Goal: Task Accomplishment & Management: Use online tool/utility

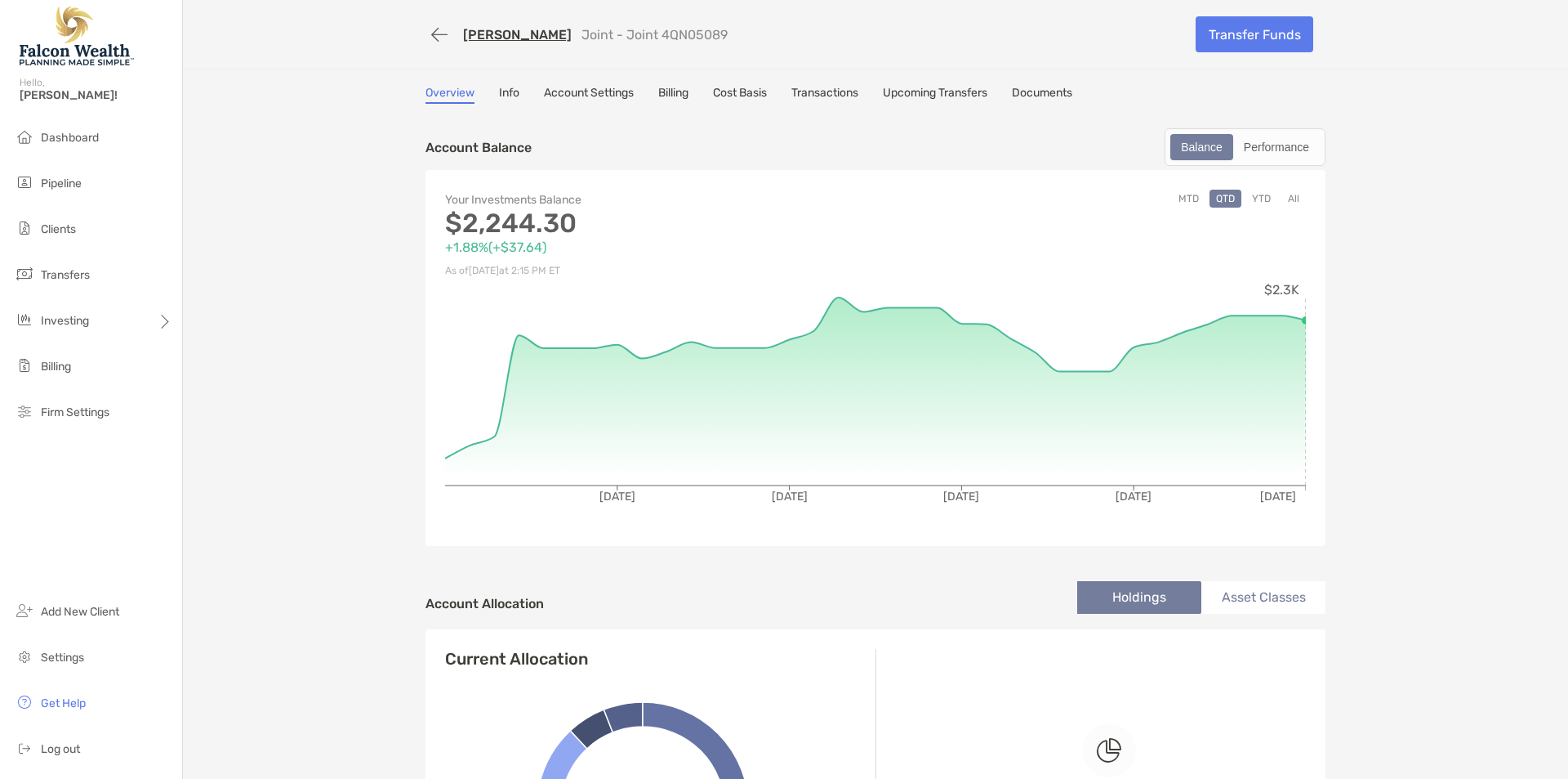
click at [818, 94] on link "Transactions" at bounding box center [824, 95] width 67 height 18
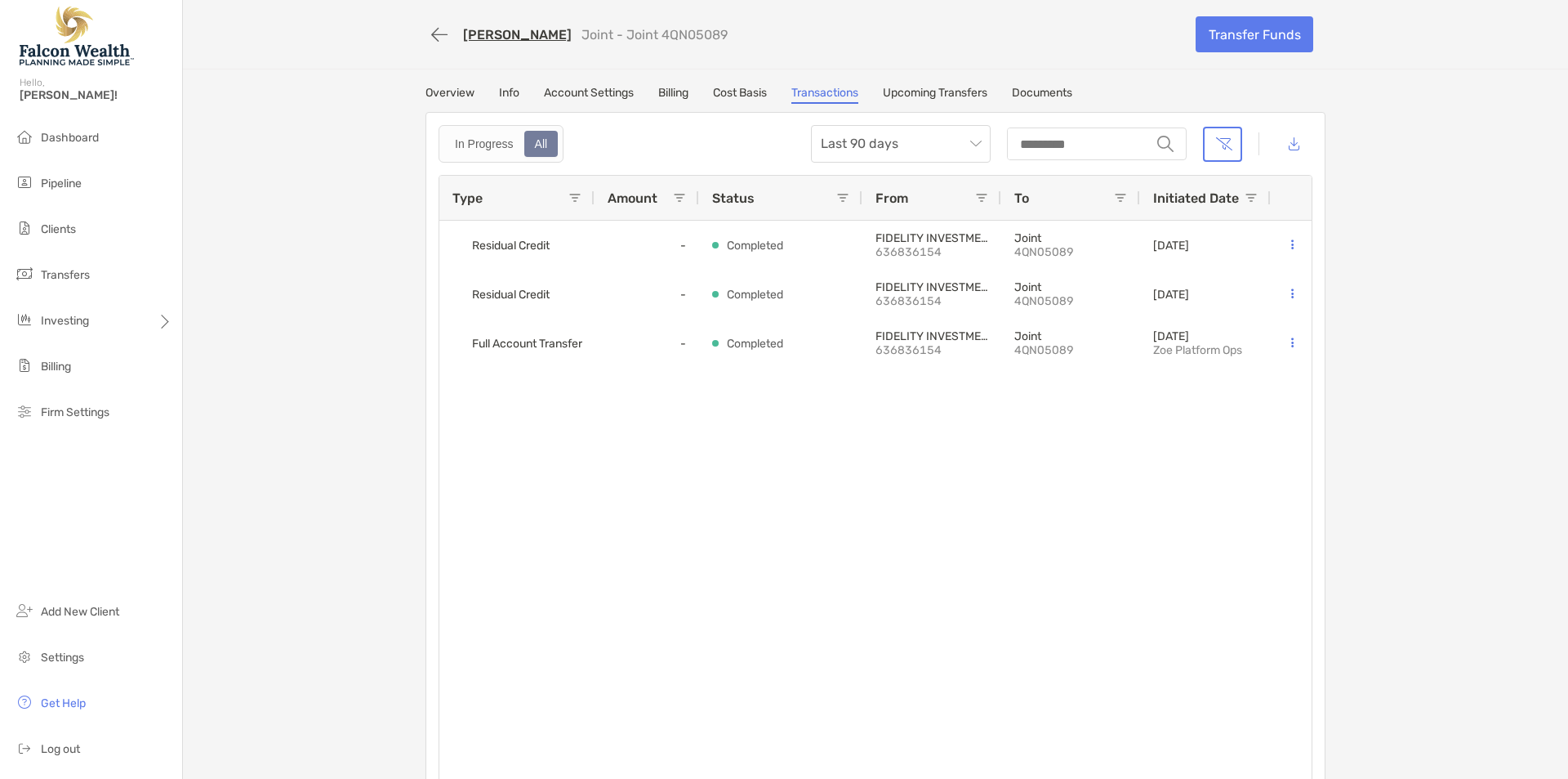
click at [354, 224] on div "[PERSON_NAME] Joint - Joint 4QN05089 Transfer Funds Overview Info Account Setti…" at bounding box center [875, 402] width 1385 height 803
drag, startPoint x: 753, startPoint y: 39, endPoint x: 719, endPoint y: 35, distance: 34.2
click at [719, 35] on div "JENNIFER STANFORD Joint - Joint 4QN05089" at bounding box center [805, 34] width 758 height 30
click at [42, 213] on li "Clients" at bounding box center [91, 229] width 182 height 33
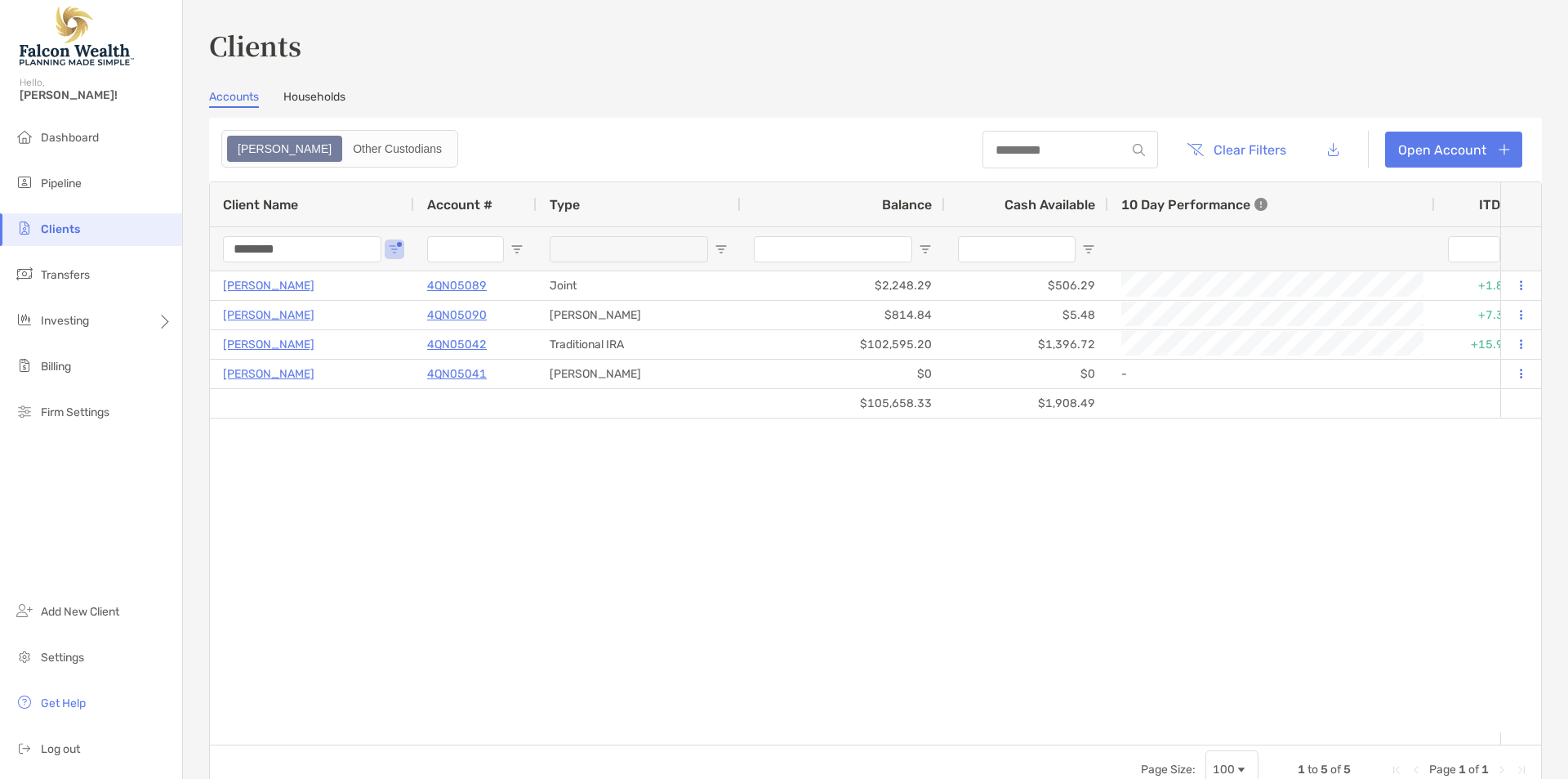
click at [297, 253] on input "********" at bounding box center [303, 249] width 159 height 26
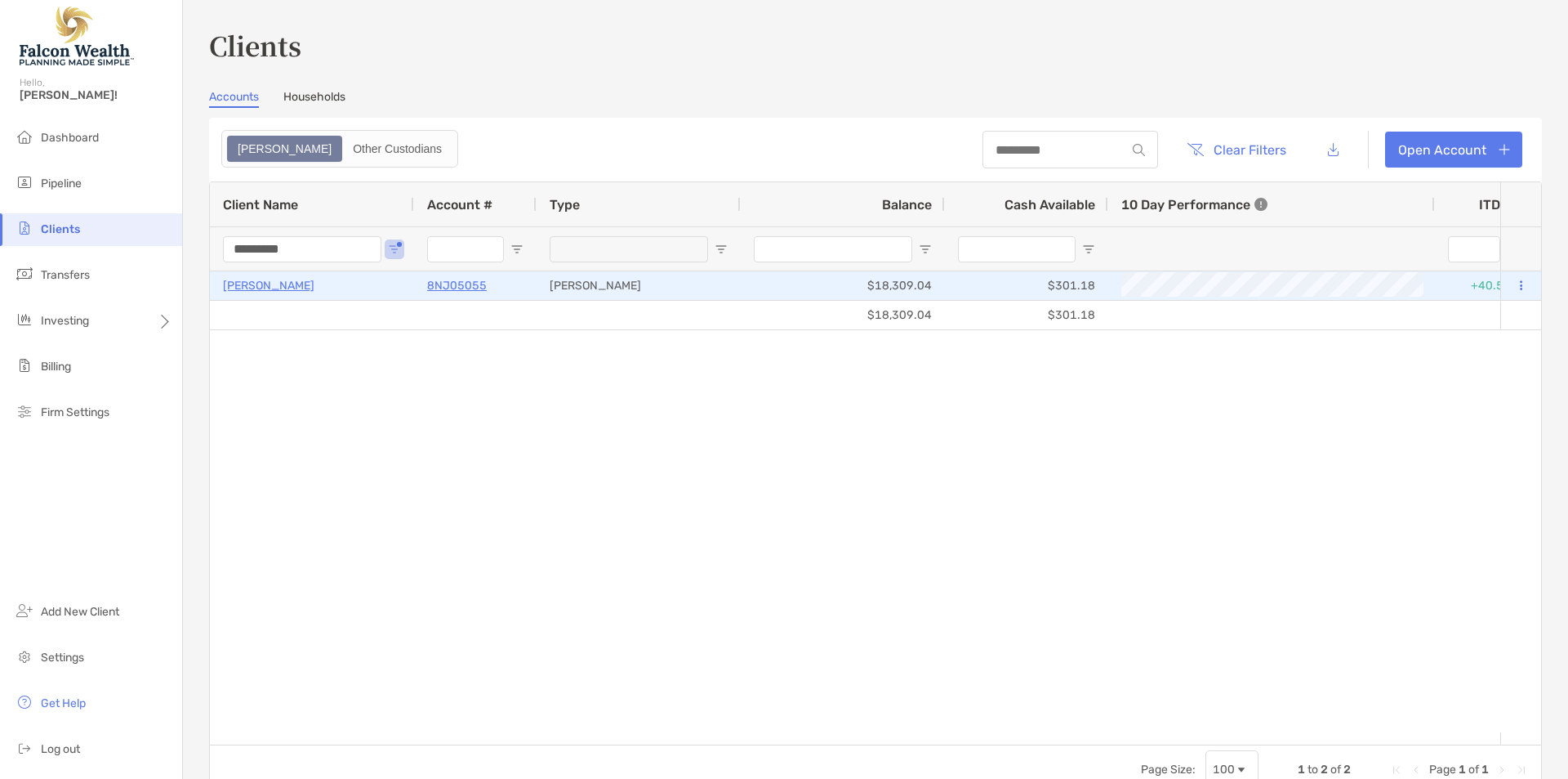
type input "*********"
click at [280, 281] on p "Chantelle Ghaly" at bounding box center [269, 285] width 92 height 20
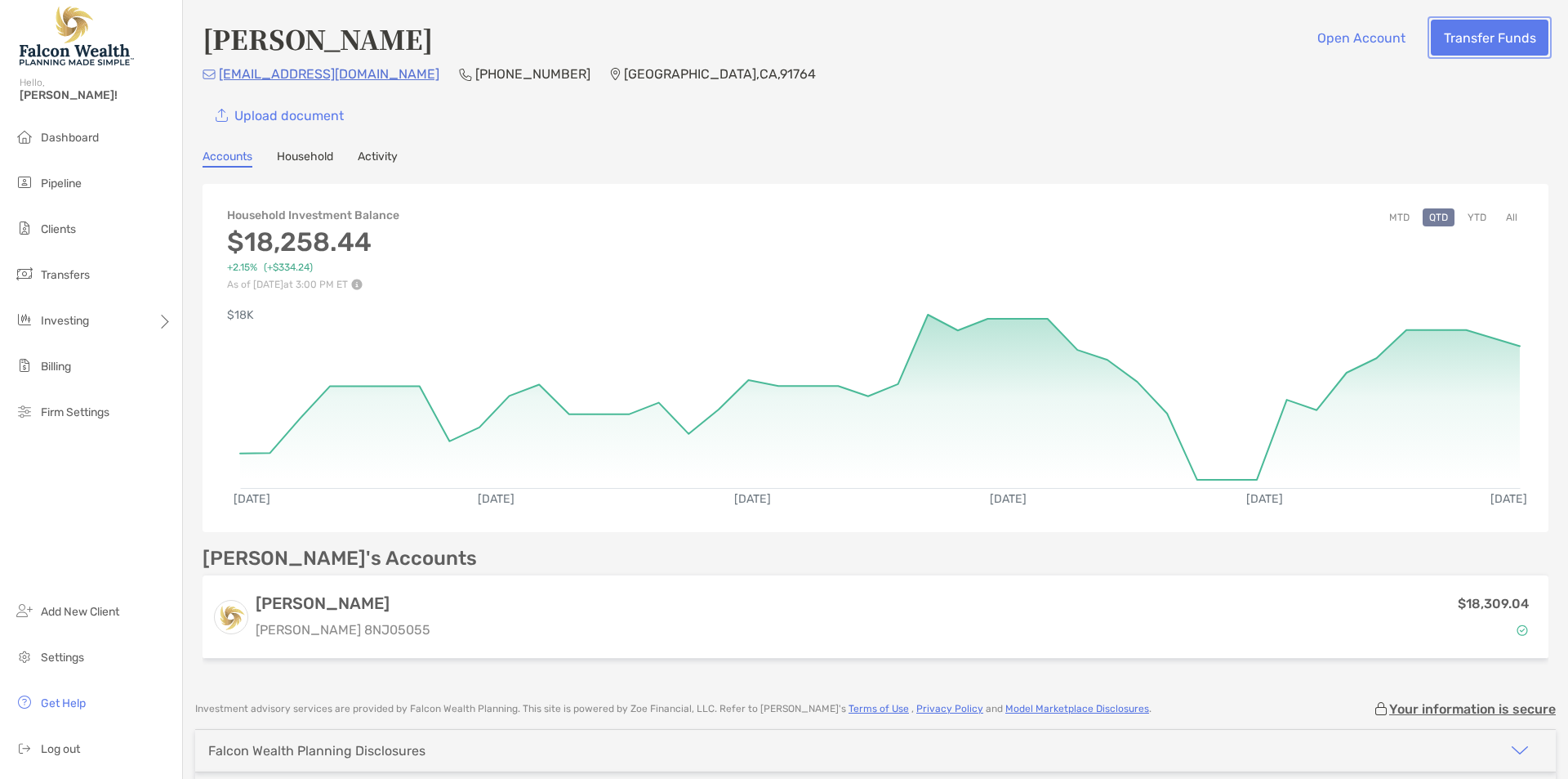
click at [1473, 45] on button "Transfer Funds" at bounding box center [1490, 37] width 118 height 36
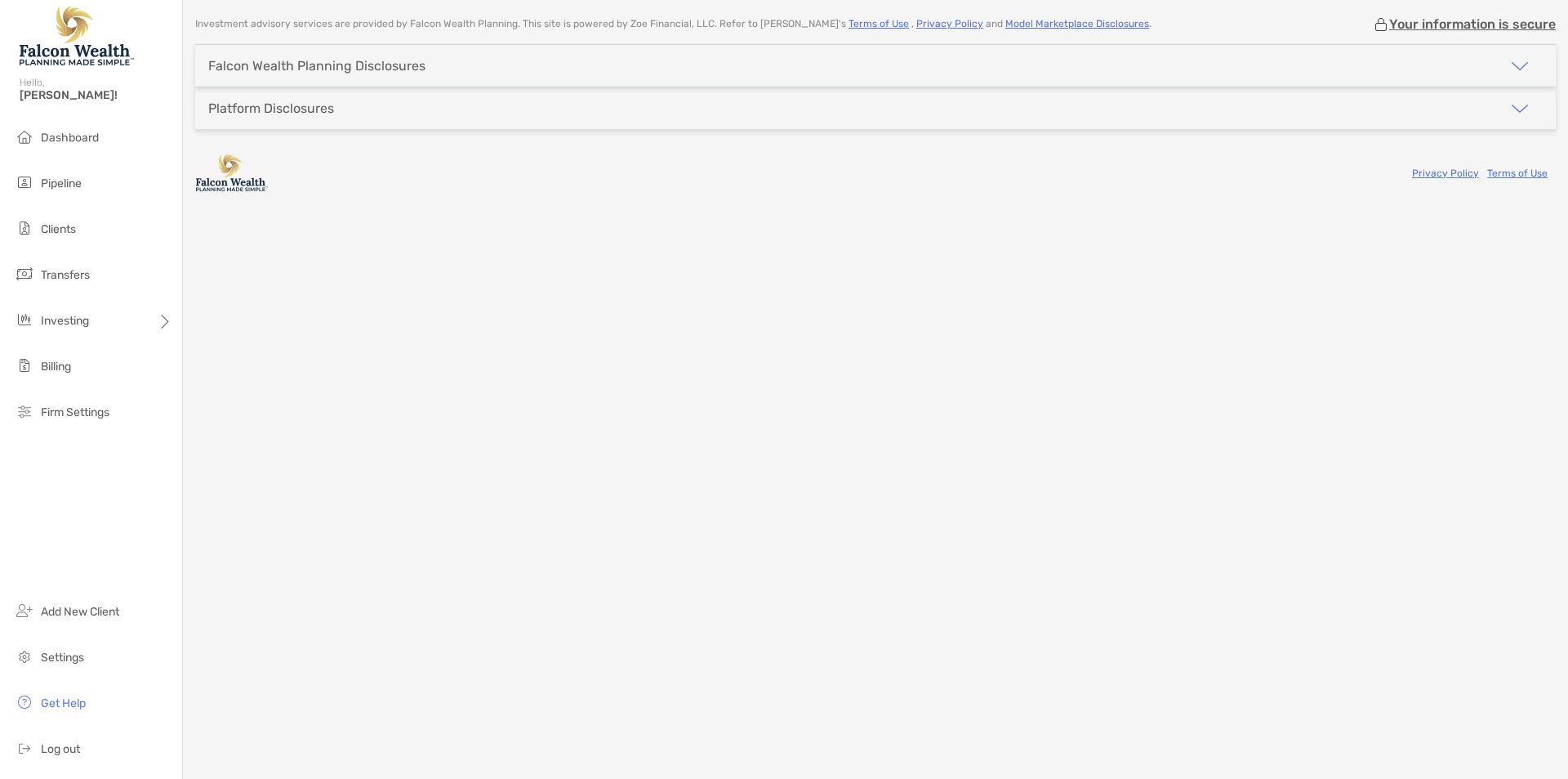
click at [738, 366] on div "Investment advisory services are provided by Falcon Wealth Planning . This site…" at bounding box center [875, 389] width 1385 height 779
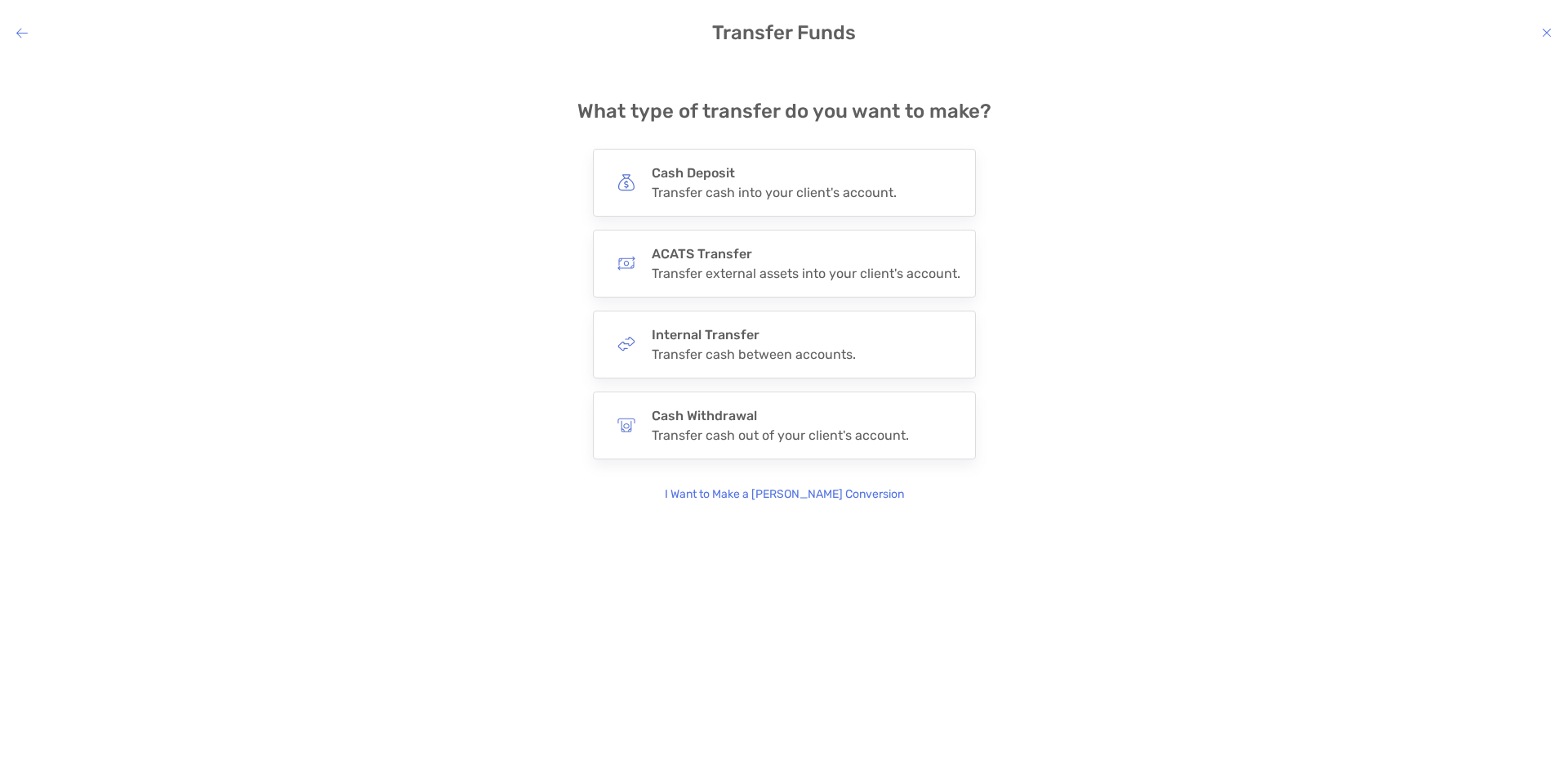
click at [452, 360] on div "**********" at bounding box center [784, 288] width 1542 height 430
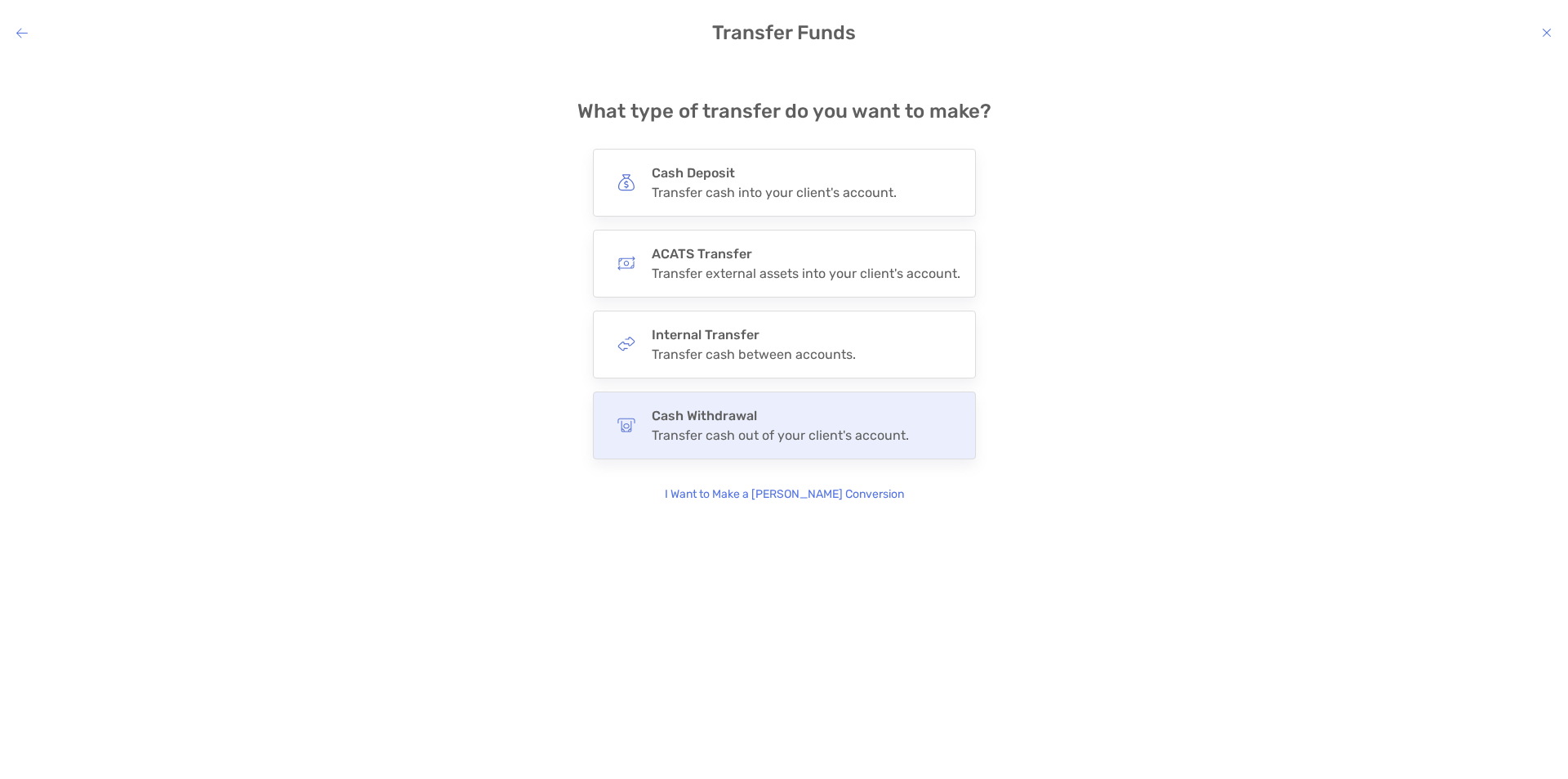
click at [715, 424] on div "Cash Withdrawal Transfer cash out of your client's account." at bounding box center [781, 425] width 257 height 35
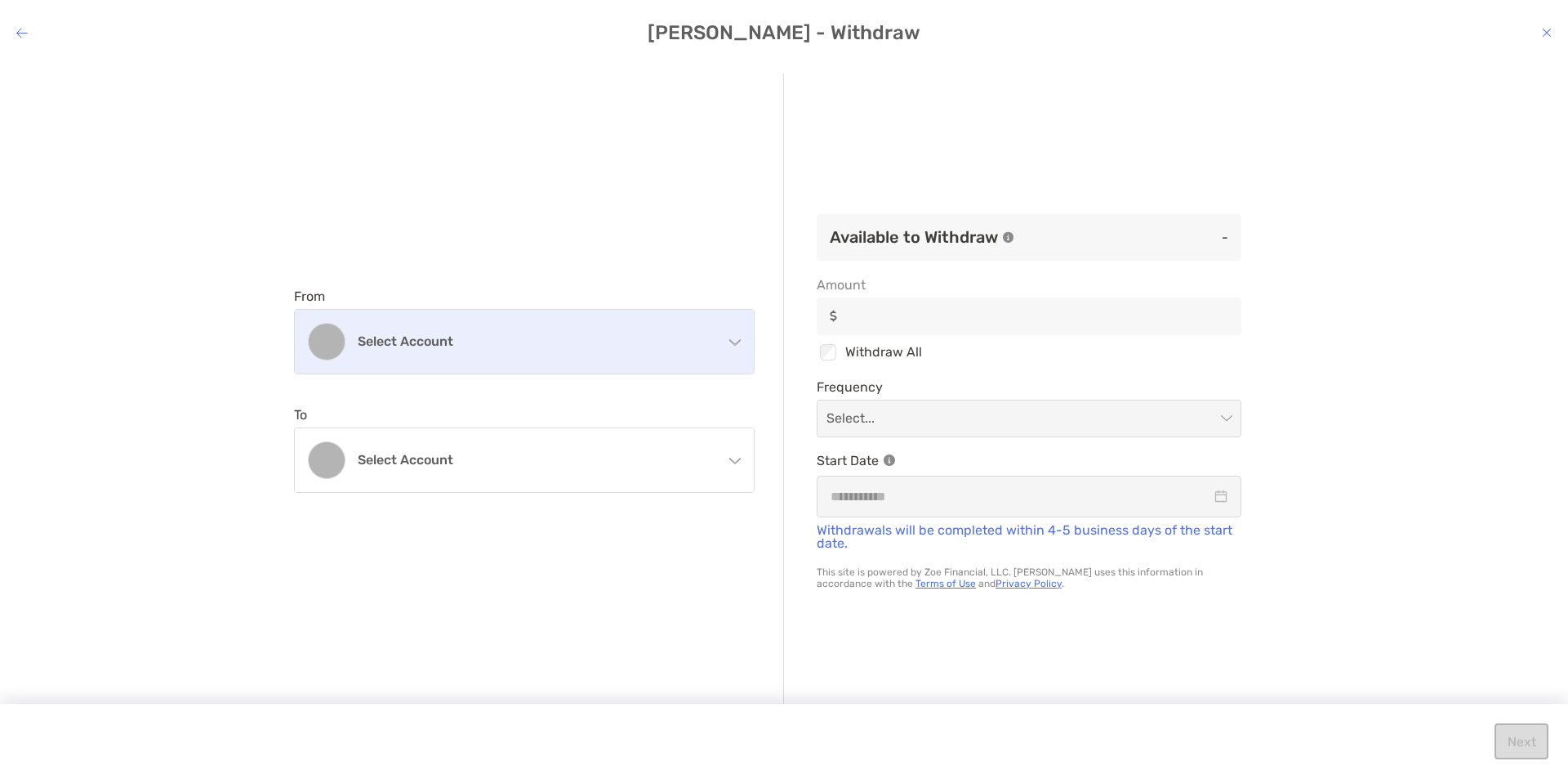
click at [538, 333] on div "Select account" at bounding box center [524, 342] width 459 height 64
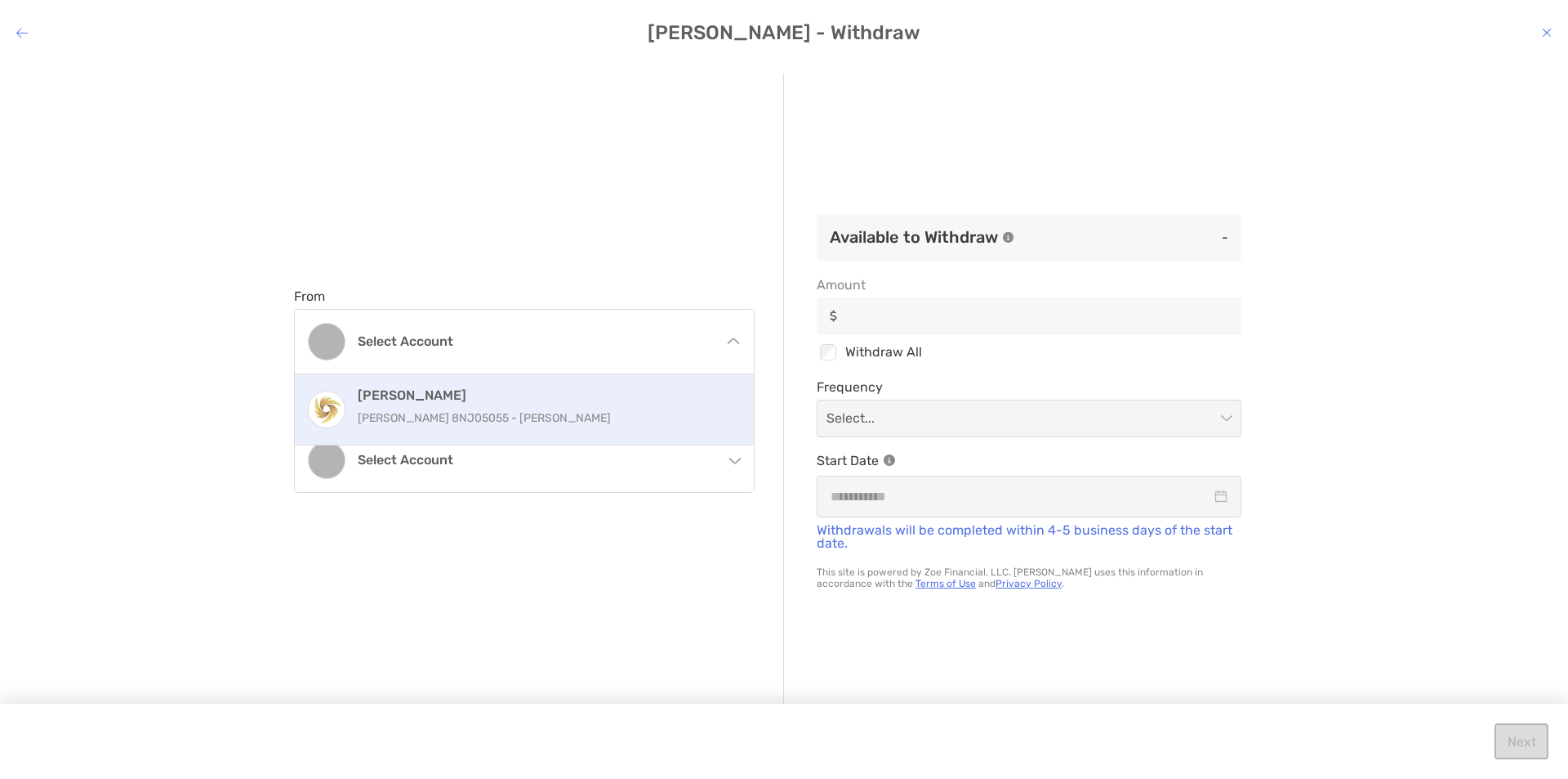
click at [456, 402] on h4 "Roth IRA" at bounding box center [542, 395] width 369 height 15
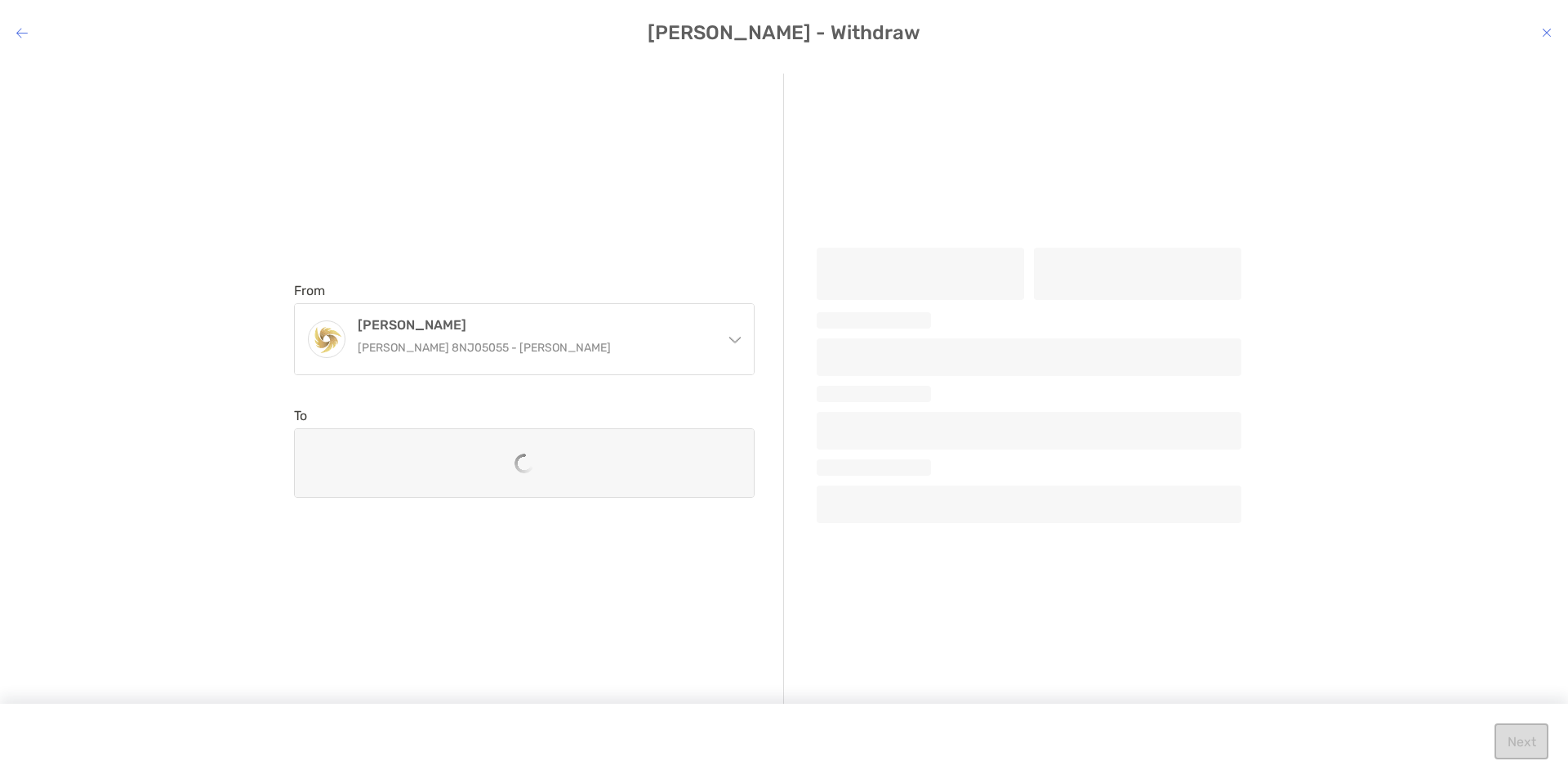
click at [453, 449] on div "modal" at bounding box center [524, 463] width 459 height 68
click at [210, 499] on div "From Roth IRA Roth IRA 8NJ05055 - Chantelle Ghaly Roth IRA Roth IRA 8NJ05055 - …" at bounding box center [784, 406] width 1568 height 694
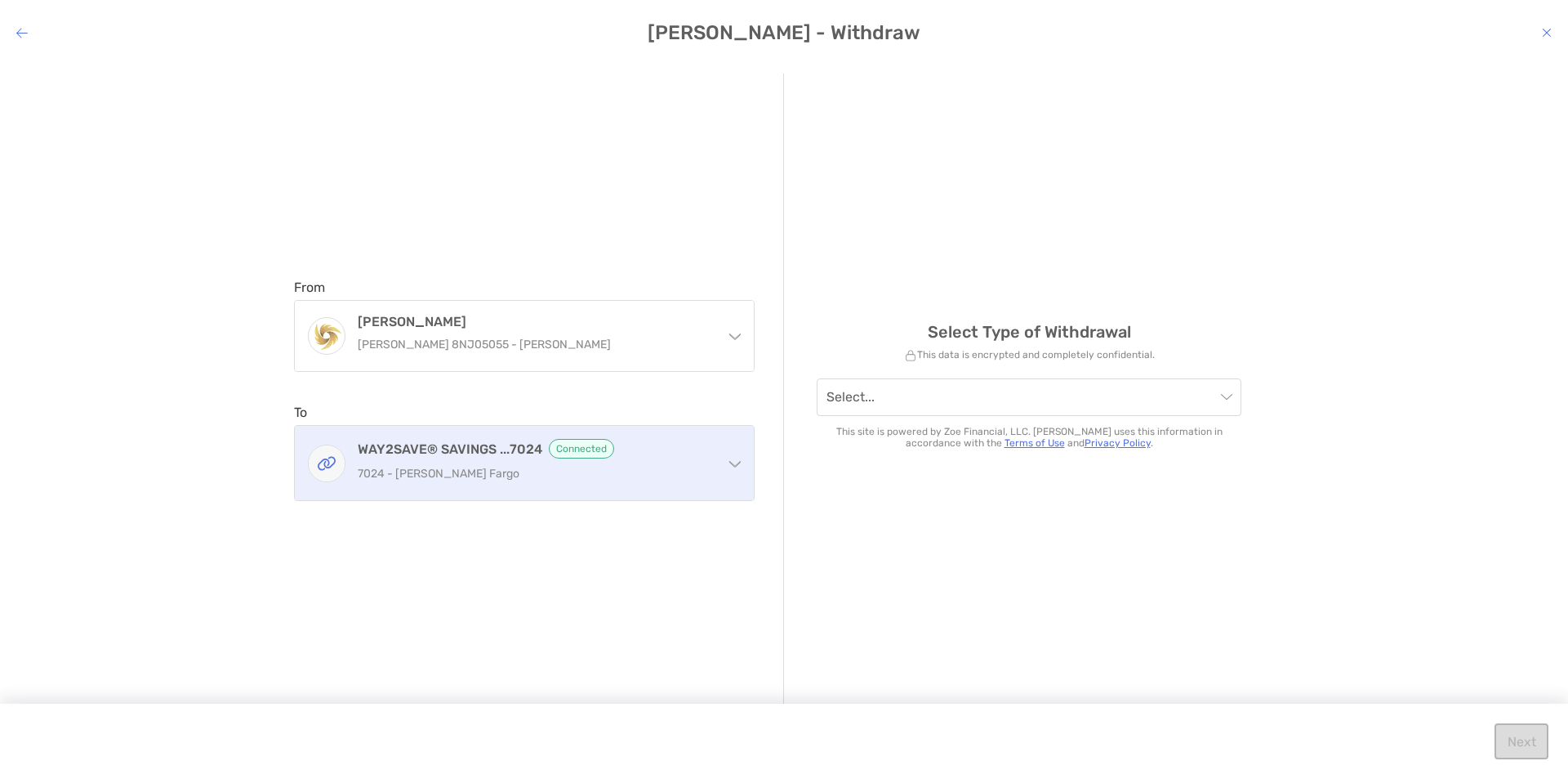
click at [400, 456] on h4 "WAY2SAVE® SAVINGS ...7024 Connected" at bounding box center [534, 448] width 353 height 19
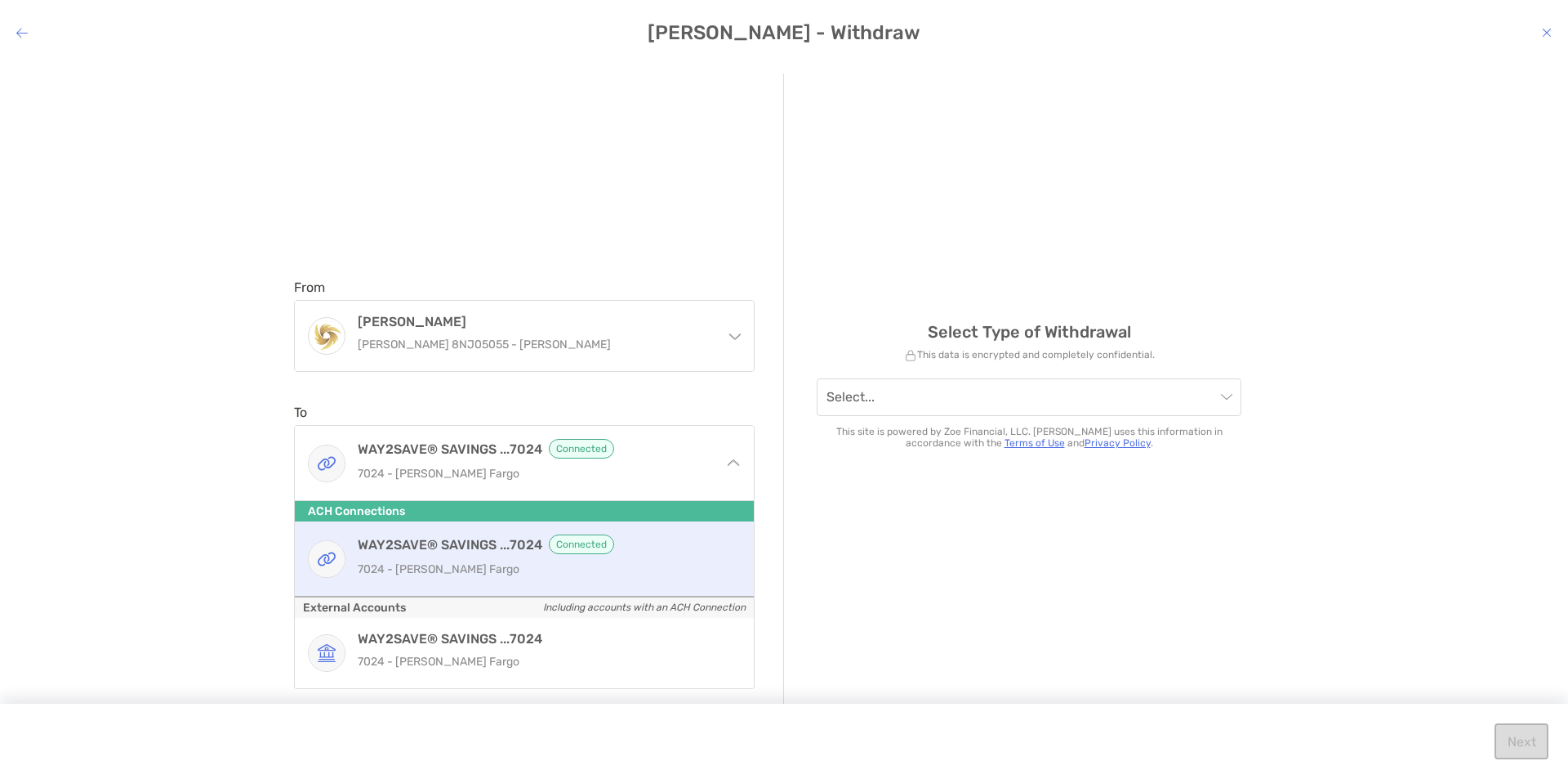
click at [515, 556] on div "WAY2SAVE® SAVINGS ...7024 Connected 7024 - Wells Fargo" at bounding box center [542, 558] width 369 height 48
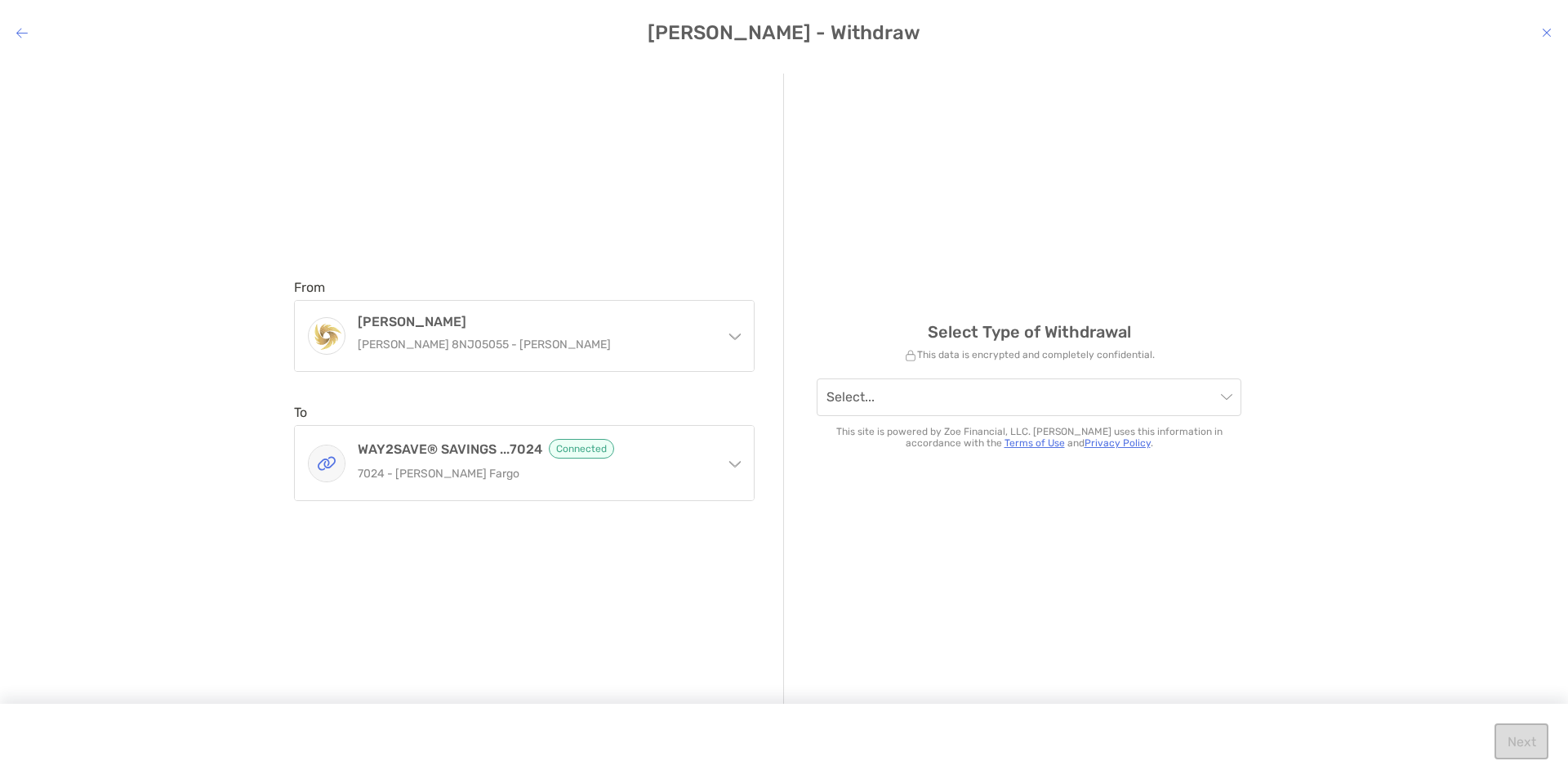
drag, startPoint x: 194, startPoint y: 505, endPoint x: 246, endPoint y: 496, distance: 52.8
click at [195, 504] on div "From Roth IRA Roth IRA 8NJ05055 - Chantelle Ghaly Roth IRA Roth IRA 8NJ05055 - …" at bounding box center [784, 406] width 1568 height 694
click at [872, 391] on input "modal" at bounding box center [1021, 397] width 389 height 36
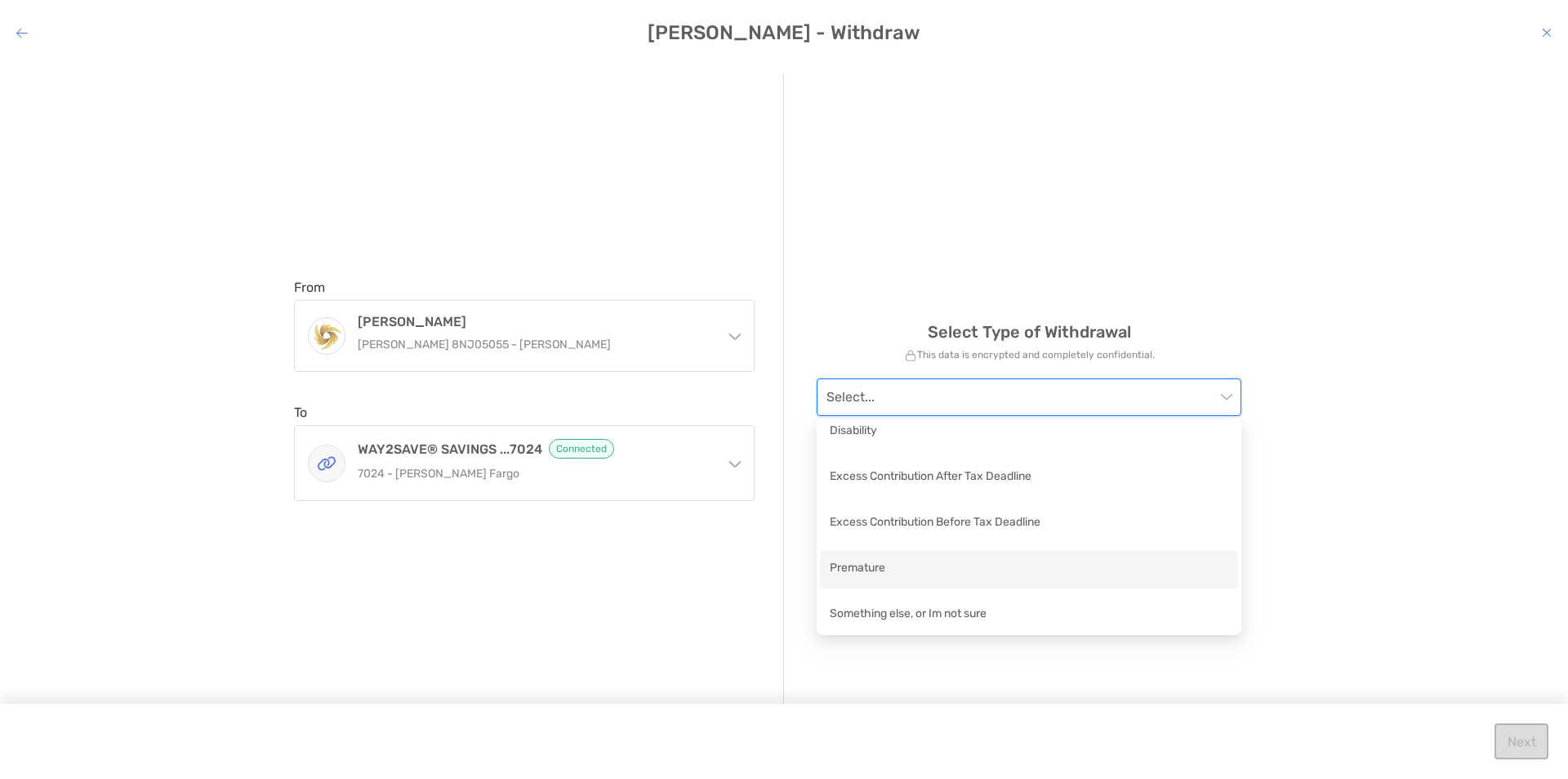
scroll to position [12, 0]
click at [941, 574] on div "Premature" at bounding box center [1029, 566] width 399 height 20
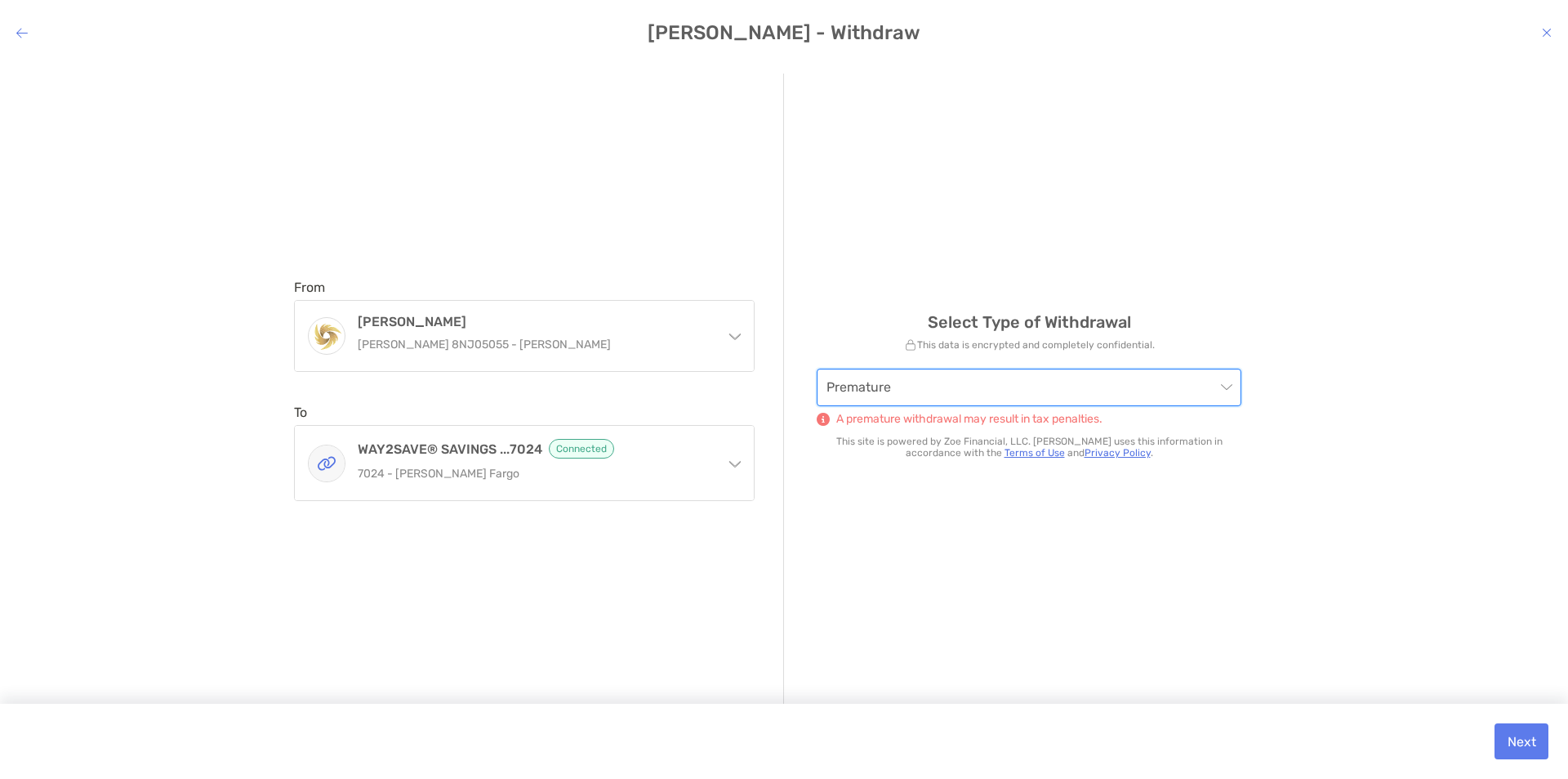
click at [636, 594] on div "From Roth IRA Roth IRA 8NJ05055 - Chantelle Ghaly Roth IRA Roth IRA 8NJ05055 - …" at bounding box center [539, 390] width 490 height 633
click at [874, 574] on div "Select Type of Withdrawal This data is encrypted and completely confidential. P…" at bounding box center [1029, 390] width 490 height 633
click at [858, 527] on div "Select Type of Withdrawal This data is encrypted and completely confidential. P…" at bounding box center [1029, 390] width 490 height 633
click at [1535, 751] on button "Next" at bounding box center [1522, 740] width 54 height 36
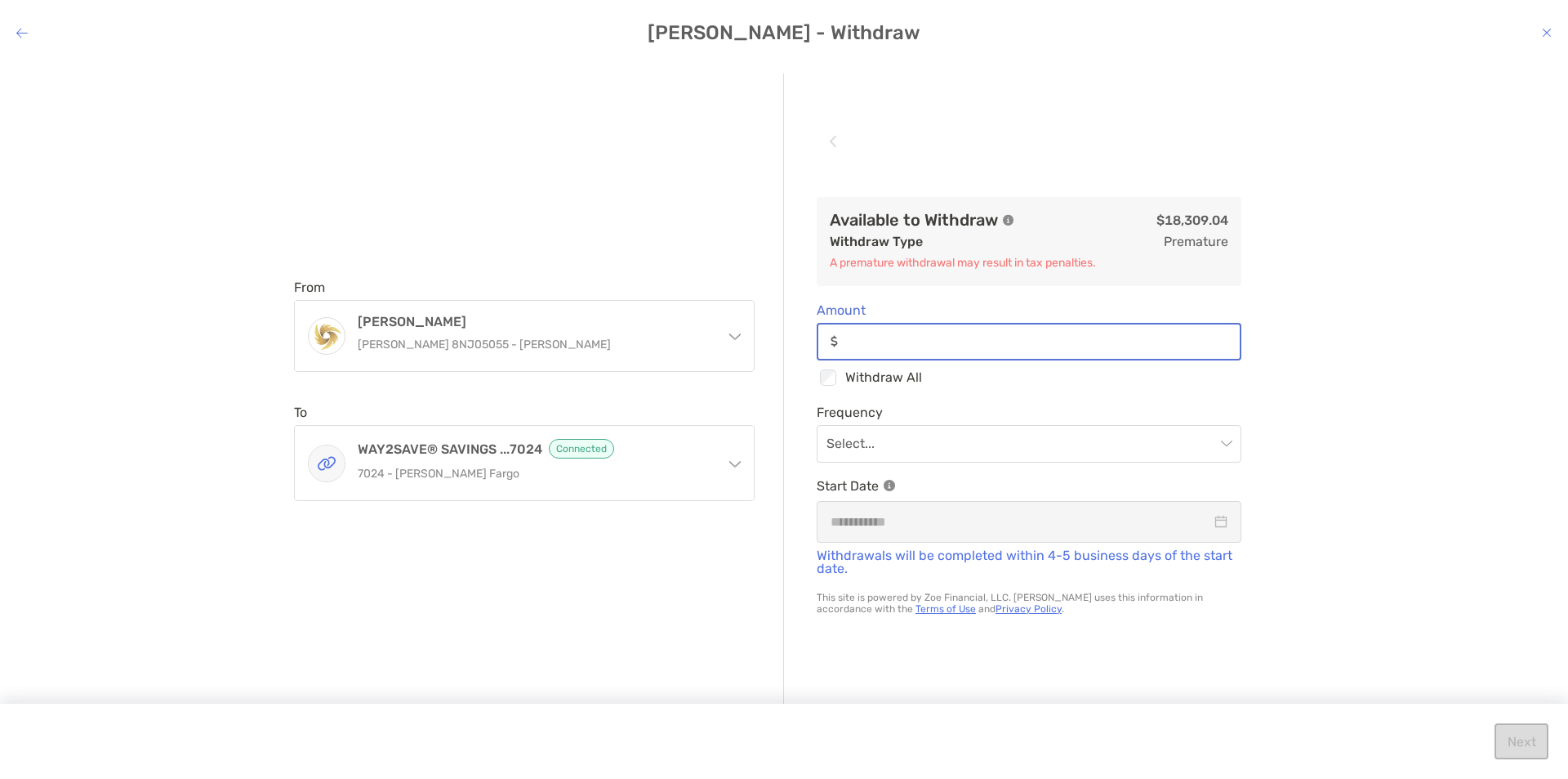
click at [864, 345] on input "Amount" at bounding box center [1042, 341] width 396 height 14
drag, startPoint x: 1347, startPoint y: 398, endPoint x: 1336, endPoint y: 398, distance: 11.0
click at [1345, 398] on div "From Roth IRA Roth IRA 8NJ05055 - Chantelle Ghaly Roth IRA Roth IRA 8NJ05055 - …" at bounding box center [784, 406] width 1568 height 694
click at [1142, 430] on input "modal" at bounding box center [1021, 443] width 389 height 36
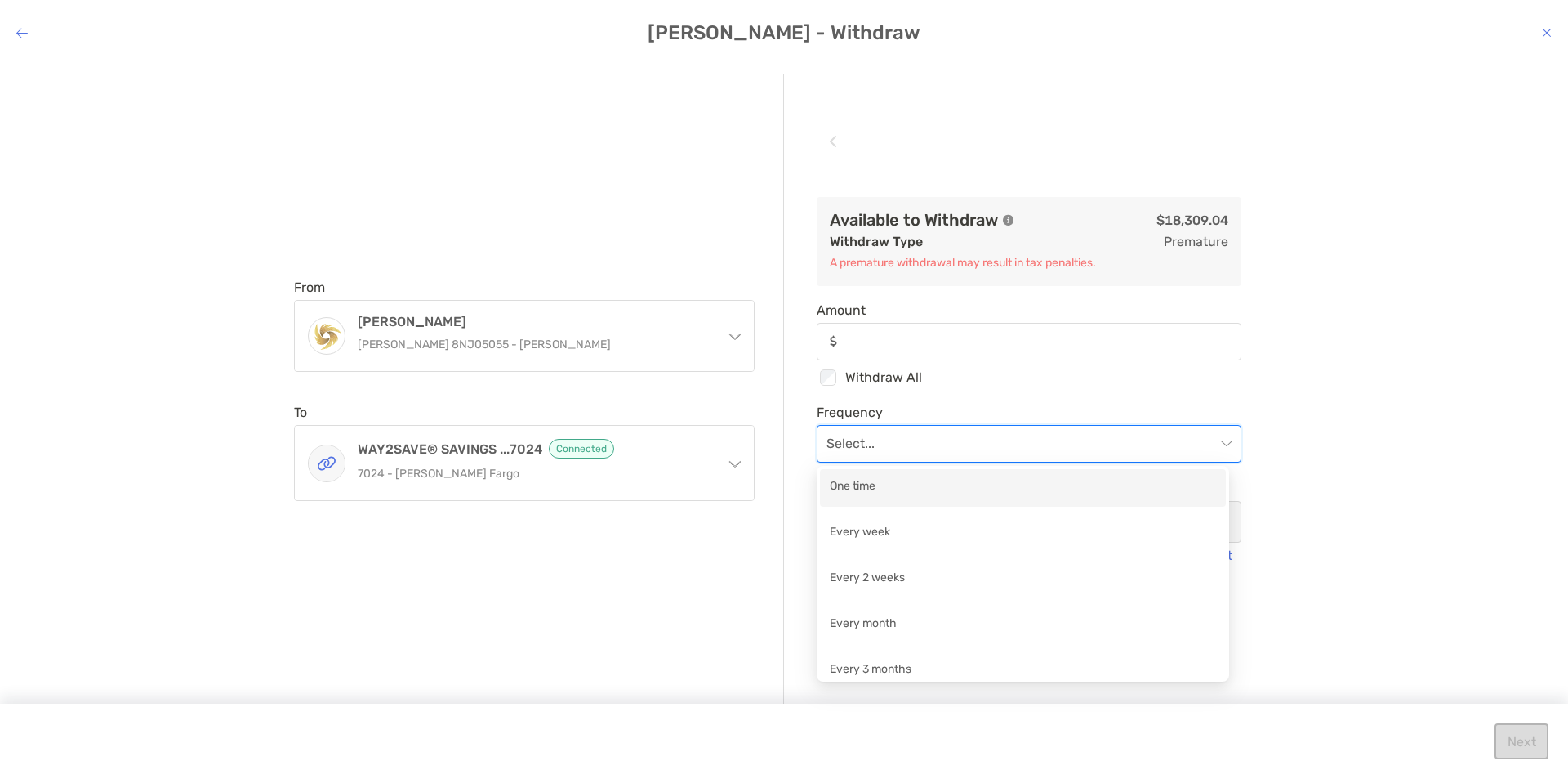
click at [906, 492] on div "One time" at bounding box center [1022, 487] width 386 height 20
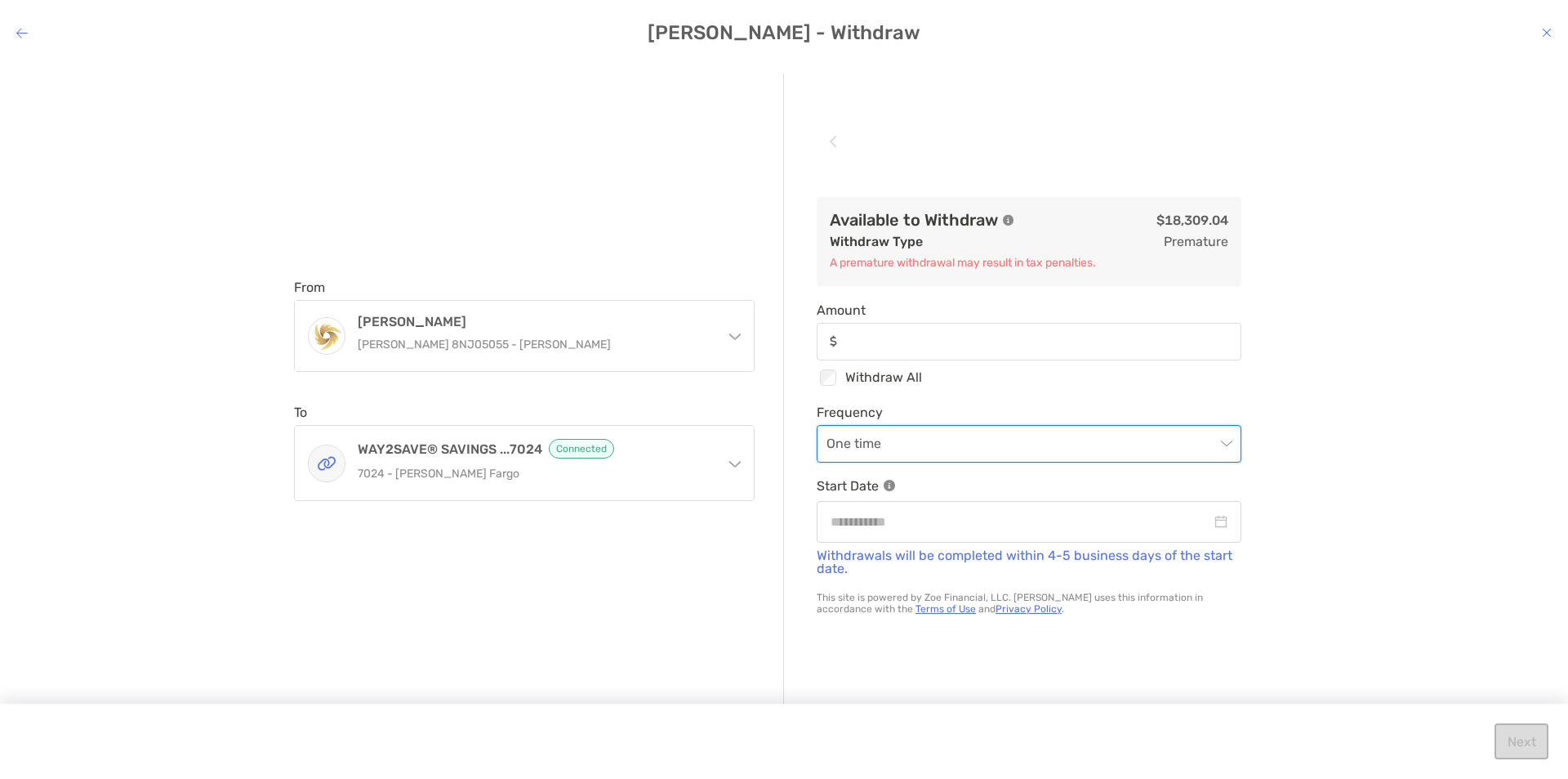
click at [1226, 466] on div "Frequency One time One time Start Date" at bounding box center [1028, 473] width 425 height 138
click at [1283, 526] on div "From Roth IRA Roth IRA 8NJ05055 - Chantelle Ghaly Roth IRA Roth IRA 8NJ05055 - …" at bounding box center [784, 406] width 1568 height 694
click at [873, 337] on input "Amount" at bounding box center [1042, 341] width 396 height 14
click at [1350, 416] on div "From Roth IRA Roth IRA 8NJ05055 - Chantelle Ghaly Roth IRA Roth IRA 8NJ05055 - …" at bounding box center [784, 406] width 1568 height 694
click at [27, 38] on div "modal" at bounding box center [22, 33] width 12 height 15
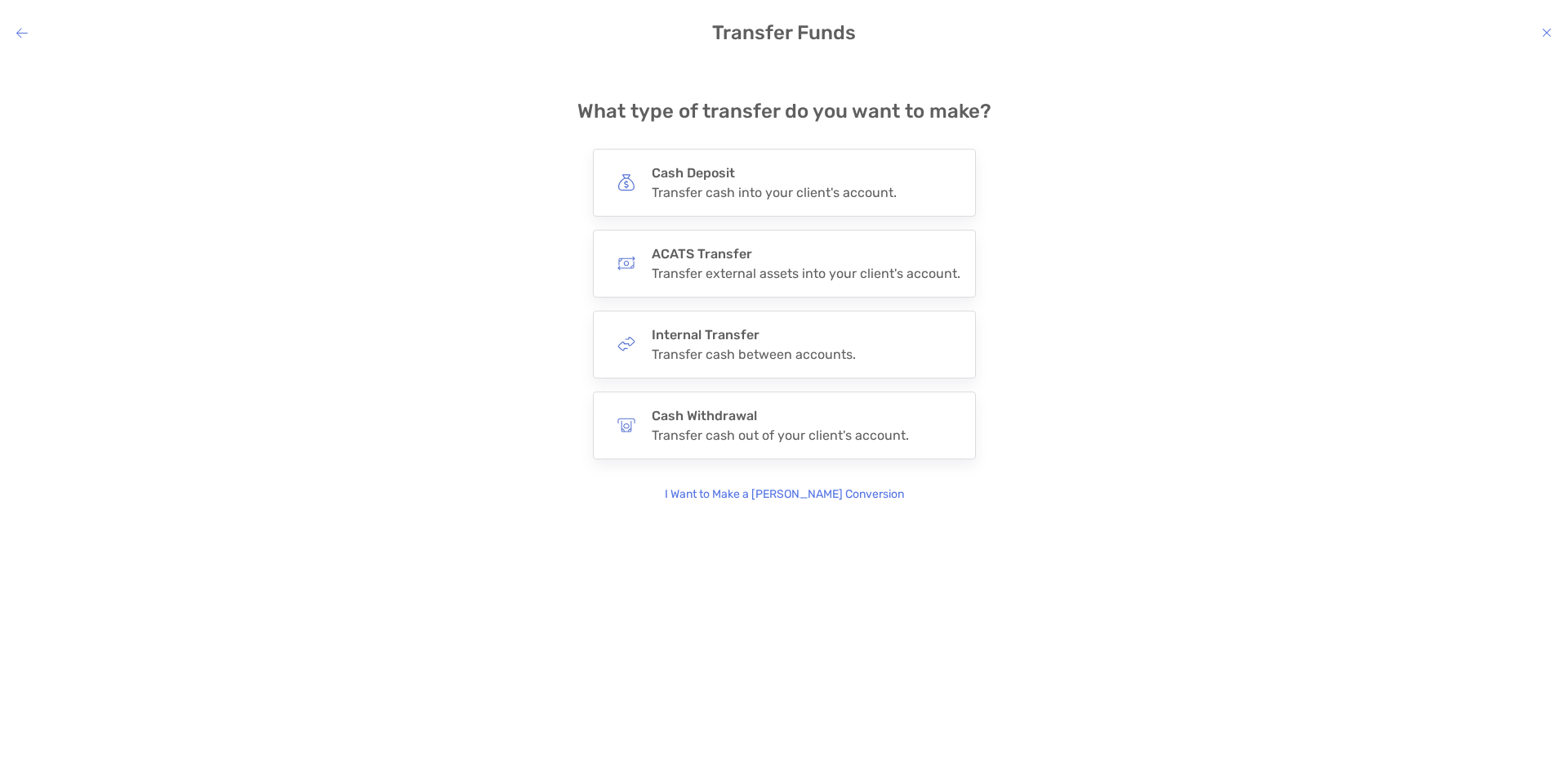
click at [27, 38] on icon "modal" at bounding box center [22, 33] width 12 height 14
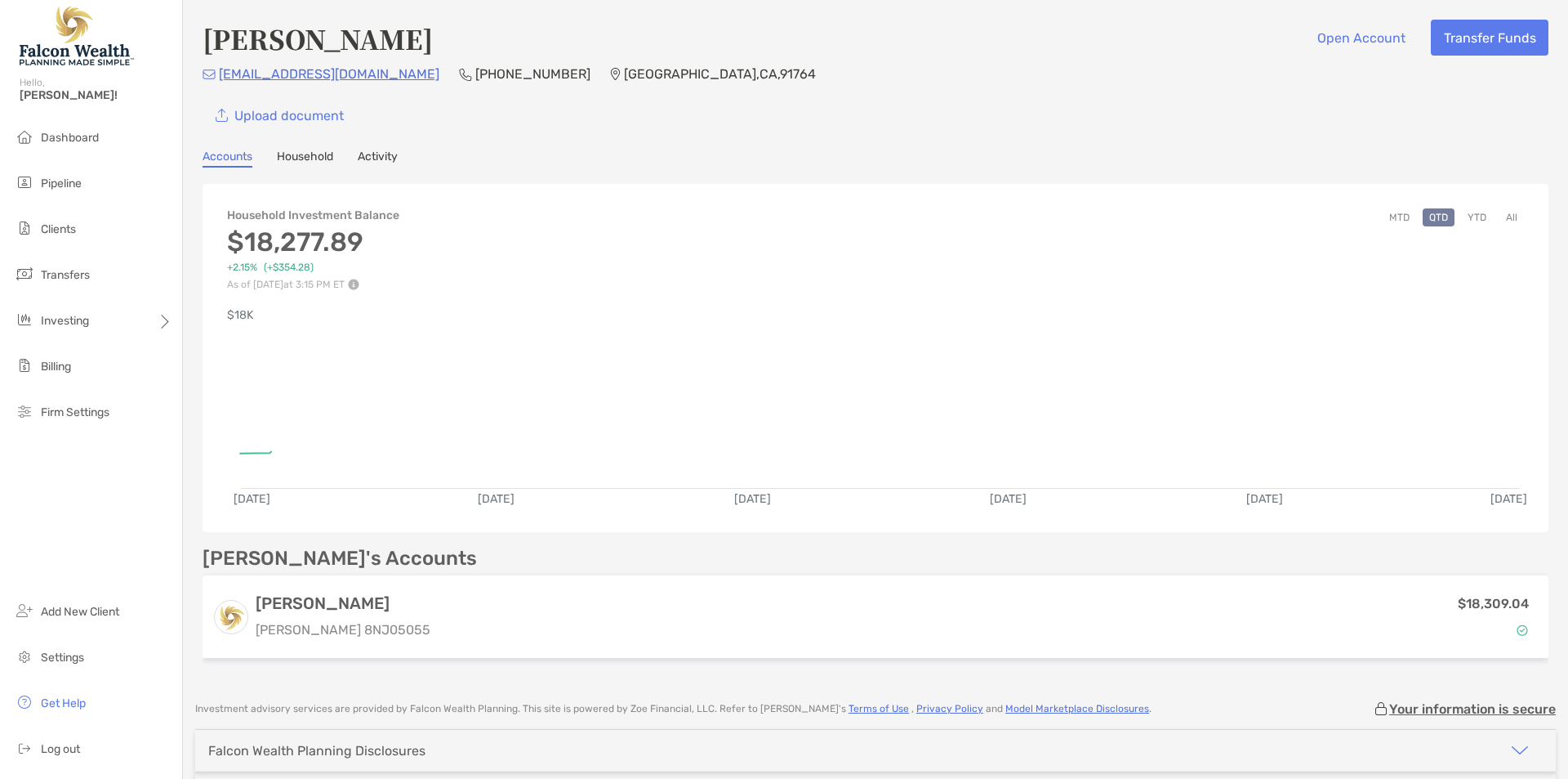
click at [550, 127] on div "Upload document" at bounding box center [875, 114] width 1346 height 36
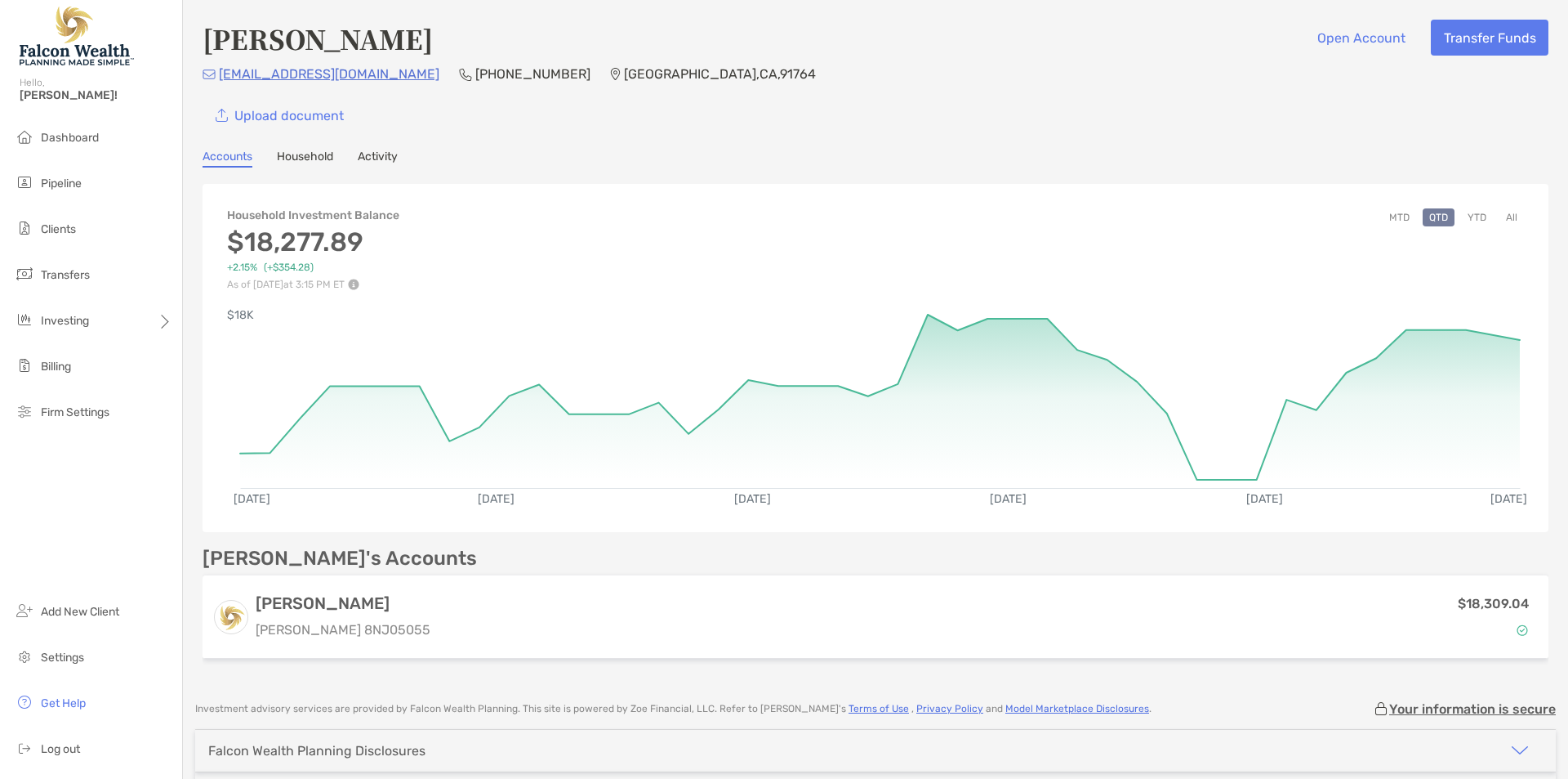
click at [856, 60] on div "Chantelle Ghaly Open Account Transfer Funds cgpinyonpines@gmail.com (760) 636-6…" at bounding box center [875, 75] width 1346 height 113
click at [756, 88] on div "Chantelle Ghaly Open Account Transfer Funds cgpinyonpines@gmail.com (760) 636-6…" at bounding box center [875, 75] width 1346 height 113
click at [962, 90] on div "Chantelle Ghaly Open Account Transfer Funds cgpinyonpines@gmail.com (760) 636-6…" at bounding box center [875, 75] width 1346 height 113
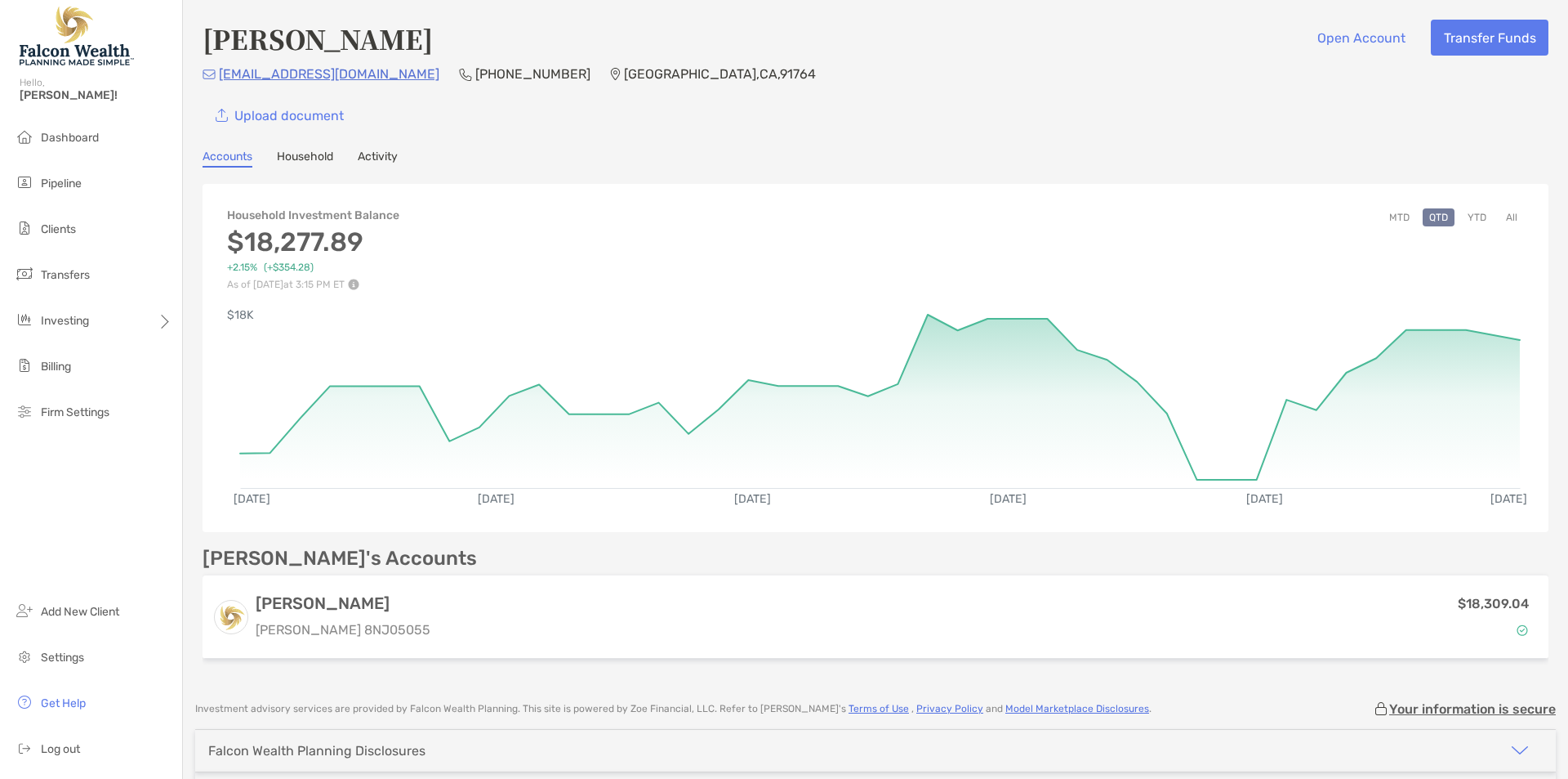
click at [949, 82] on div "cgpinyonpines@gmail.com (760) 636-6050 Ontario , CA , 91764" at bounding box center [875, 74] width 1346 height 20
drag, startPoint x: 1168, startPoint y: 76, endPoint x: 1208, endPoint y: 70, distance: 40.4
click at [1173, 74] on div "Chantelle Ghaly Open Account Transfer Funds cgpinyonpines@gmail.com (760) 636-6…" at bounding box center [875, 75] width 1346 height 113
click at [1466, 35] on button "Transfer Funds" at bounding box center [1490, 37] width 118 height 36
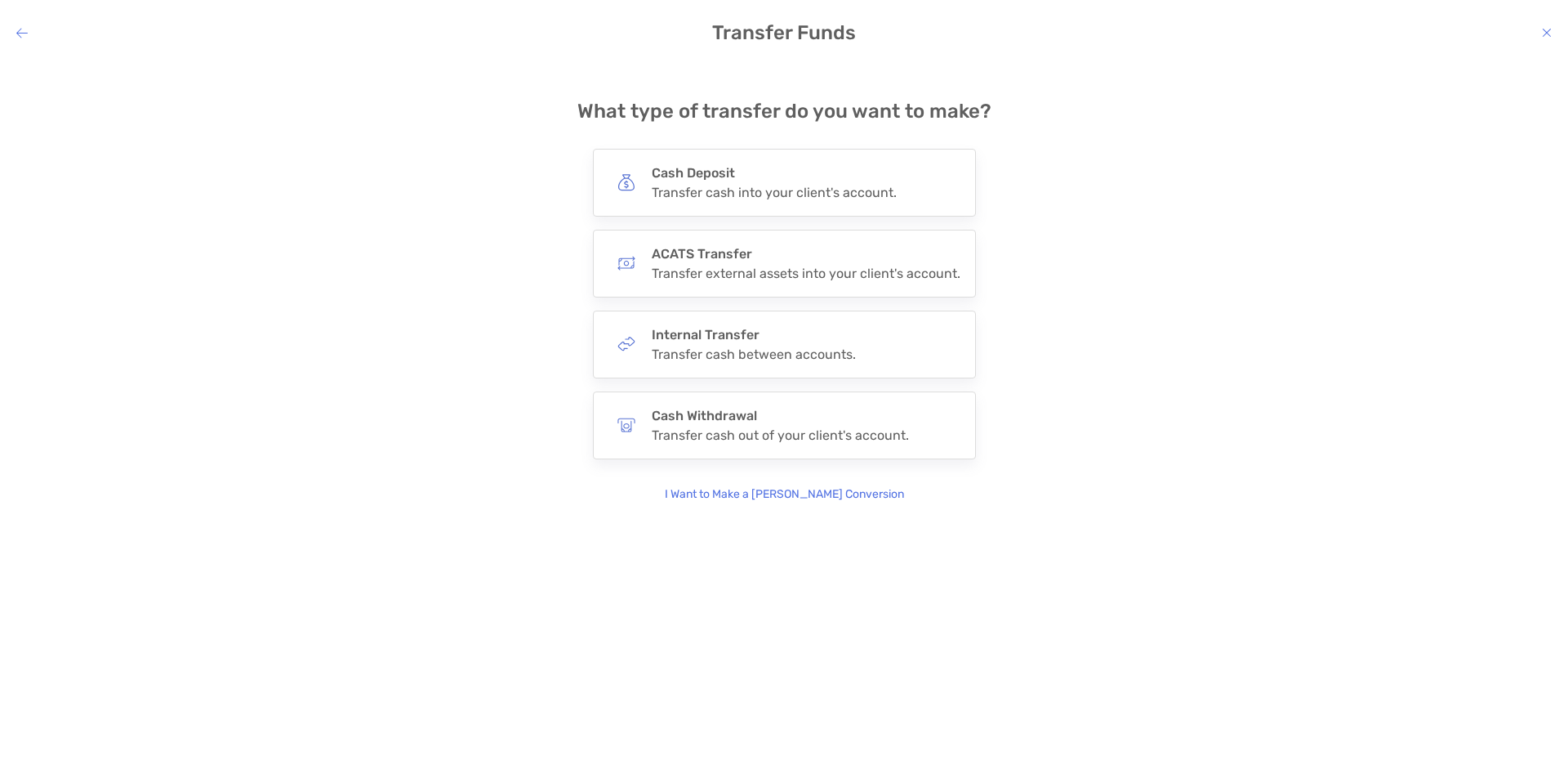
click at [408, 460] on div "**********" at bounding box center [784, 288] width 1542 height 430
drag, startPoint x: 401, startPoint y: 438, endPoint x: 445, endPoint y: 402, distance: 56.9
click at [402, 438] on div "**********" at bounding box center [784, 288] width 1542 height 430
click at [399, 492] on div "**********" at bounding box center [784, 288] width 1542 height 430
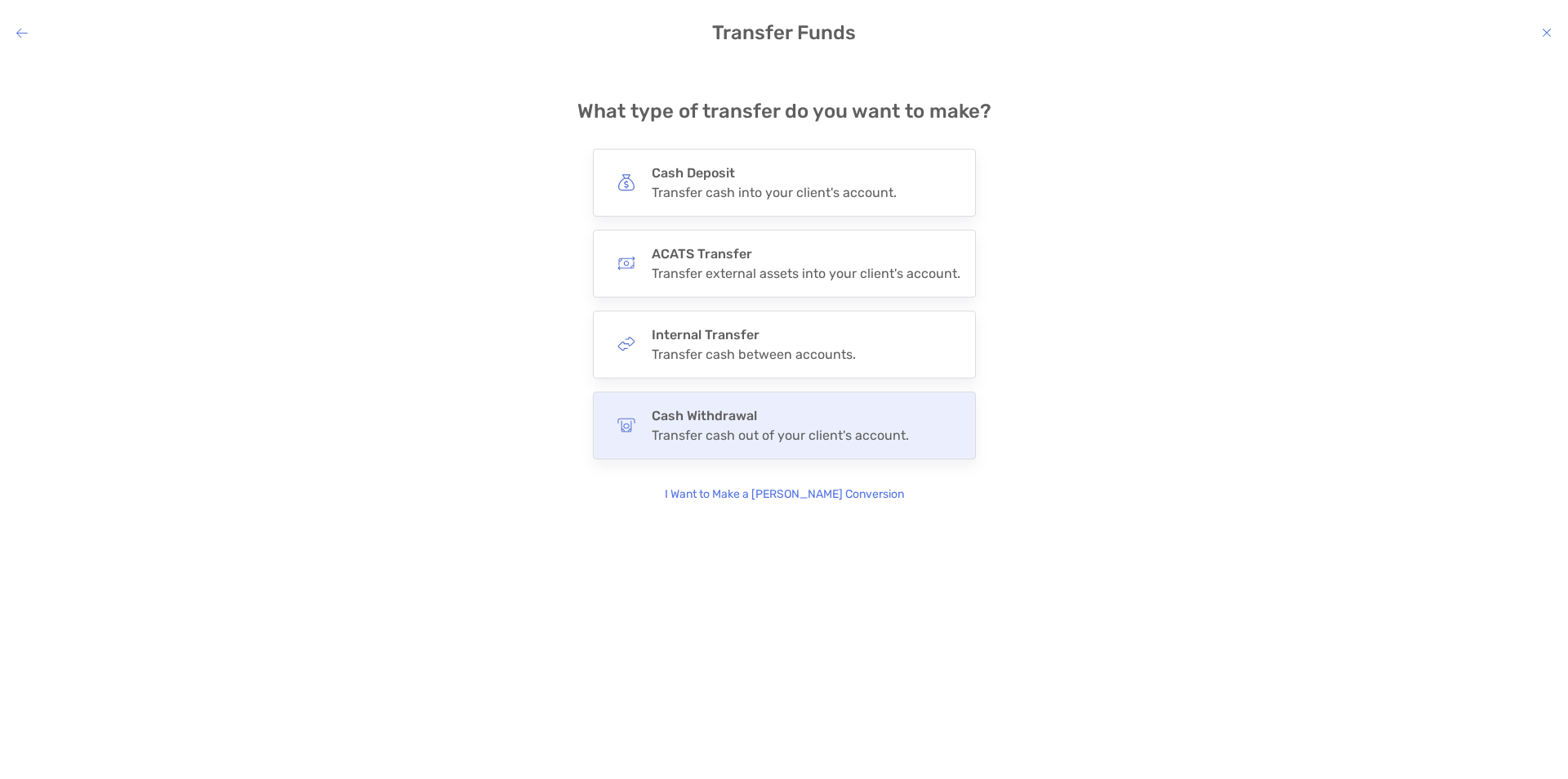
click at [690, 421] on h4 "Cash Withdrawal" at bounding box center [781, 415] width 257 height 15
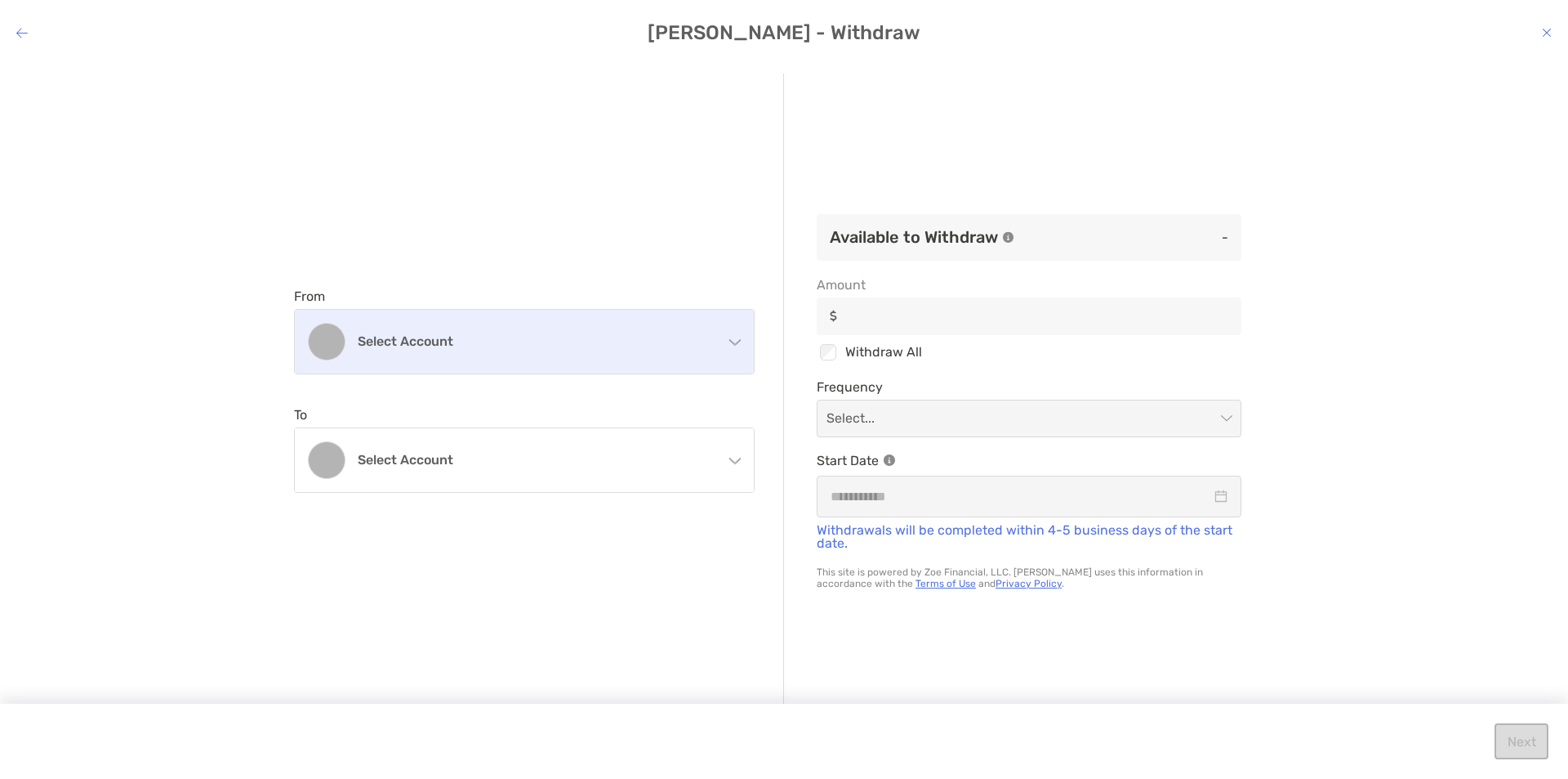
click at [517, 339] on h4 "Select account" at bounding box center [534, 342] width 353 height 15
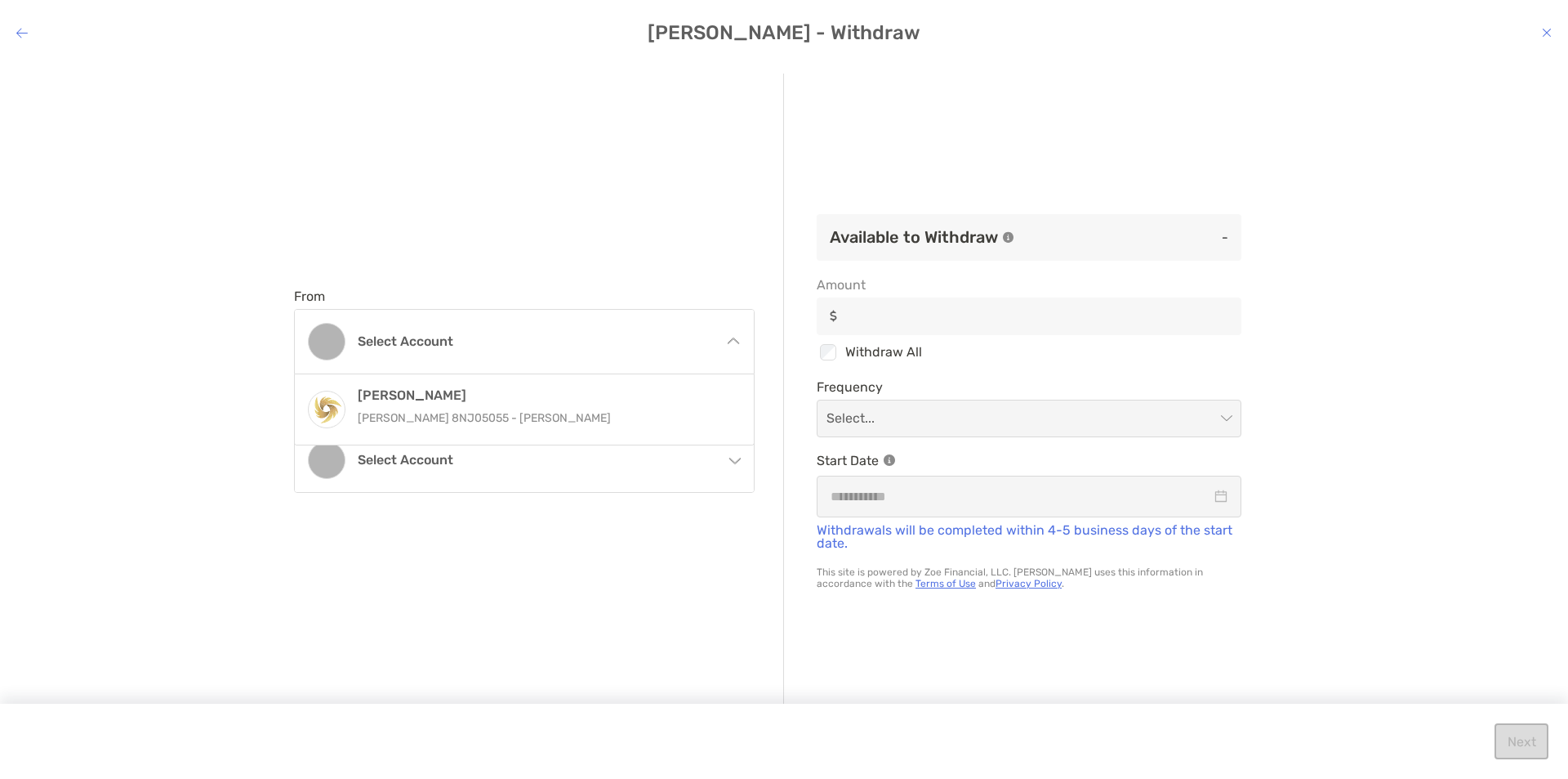
drag, startPoint x: 466, startPoint y: 409, endPoint x: 466, endPoint y: 425, distance: 16.0
click at [466, 410] on p "Roth IRA 8NJ05055 - Chantelle Ghaly" at bounding box center [542, 417] width 369 height 20
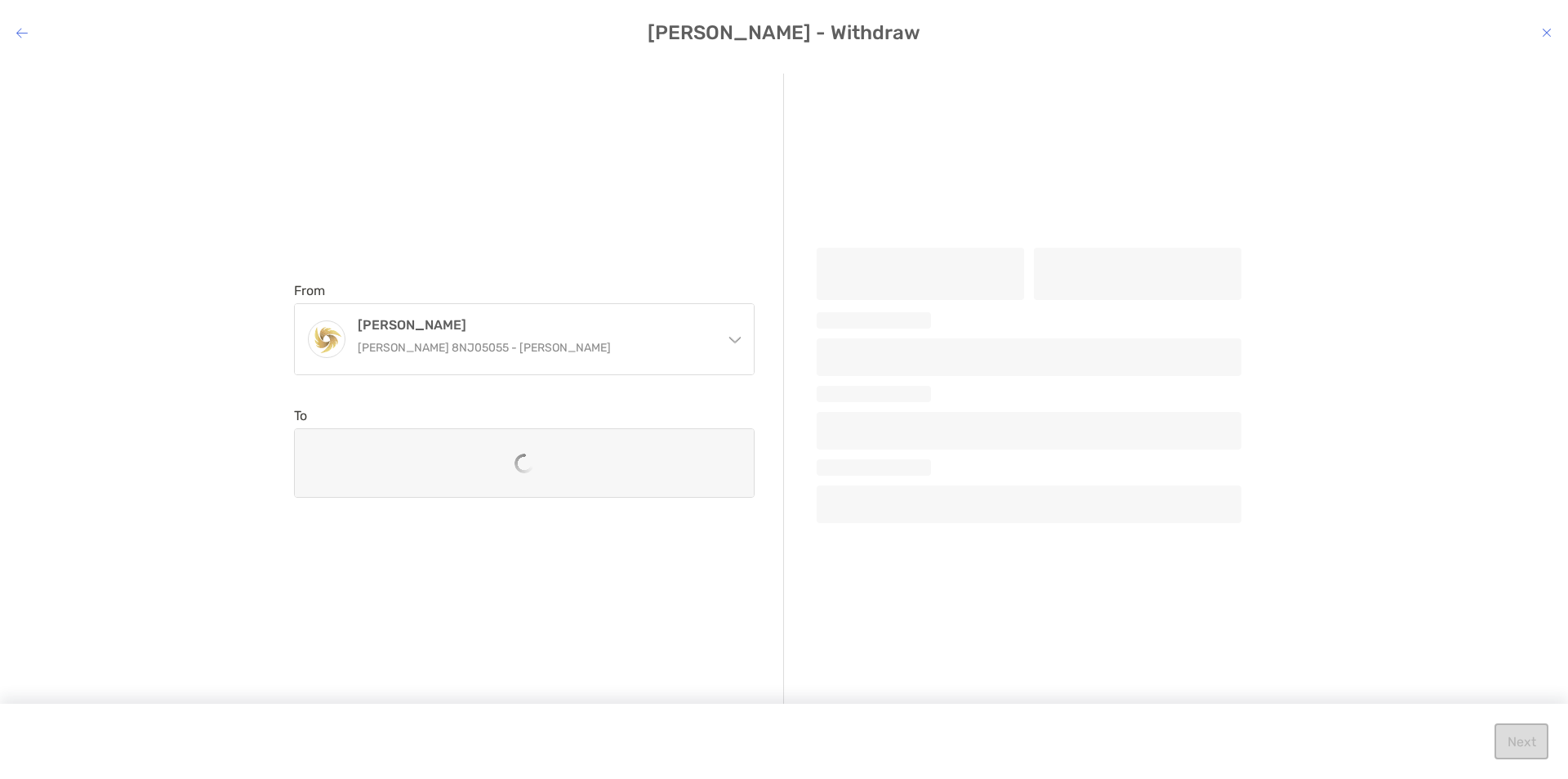
click at [459, 480] on div "modal" at bounding box center [524, 463] width 459 height 68
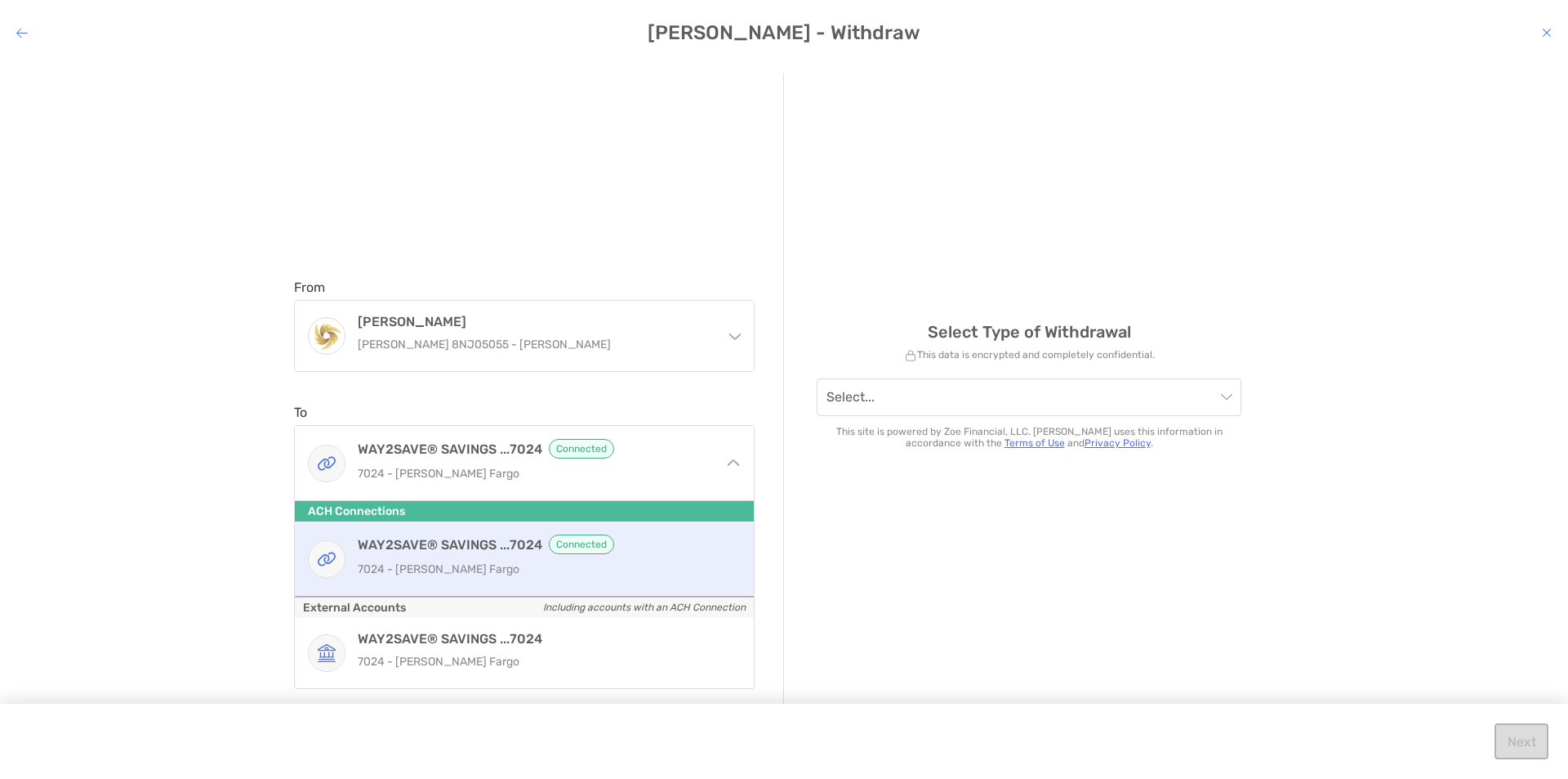
click at [172, 510] on div "From Roth IRA Roth IRA 8NJ05055 - Chantelle Ghaly Roth IRA Roth IRA 8NJ05055 - …" at bounding box center [784, 406] width 1568 height 694
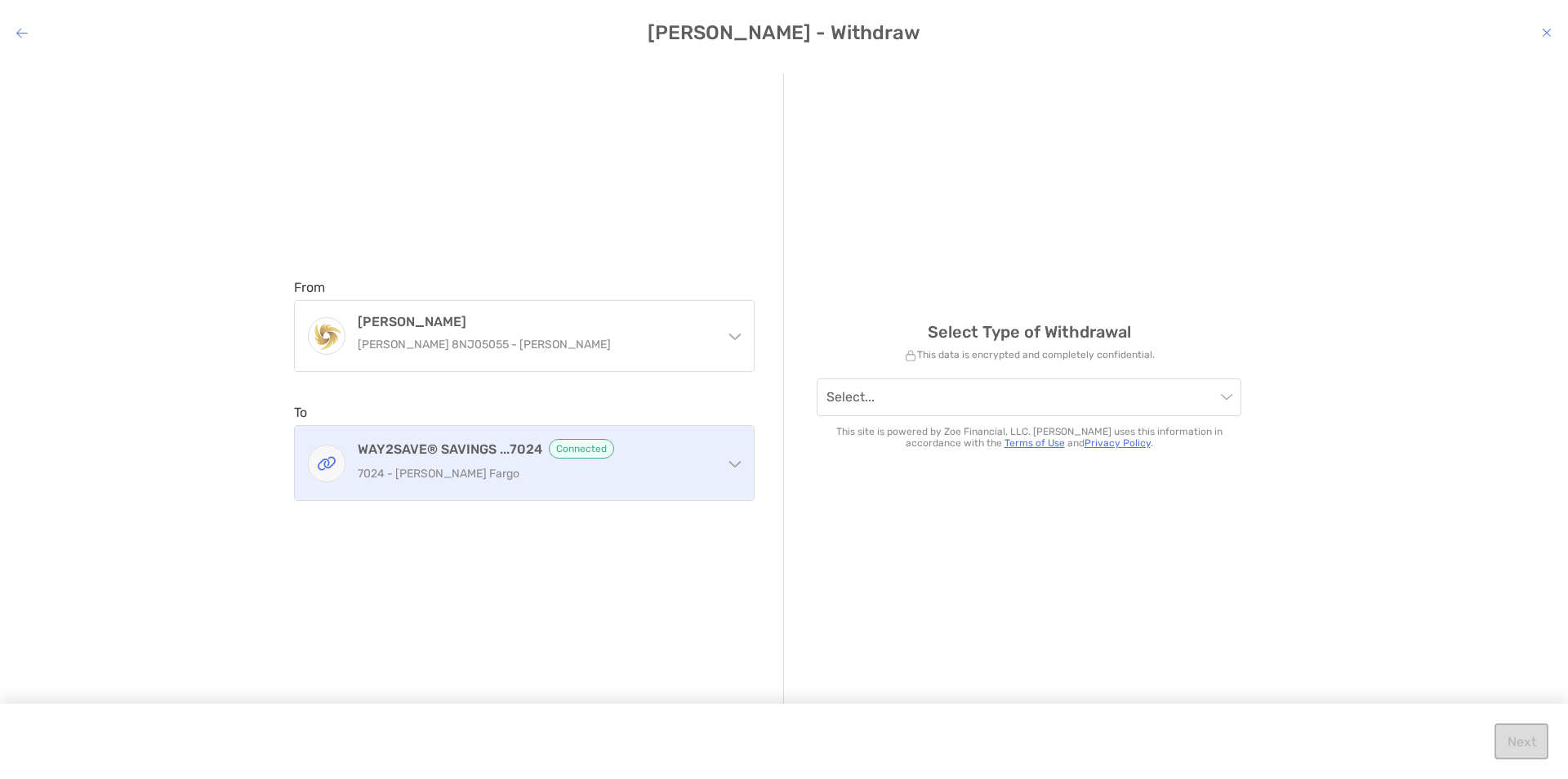
click at [399, 483] on p "7024 - Wells Fargo" at bounding box center [534, 473] width 353 height 20
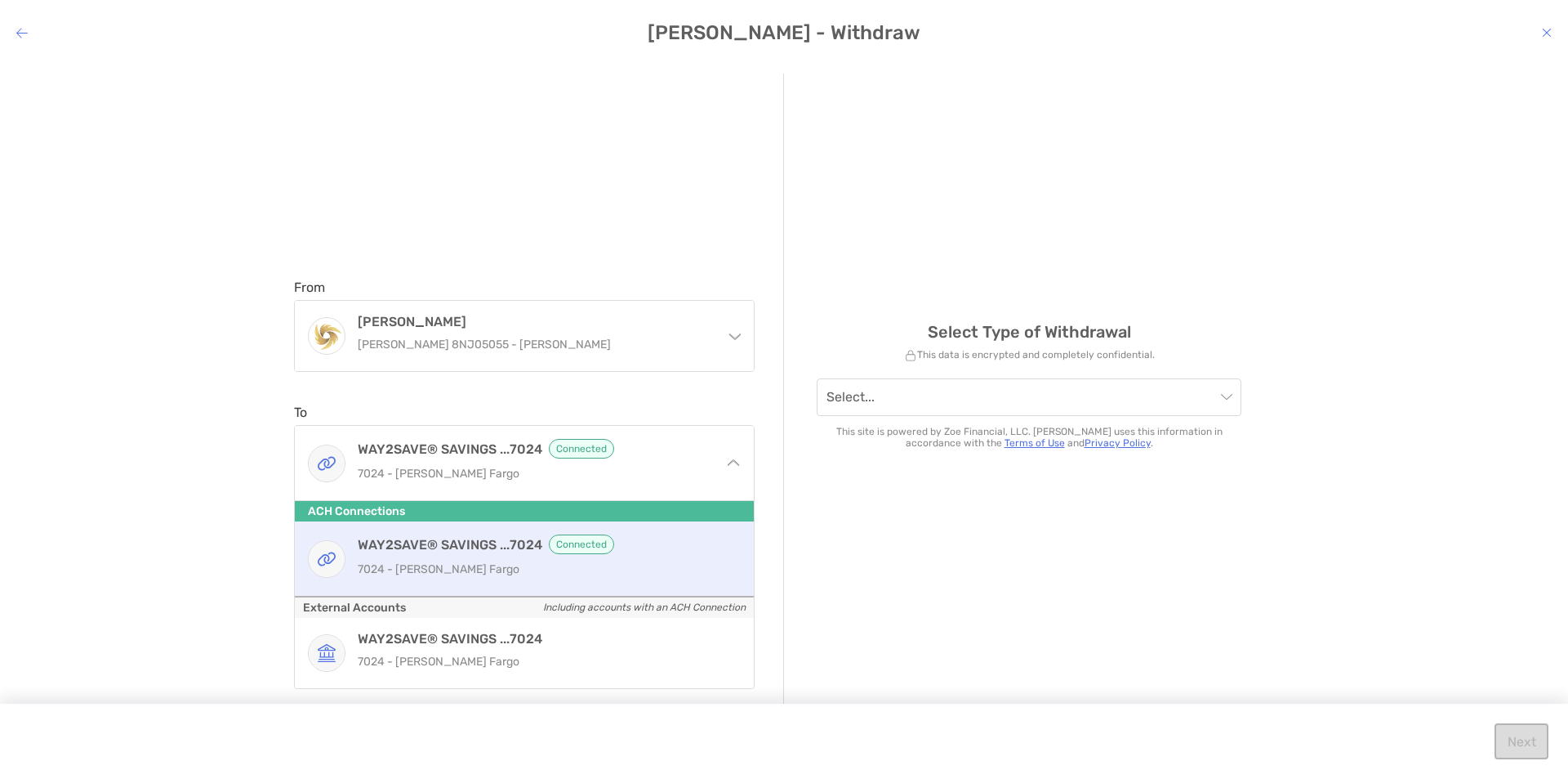
drag, startPoint x: 851, startPoint y: 550, endPoint x: 947, endPoint y: 528, distance: 98.5
click at [855, 550] on div "Select Type of Withdrawal This data is encrypted and completely confidential. S…" at bounding box center [1029, 390] width 490 height 633
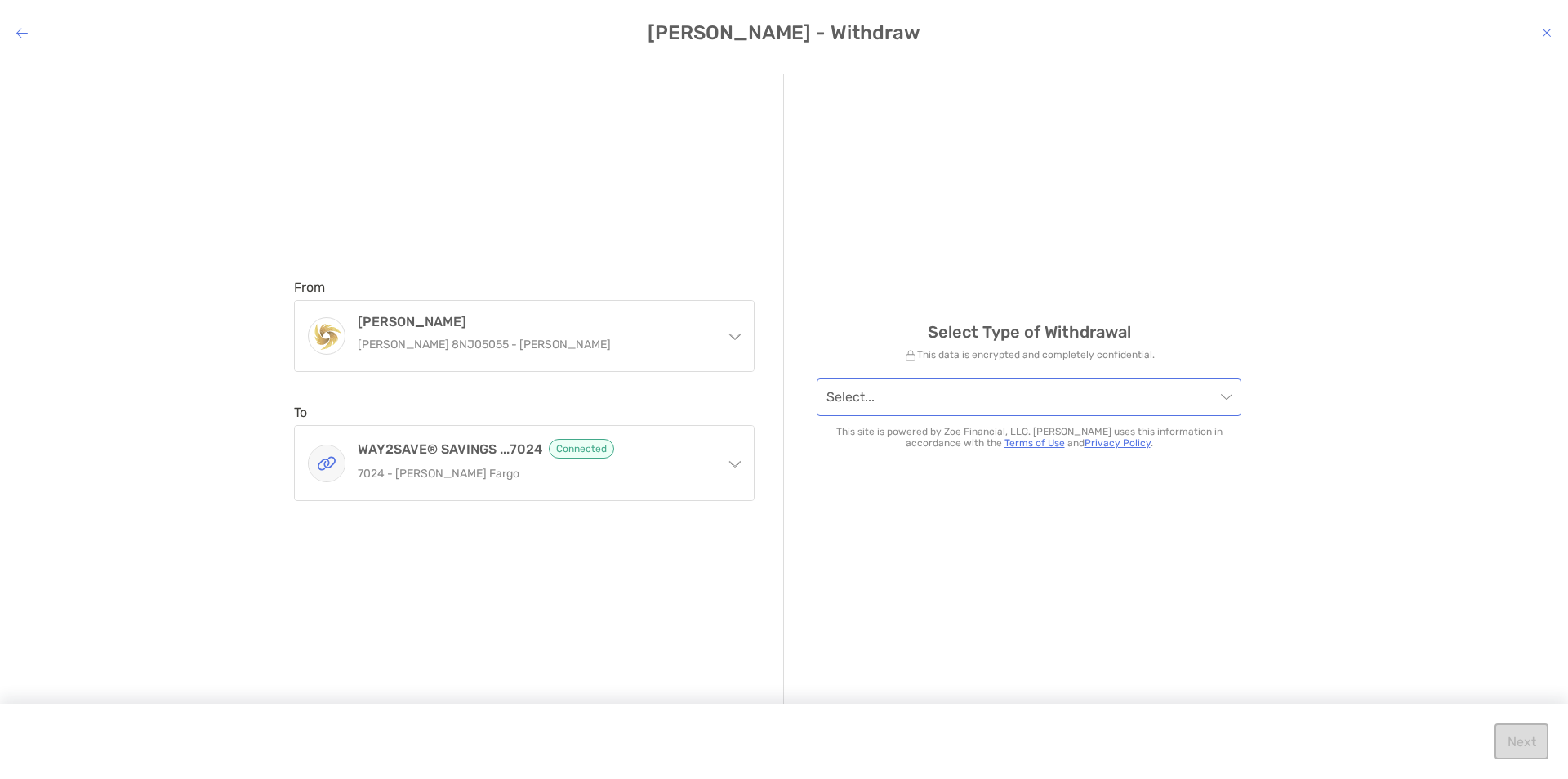
click at [1092, 402] on input "modal" at bounding box center [1021, 397] width 389 height 36
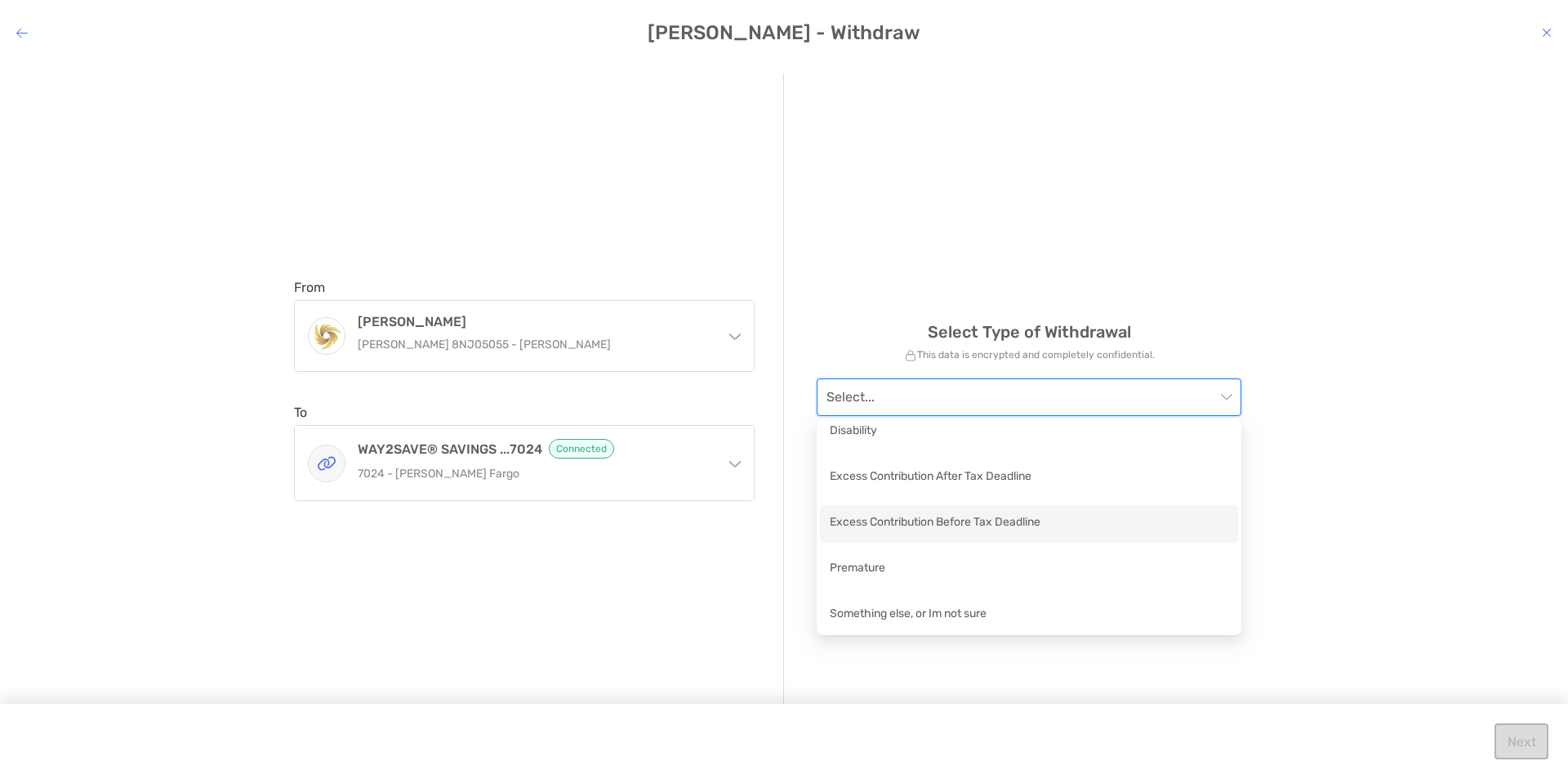
scroll to position [12, 0]
click at [920, 619] on div "Something else, or Im not sure" at bounding box center [1029, 612] width 399 height 20
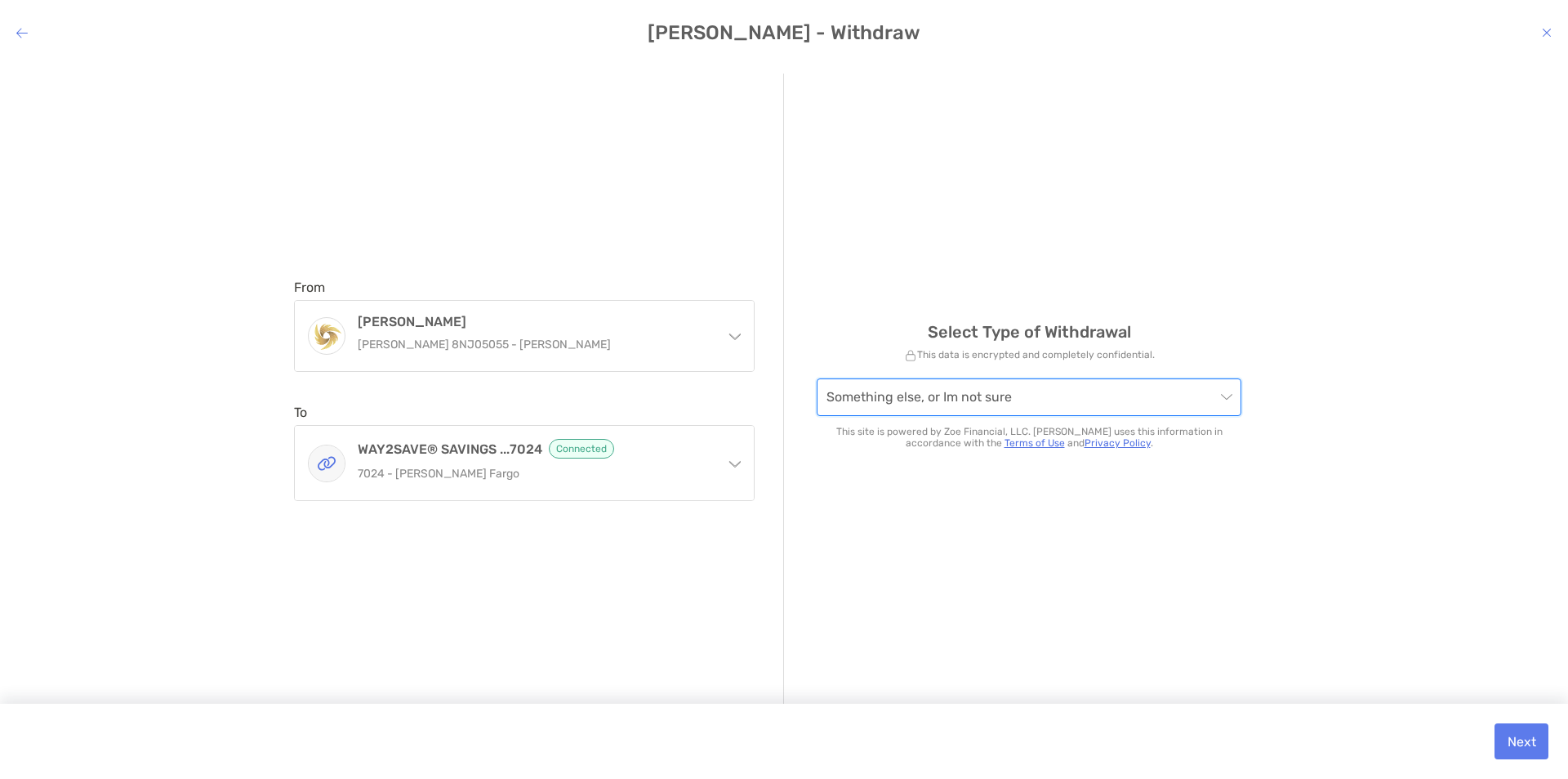
click at [940, 407] on span "Something else, or Im not sure" at bounding box center [1029, 397] width 405 height 36
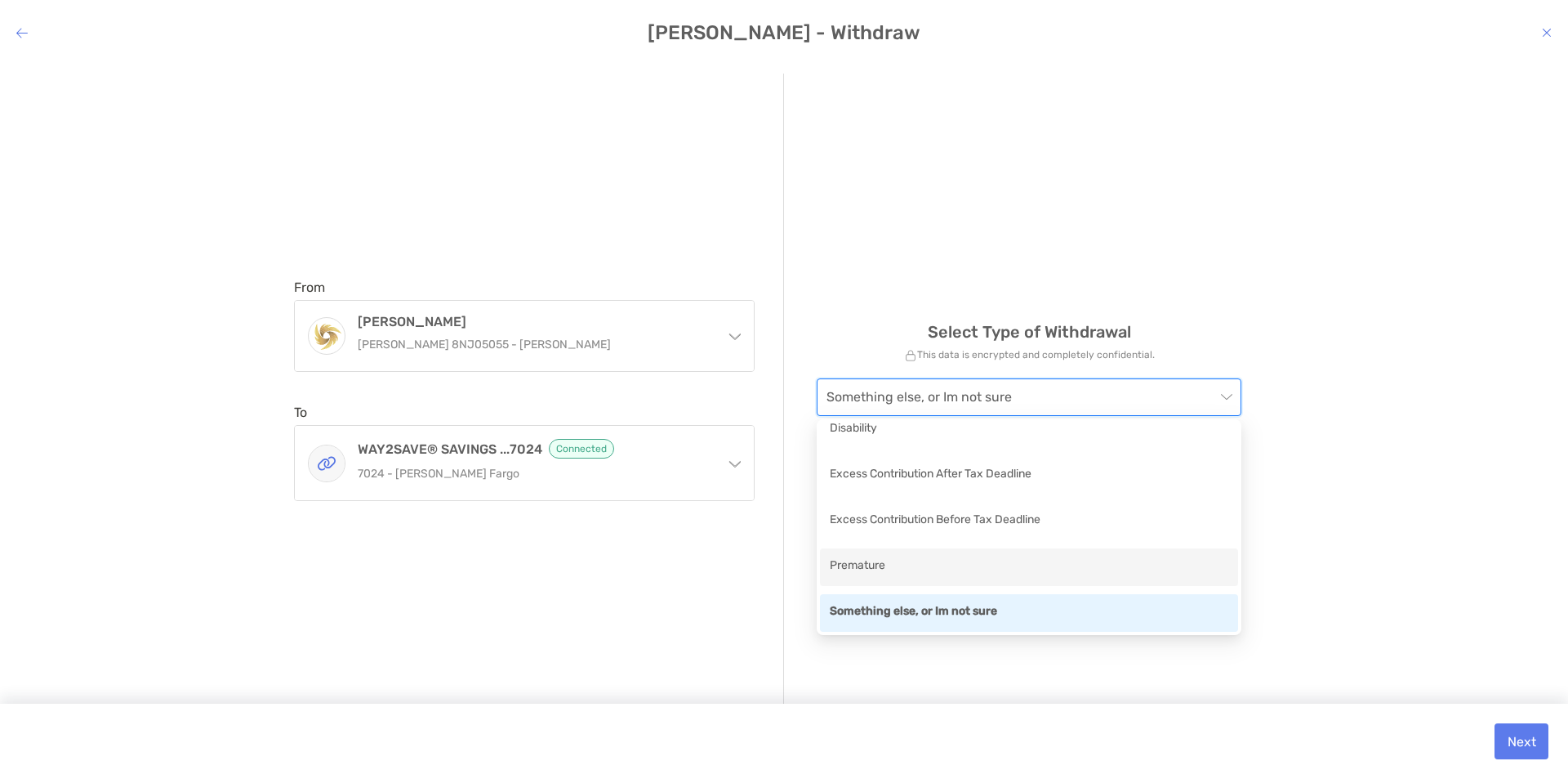
click at [892, 557] on div "Premature" at bounding box center [1029, 566] width 399 height 20
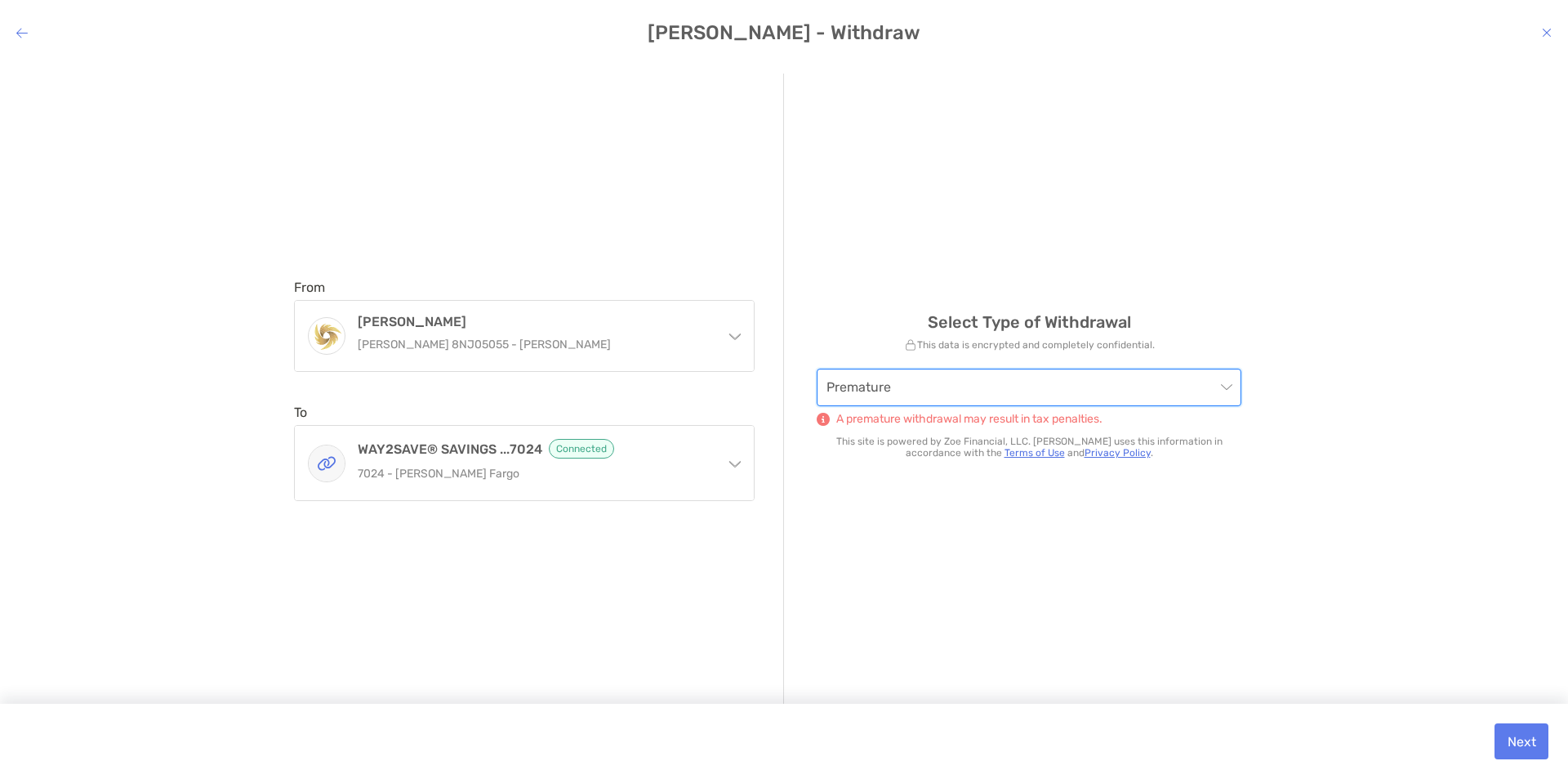
click at [824, 590] on div "Select Type of Withdrawal This data is encrypted and completely confidential. P…" at bounding box center [1029, 390] width 490 height 633
click at [959, 421] on p "A premature withdrawal may result in tax penalties." at bounding box center [969, 419] width 266 height 14
click at [858, 534] on div "Select Type of Withdrawal This data is encrypted and completely confidential. P…" at bounding box center [1029, 390] width 490 height 633
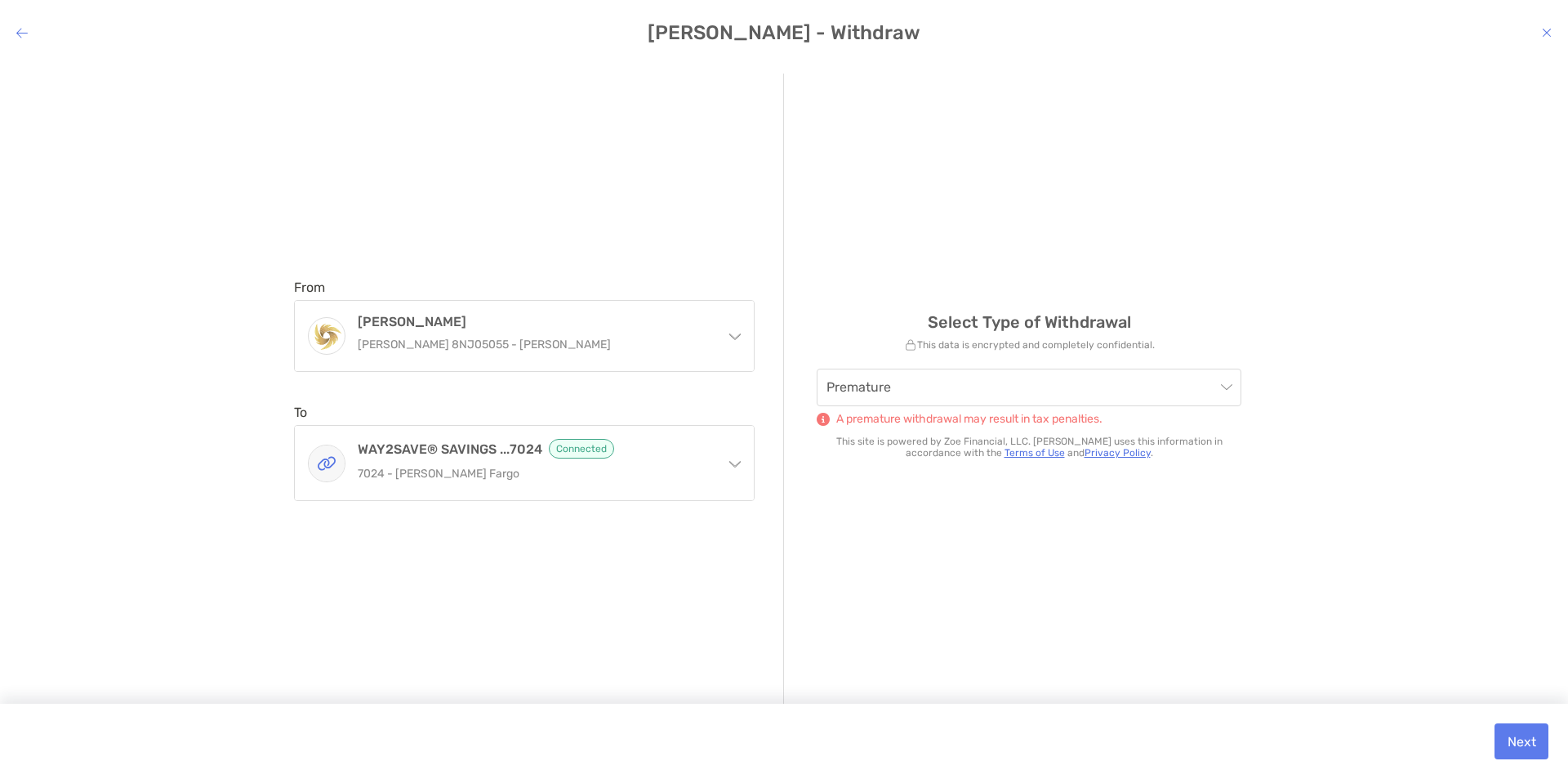
click at [886, 537] on div "Select Type of Withdrawal This data is encrypted and completely confidential. P…" at bounding box center [1029, 390] width 490 height 633
click at [857, 370] on span "Premature" at bounding box center [1029, 387] width 405 height 36
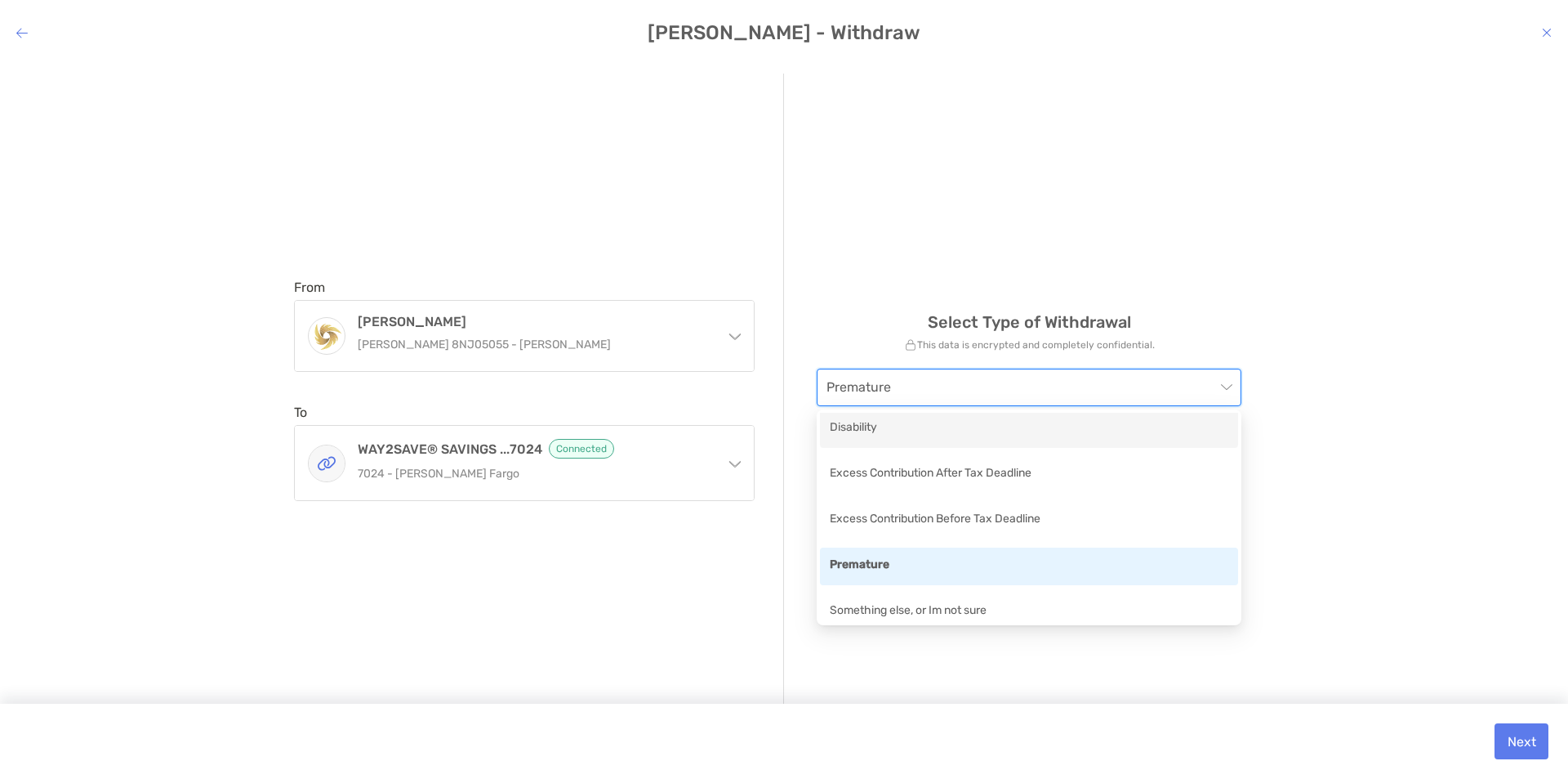
scroll to position [0, 0]
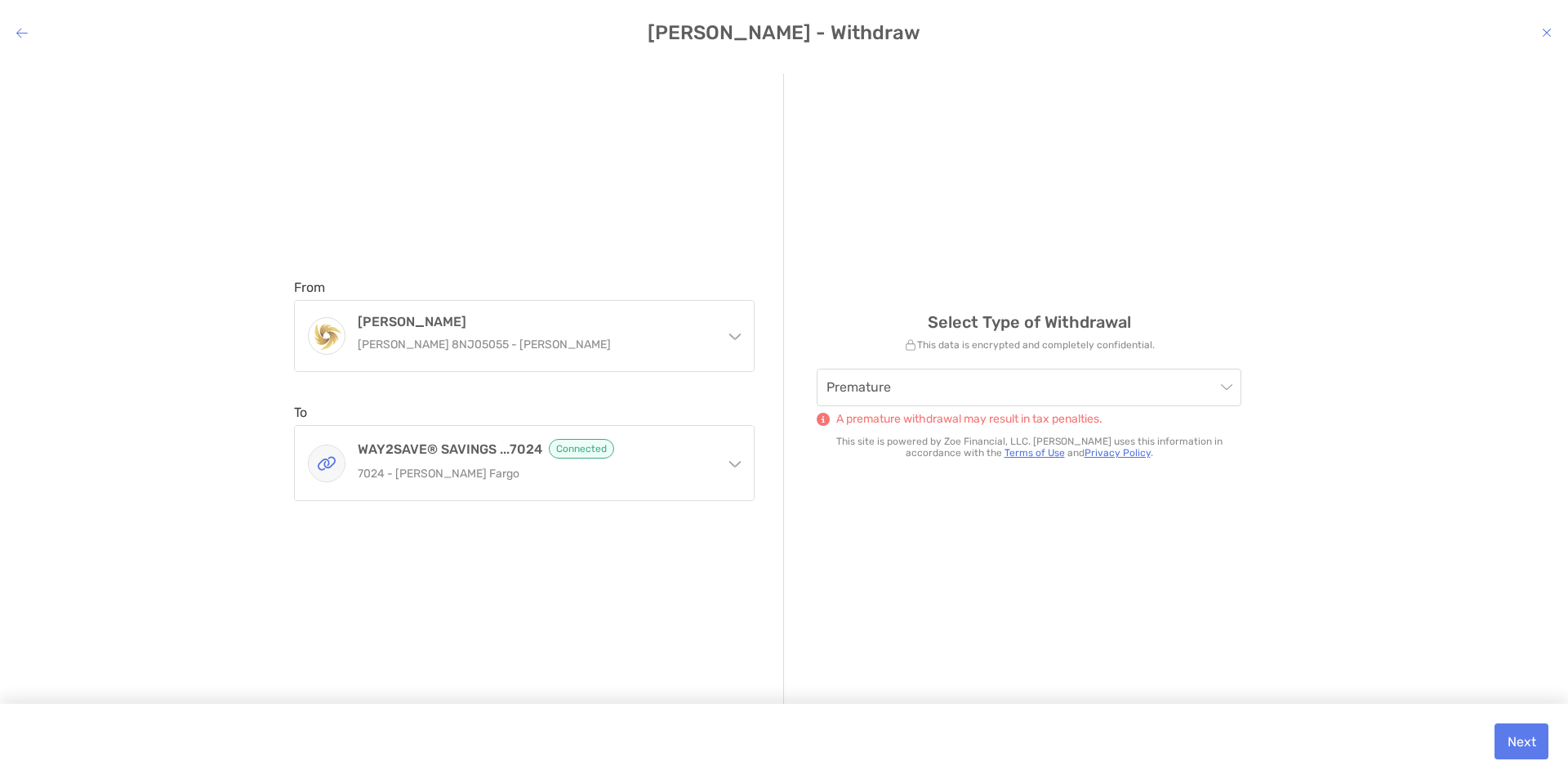
click at [806, 262] on div "Select Type of Withdrawal This data is encrypted and completely confidential. P…" at bounding box center [1029, 390] width 490 height 633
click at [447, 187] on div "From Roth IRA Roth IRA 8NJ05055 - Chantelle Ghaly Roth IRA Roth IRA 8NJ05055 - …" at bounding box center [539, 390] width 490 height 633
click at [987, 388] on span "Premature" at bounding box center [1029, 387] width 405 height 36
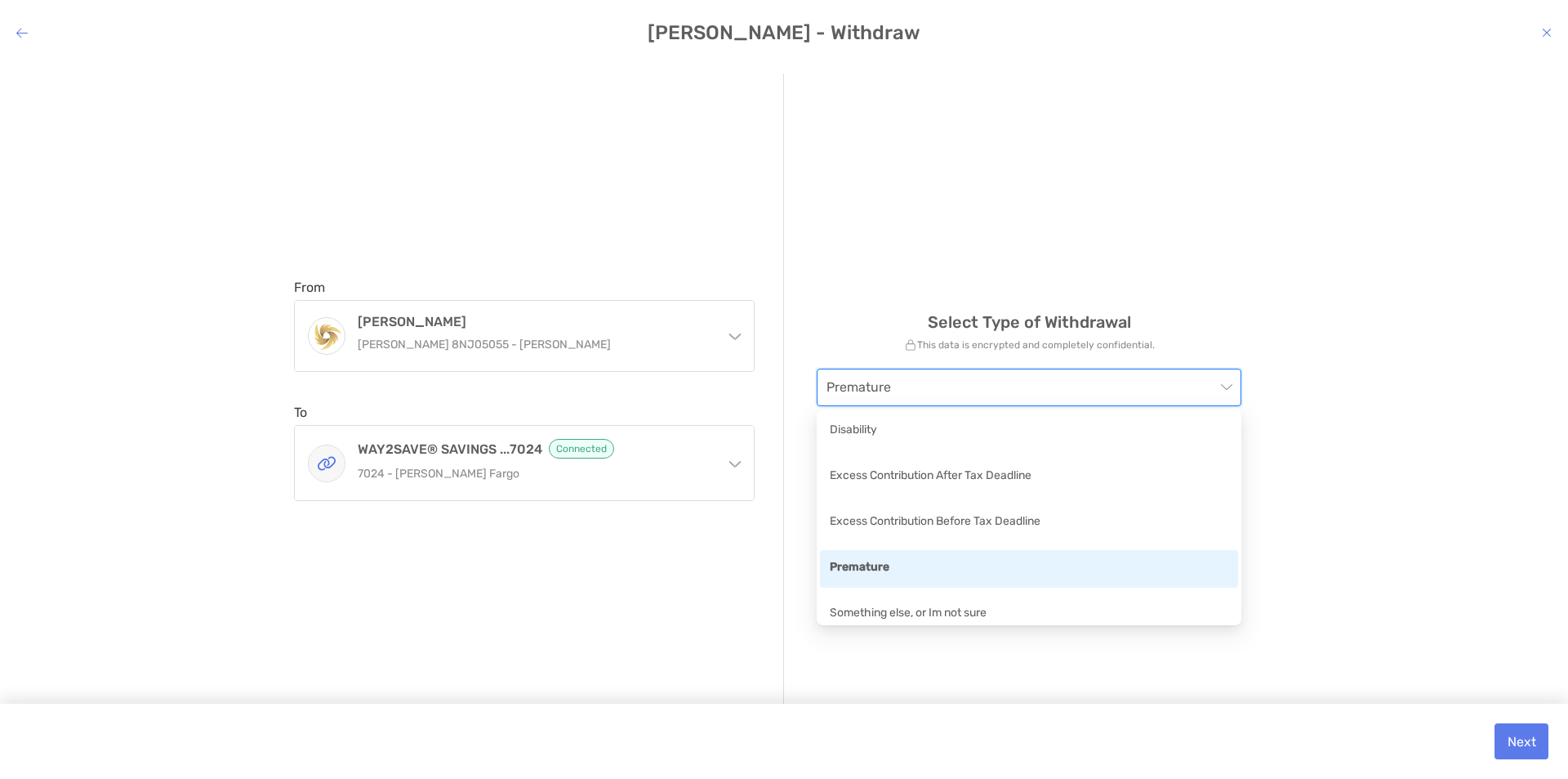
drag, startPoint x: 887, startPoint y: 556, endPoint x: 1045, endPoint y: 579, distance: 159.7
click at [888, 556] on div "Premature" at bounding box center [1029, 568] width 418 height 38
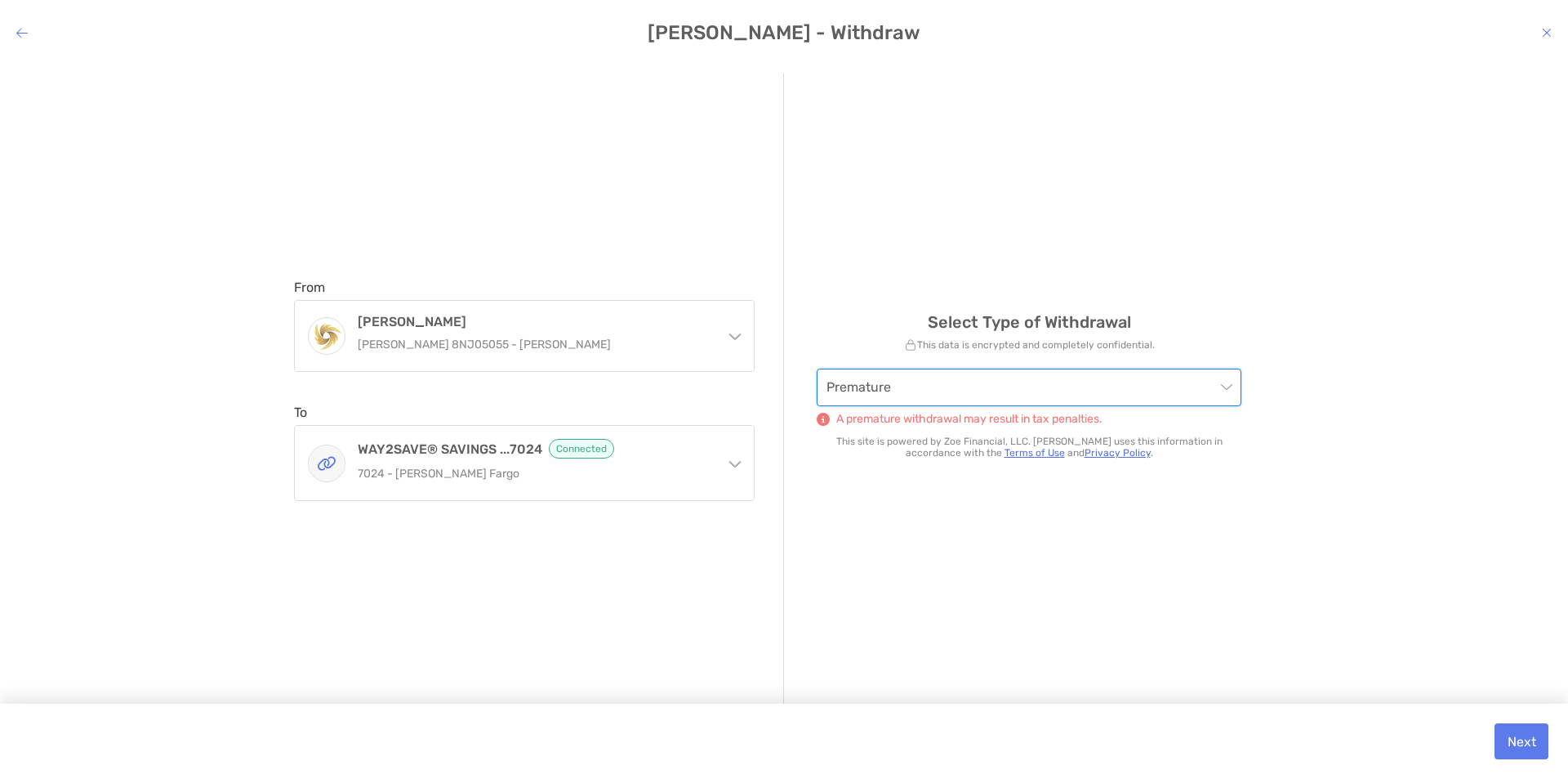
click at [1254, 575] on div "Select Type of Withdrawal This data is encrypted and completely confidential. P…" at bounding box center [1029, 390] width 490 height 633
drag, startPoint x: 1494, startPoint y: 740, endPoint x: 1486, endPoint y: 744, distance: 8.9
click at [1495, 739] on button "Next" at bounding box center [1522, 740] width 54 height 36
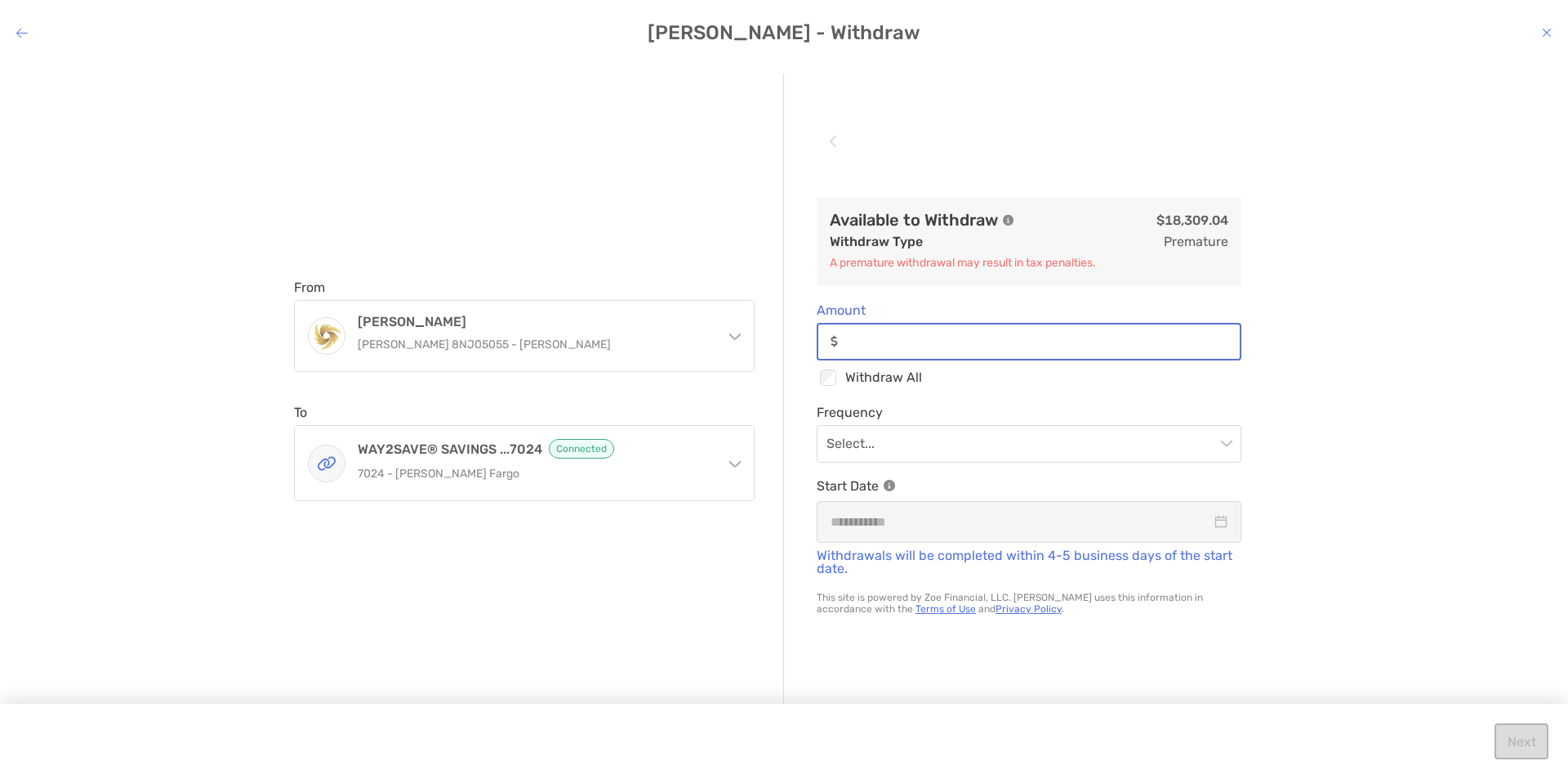
click at [1001, 340] on input "Amount" at bounding box center [1042, 341] width 396 height 14
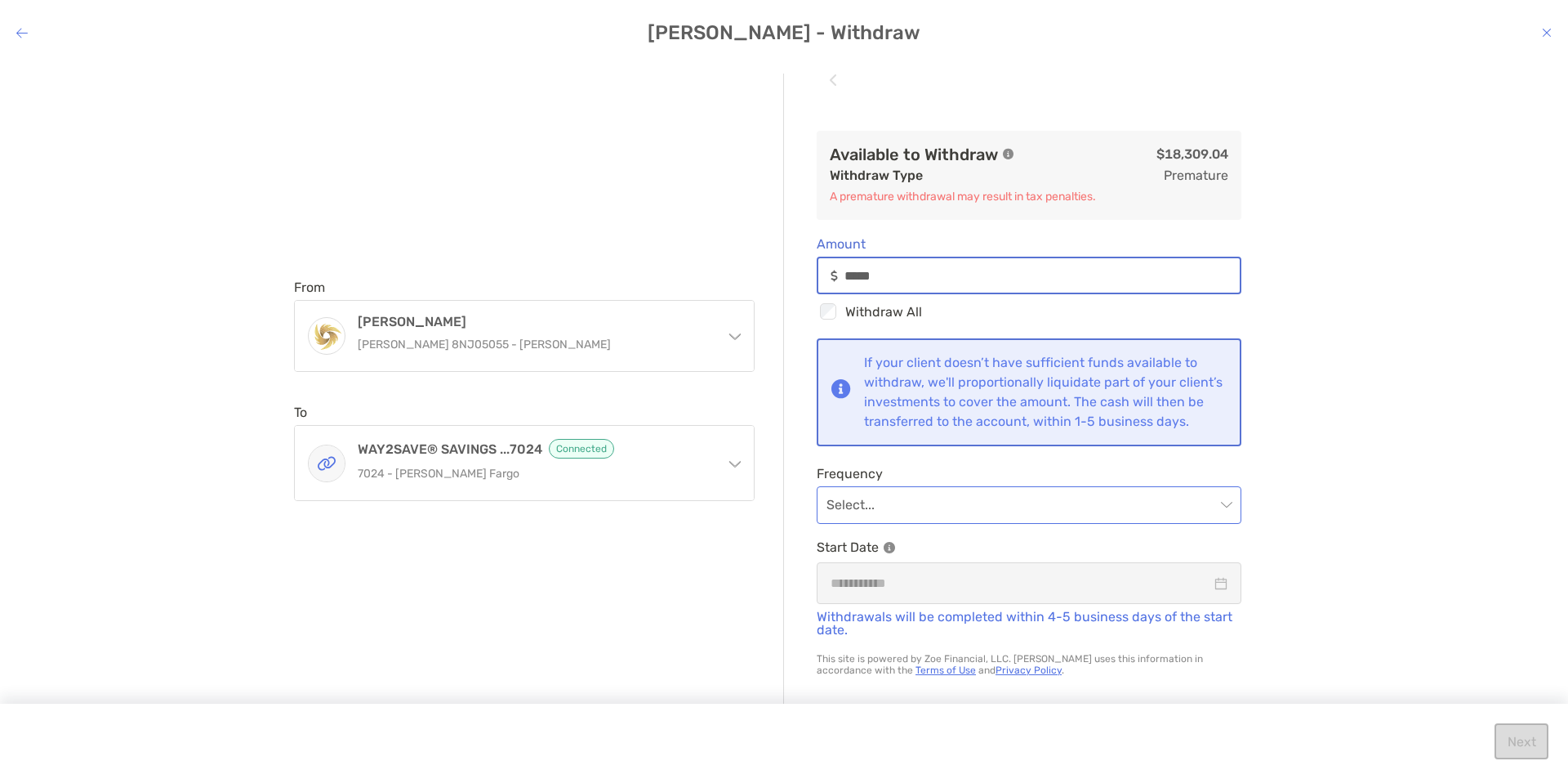
scroll to position [24, 0]
click at [905, 501] on input "modal" at bounding box center [1021, 504] width 389 height 36
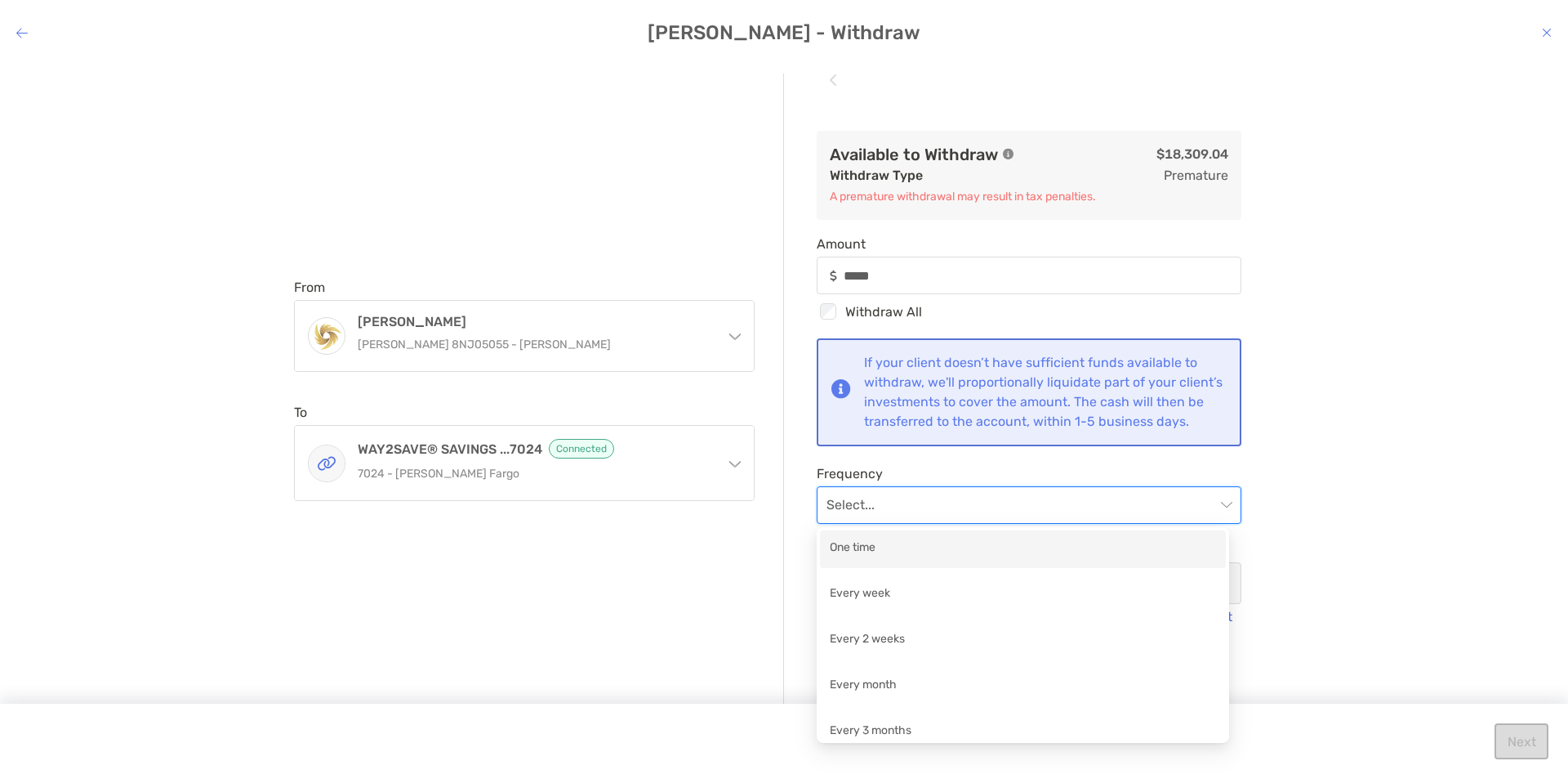
click at [898, 549] on div "One time" at bounding box center [1022, 548] width 386 height 20
type input "*****"
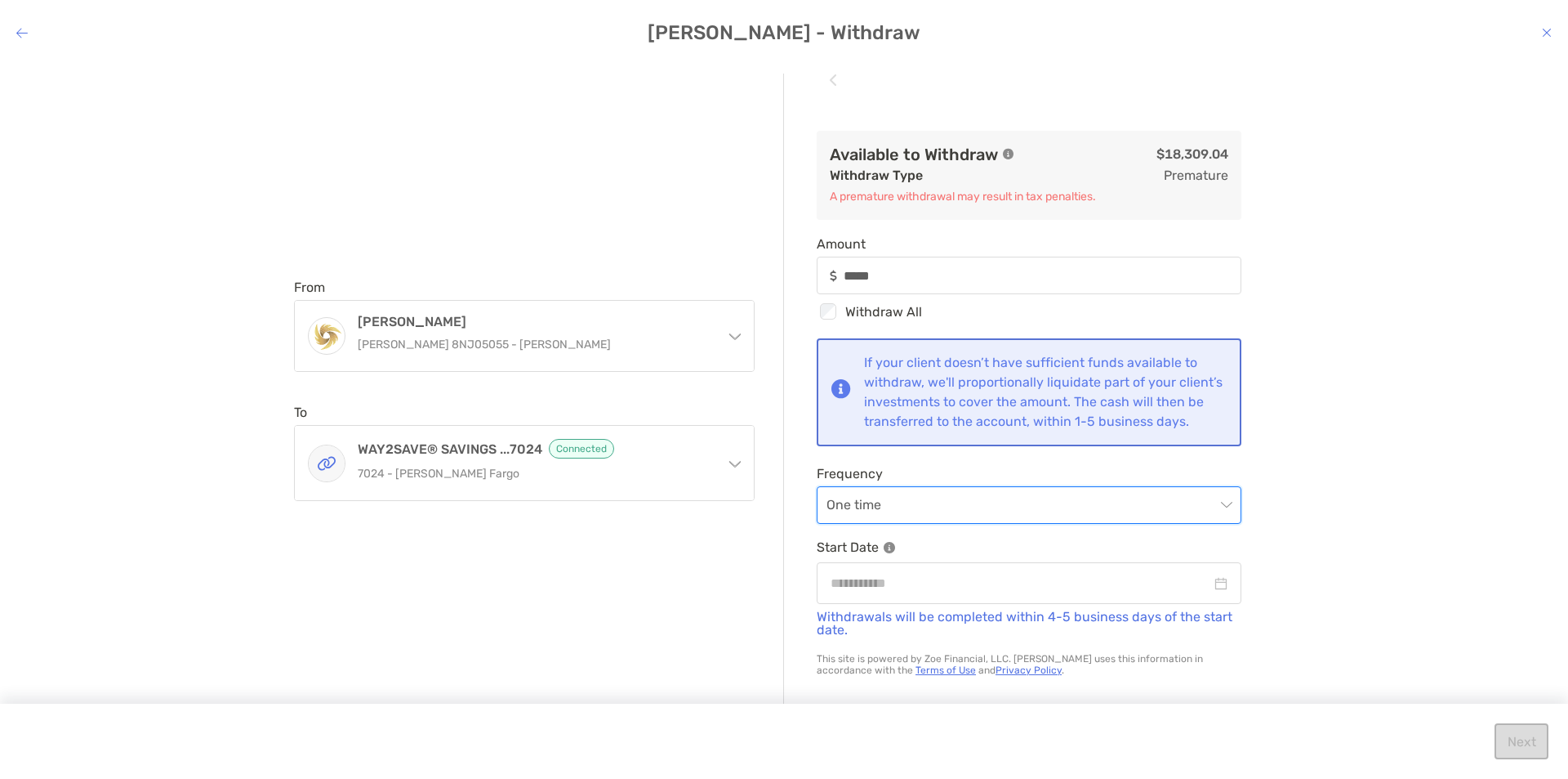
click at [709, 607] on div "From Roth IRA Roth IRA 8NJ05055 - Chantelle Ghaly Roth IRA Roth IRA 8NJ05055 - …" at bounding box center [539, 390] width 490 height 633
click at [883, 585] on input "modal" at bounding box center [1021, 583] width 380 height 20
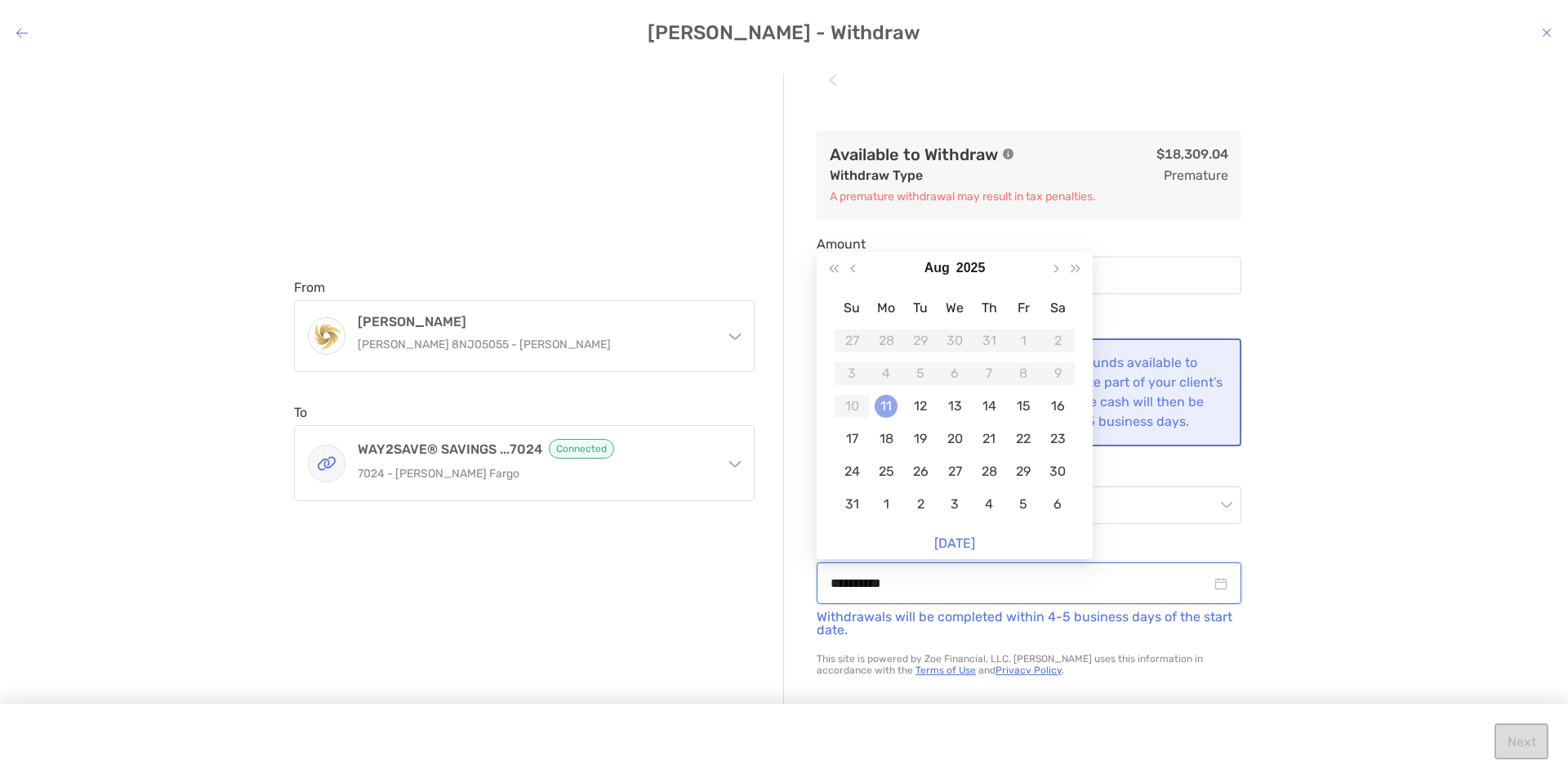
type input "**********"
click at [896, 401] on div "11" at bounding box center [886, 406] width 23 height 23
type input "*****"
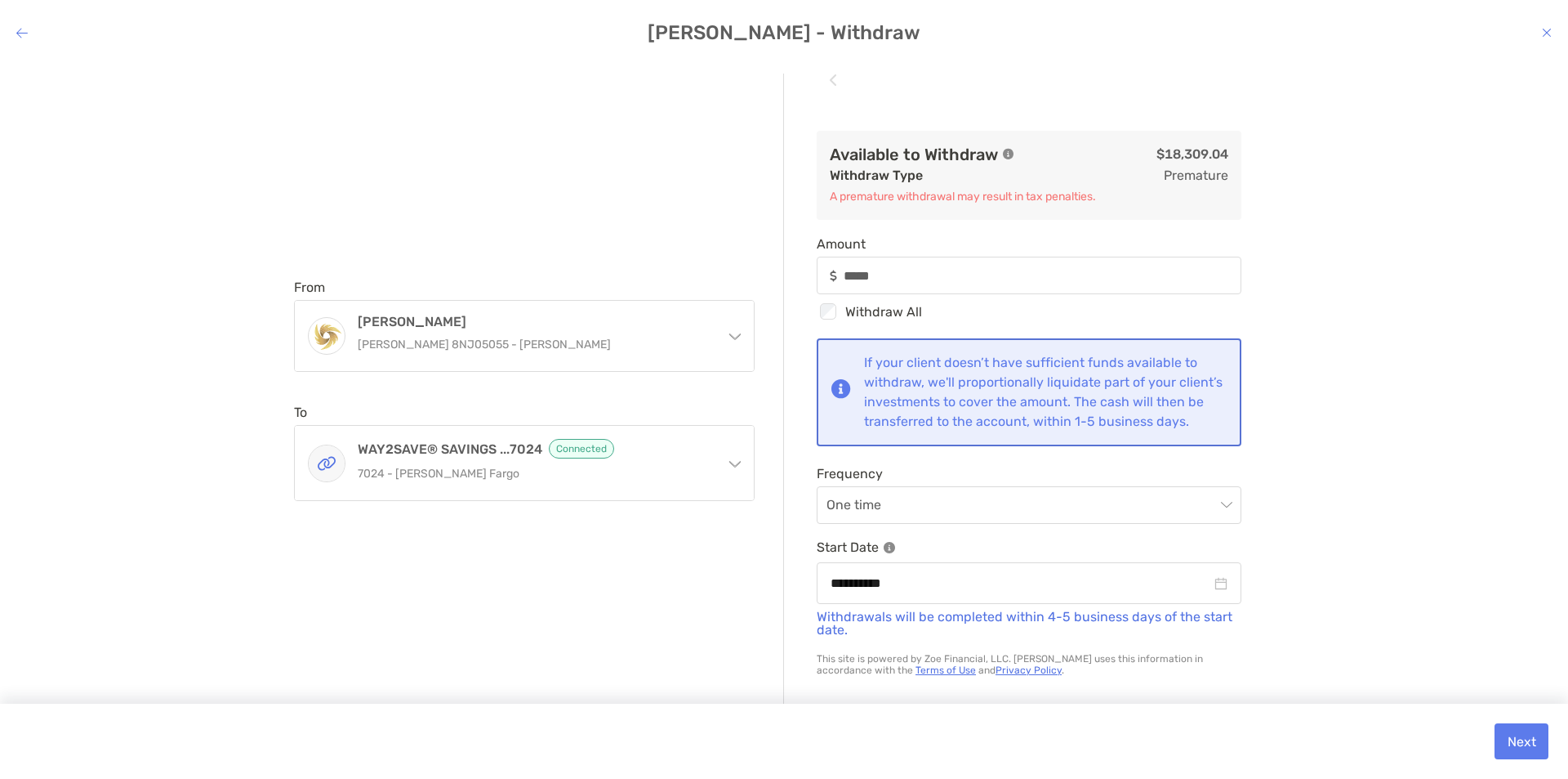
click at [742, 581] on div "From Roth IRA Roth IRA 8NJ05055 - Chantelle Ghaly Roth IRA Roth IRA 8NJ05055 - …" at bounding box center [539, 390] width 490 height 633
click at [884, 187] on p "A premature withdrawal may result in tax penalties." at bounding box center [1029, 196] width 399 height 20
drag, startPoint x: 884, startPoint y: 173, endPoint x: 892, endPoint y: 171, distance: 8.2
click at [882, 187] on p "A premature withdrawal may result in tax penalties." at bounding box center [1029, 196] width 399 height 20
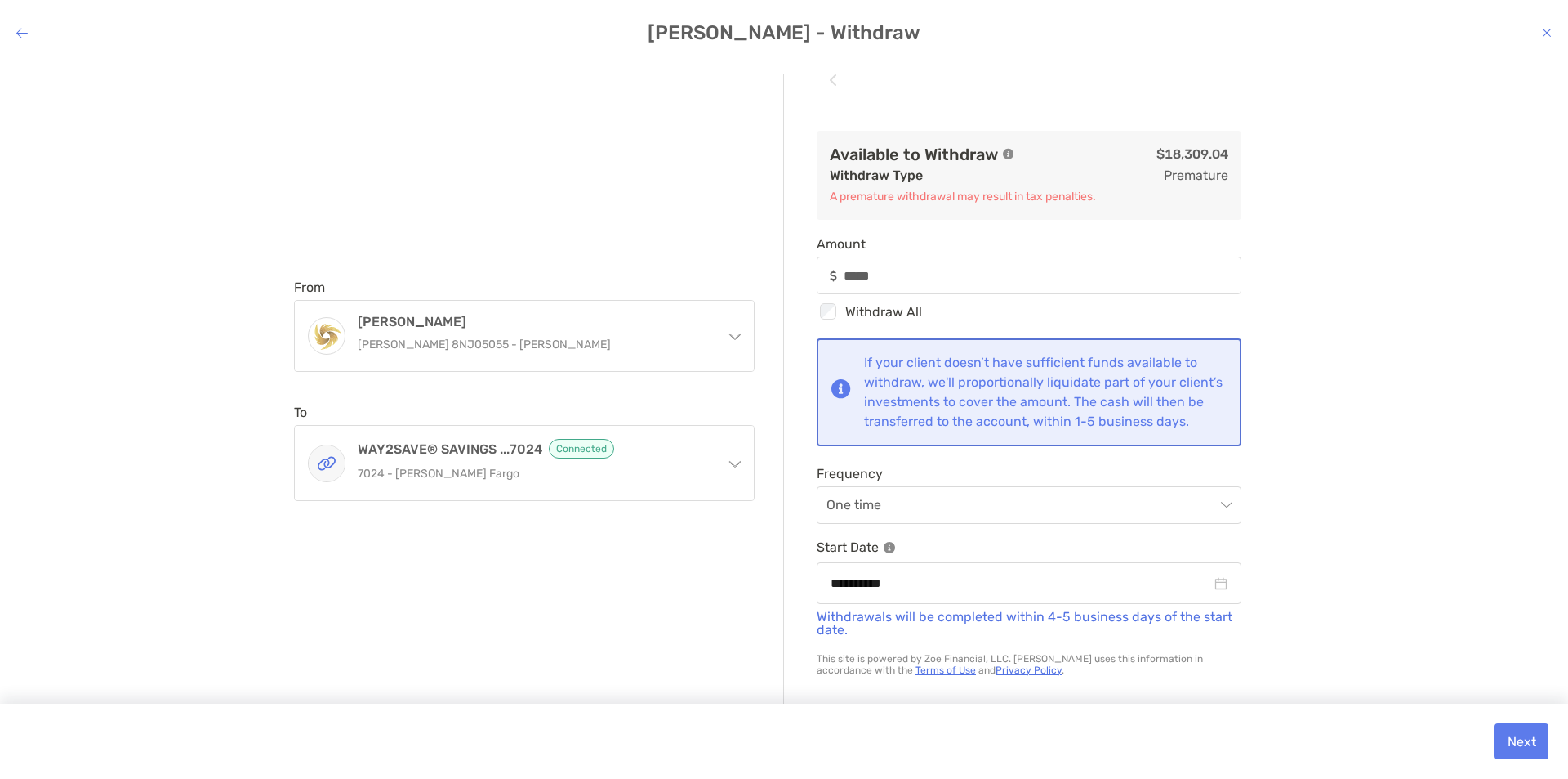
click at [923, 165] on div "Withdraw Type premature" at bounding box center [1029, 175] width 399 height 20
drag, startPoint x: 1491, startPoint y: 725, endPoint x: 1517, endPoint y: 743, distance: 31.6
click at [1492, 725] on div "Next" at bounding box center [784, 741] width 1568 height 75
click at [1515, 743] on button "Next" at bounding box center [1522, 740] width 54 height 36
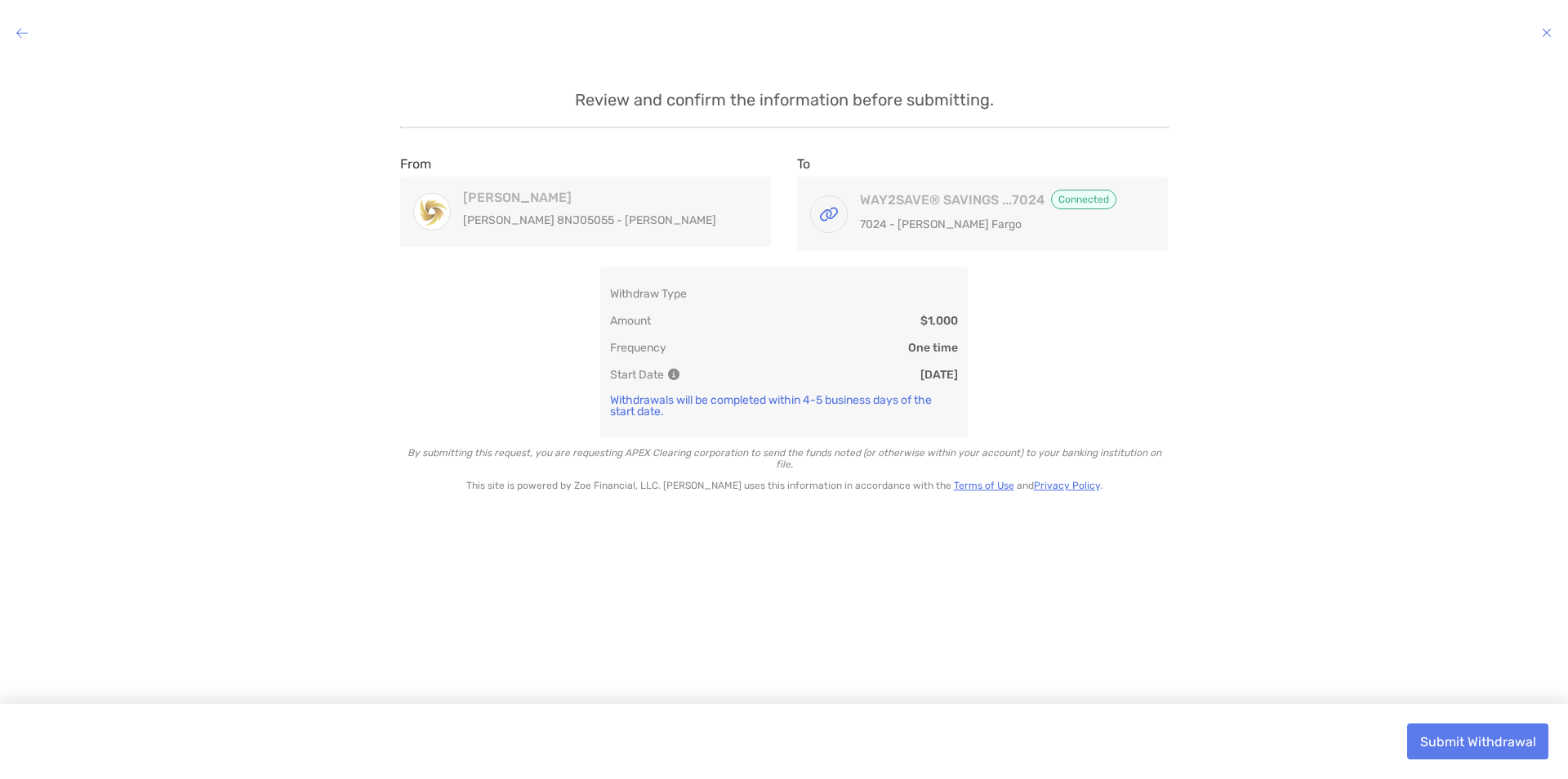
click at [946, 325] on p "$1,000" at bounding box center [939, 320] width 38 height 14
click at [946, 324] on p "$1,000" at bounding box center [939, 320] width 38 height 14
click at [943, 344] on p "One time" at bounding box center [933, 347] width 50 height 14
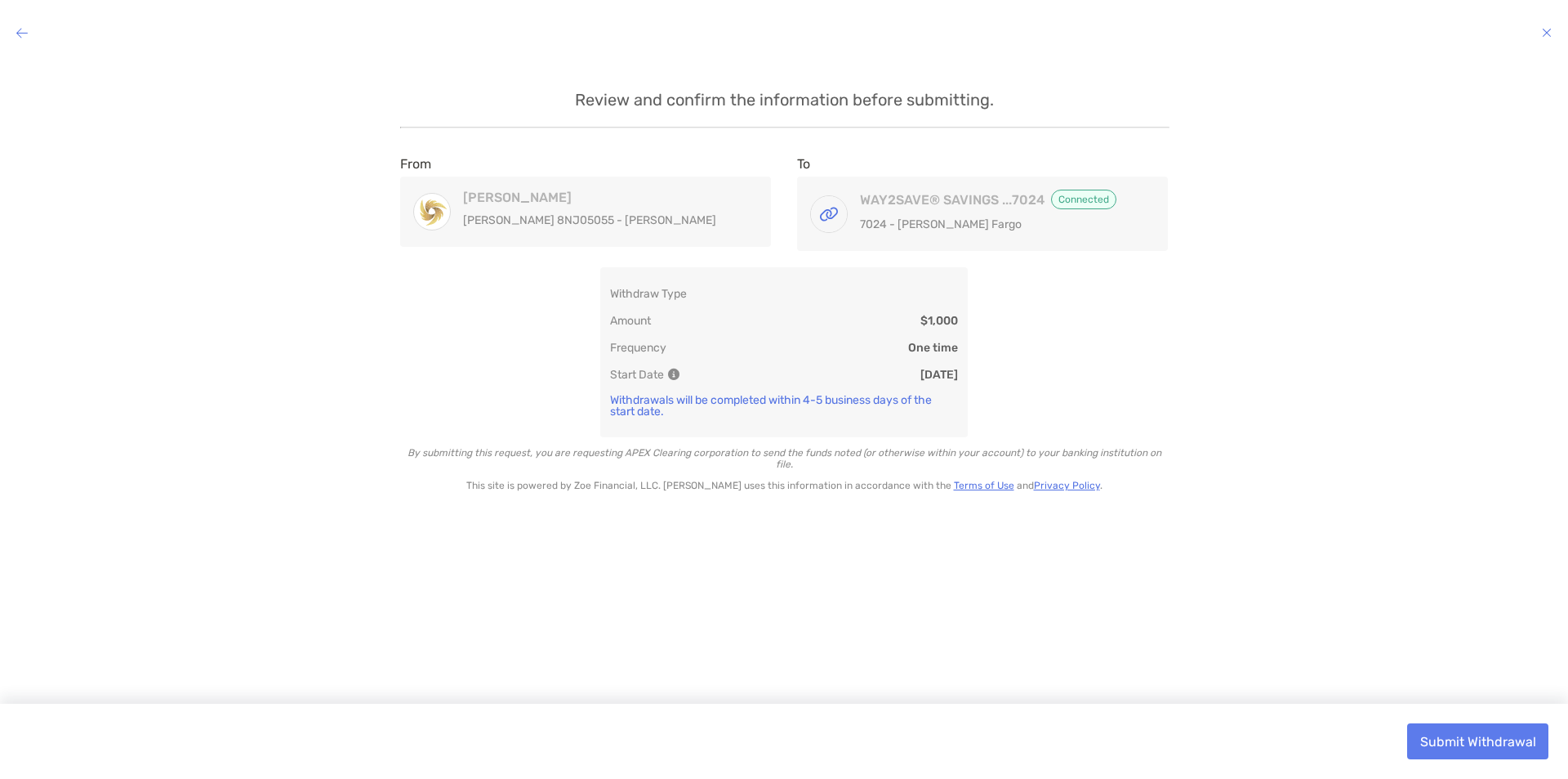
click at [927, 374] on p "08/11/2025" at bounding box center [939, 375] width 38 height 14
drag, startPoint x: 927, startPoint y: 374, endPoint x: 974, endPoint y: 370, distance: 47.2
click at [930, 374] on p "08/11/2025" at bounding box center [939, 375] width 38 height 14
click at [1186, 360] on div "Review and confirm the information before submitting. From Roth IRA Roth IRA 8N…" at bounding box center [784, 390] width 1542 height 633
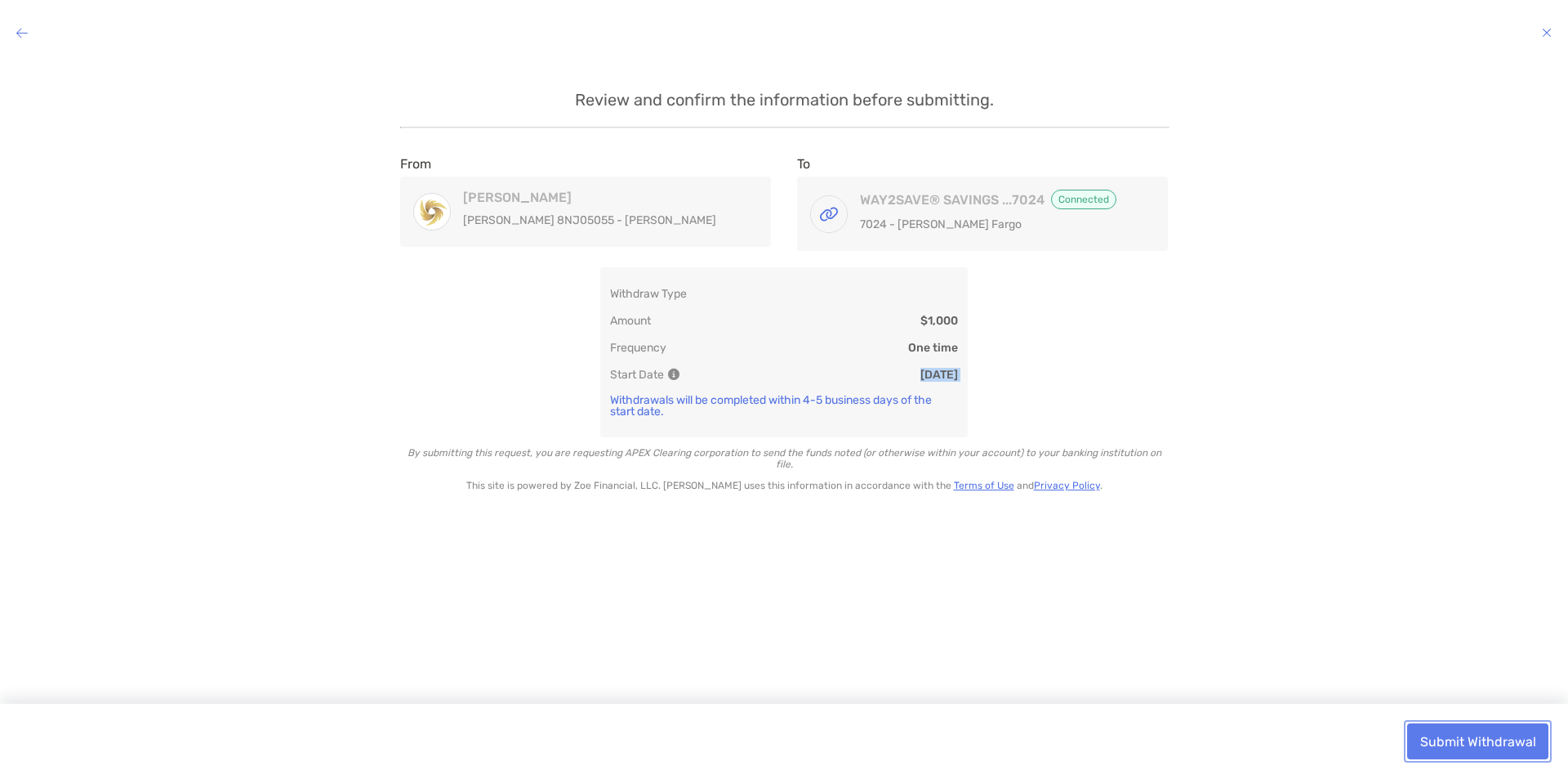
click at [1468, 745] on button "Submit Withdrawal" at bounding box center [1478, 740] width 141 height 36
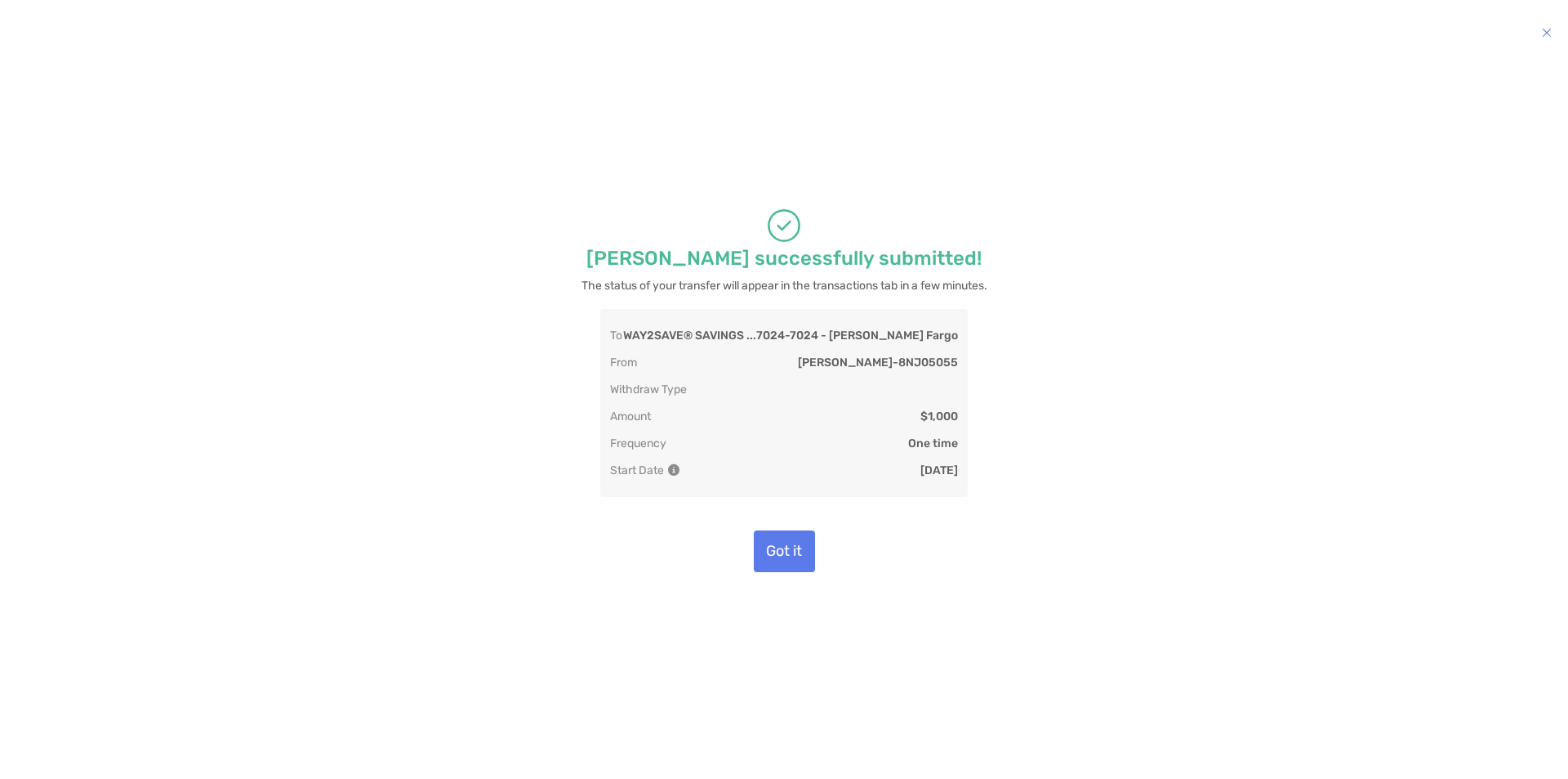
click at [754, 288] on p "The status of your transfer will appear in the transactions tab in a few minute…" at bounding box center [784, 285] width 406 height 20
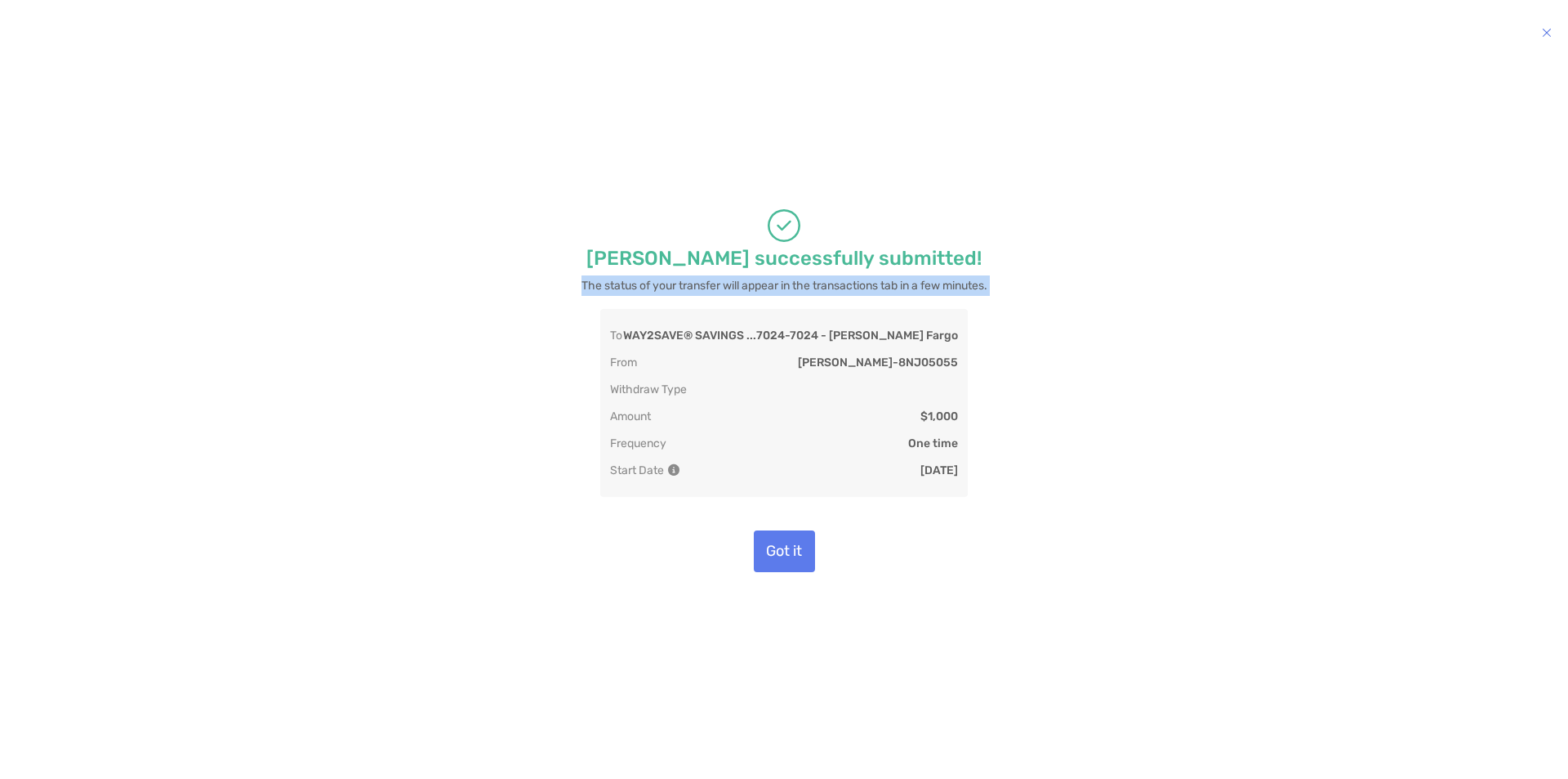
click at [754, 288] on p "The status of your transfer will appear in the transactions tab in a few minute…" at bounding box center [784, 285] width 406 height 20
click at [412, 354] on div "To WAY2SAVE® SAVINGS ...7024 - 7024 - Wells Fargo From Roth IRA - 8NJ05055 With…" at bounding box center [784, 410] width 1477 height 203
click at [790, 549] on button "Got it" at bounding box center [784, 551] width 61 height 42
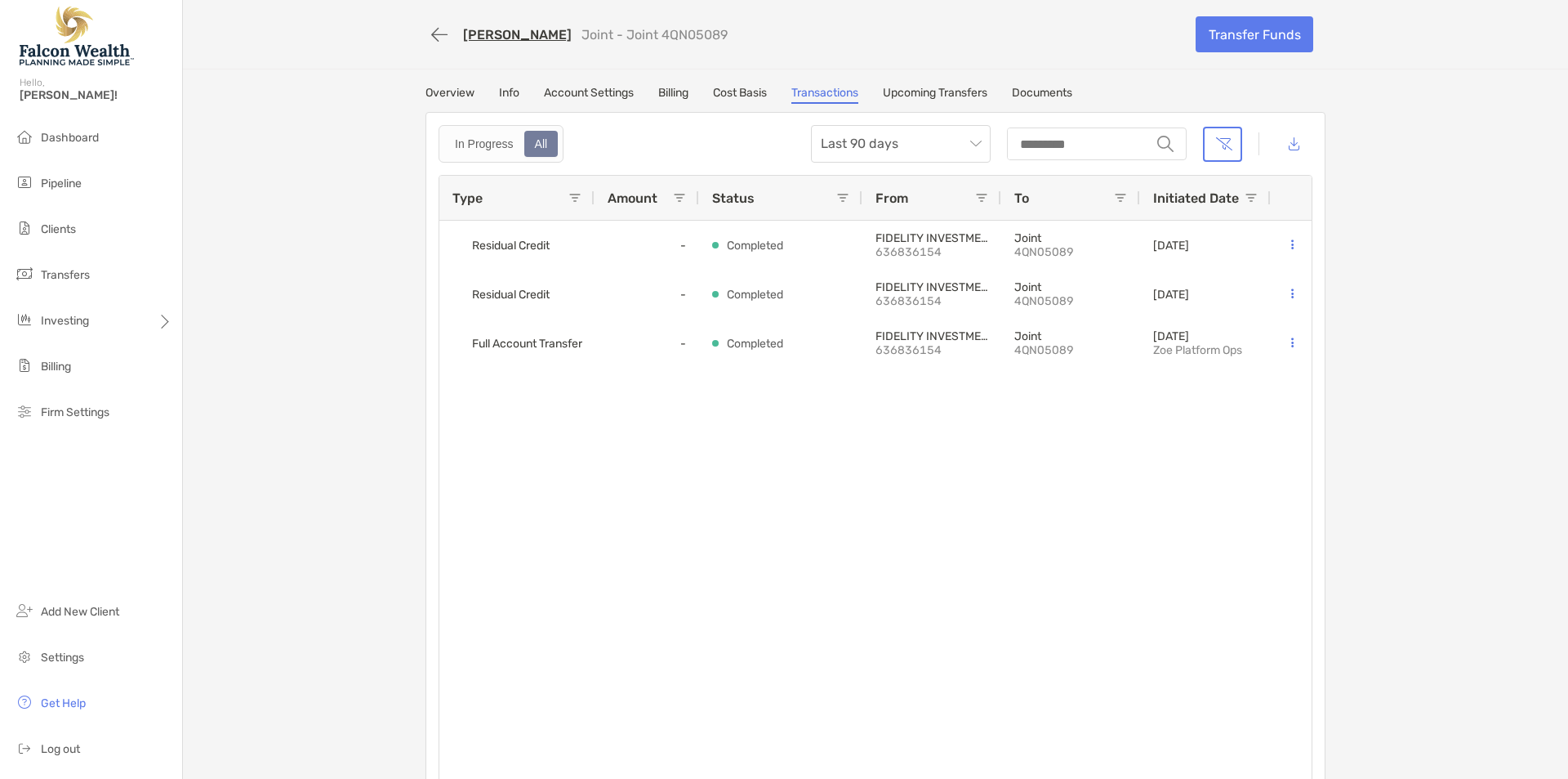
click at [233, 374] on div "[PERSON_NAME] Joint - Joint 4QN05089 Transfer Funds Overview Info Account Setti…" at bounding box center [875, 402] width 1385 height 803
click at [73, 277] on span "Transfers" at bounding box center [65, 275] width 49 height 14
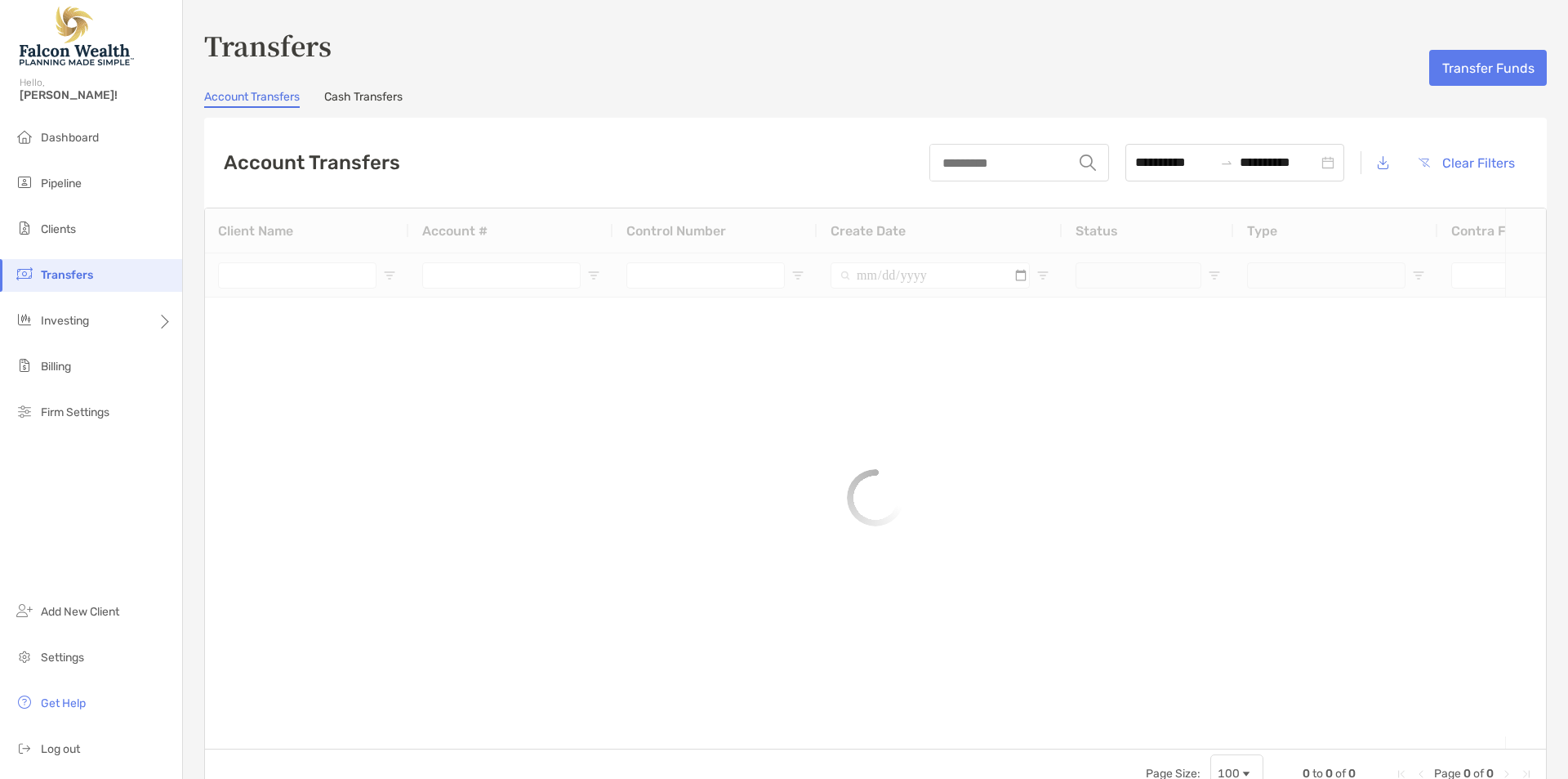
type input "********"
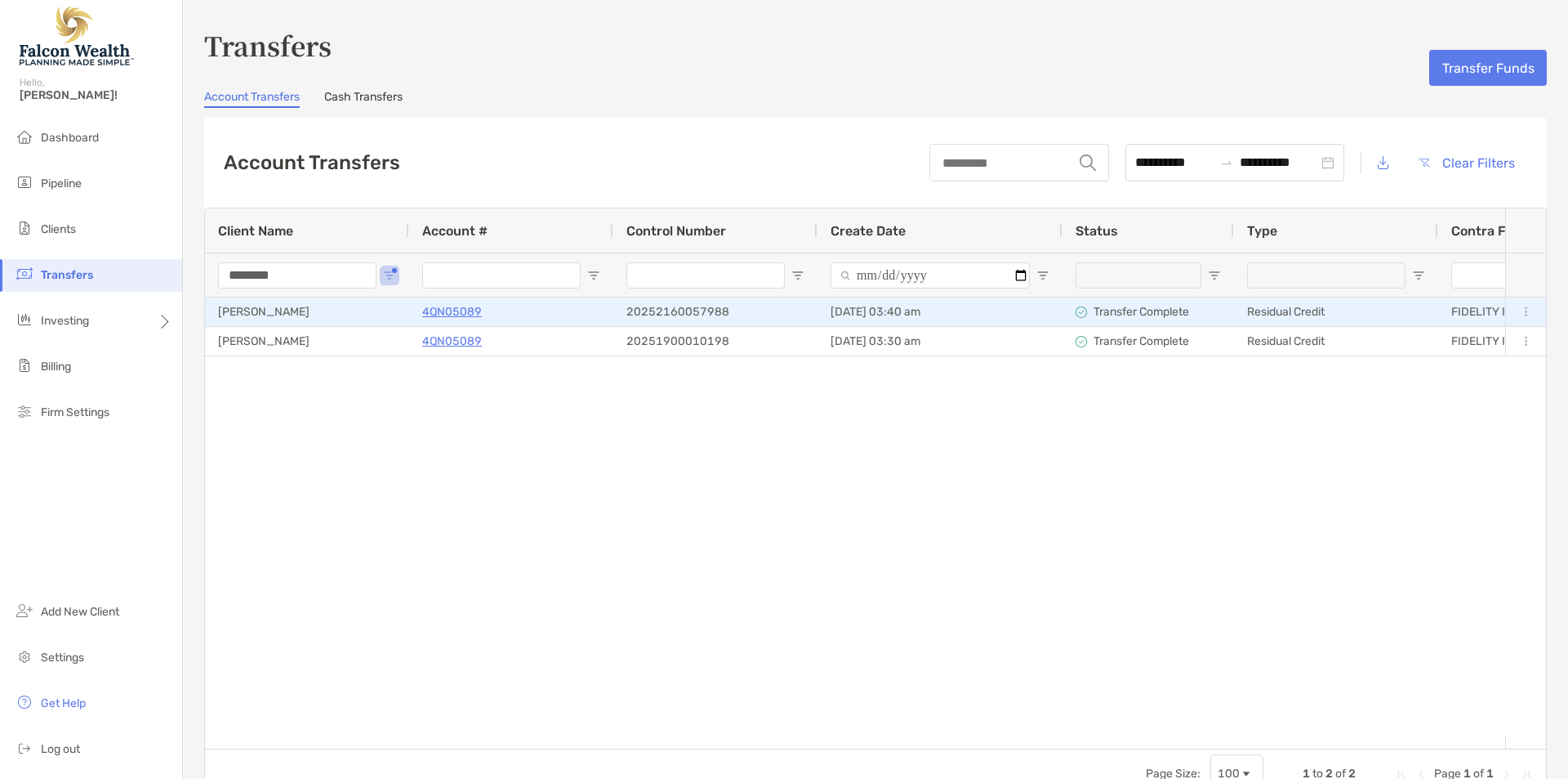
click at [464, 315] on link "4QN05089" at bounding box center [453, 312] width 60 height 27
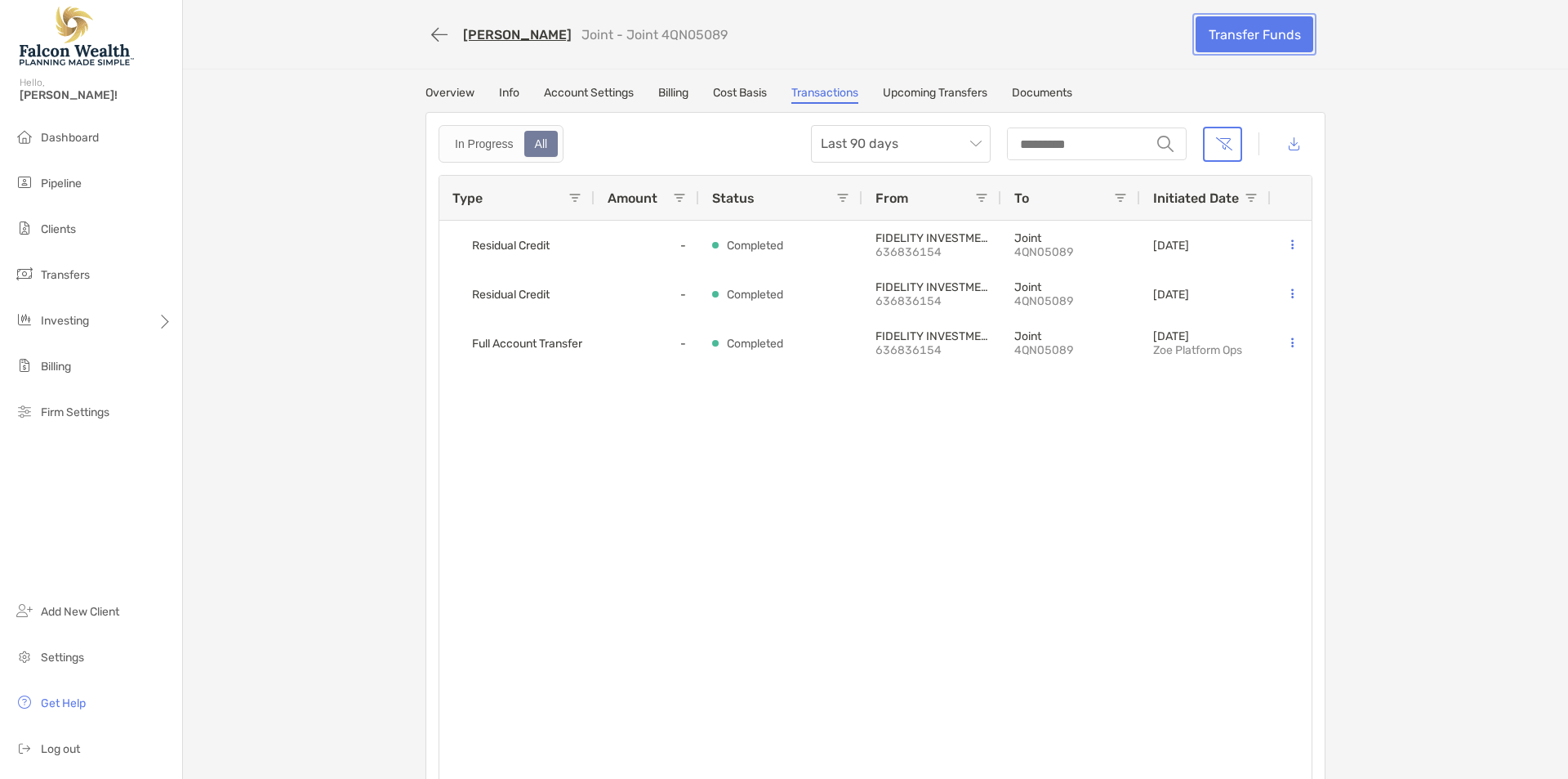
click at [1212, 34] on link "Transfer Funds" at bounding box center [1255, 34] width 118 height 36
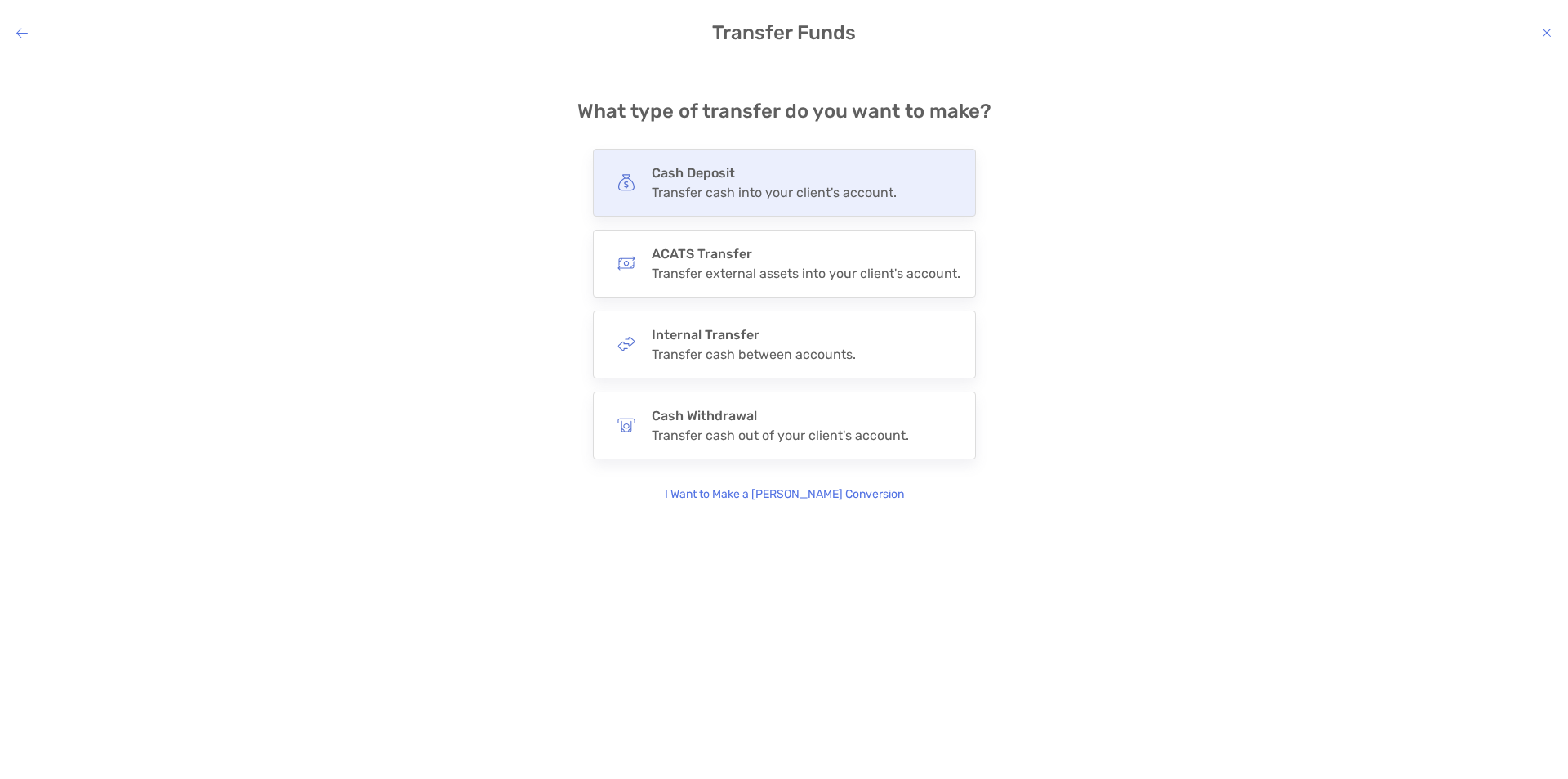
click at [814, 195] on div "Transfer cash into your client's account." at bounding box center [774, 193] width 245 height 15
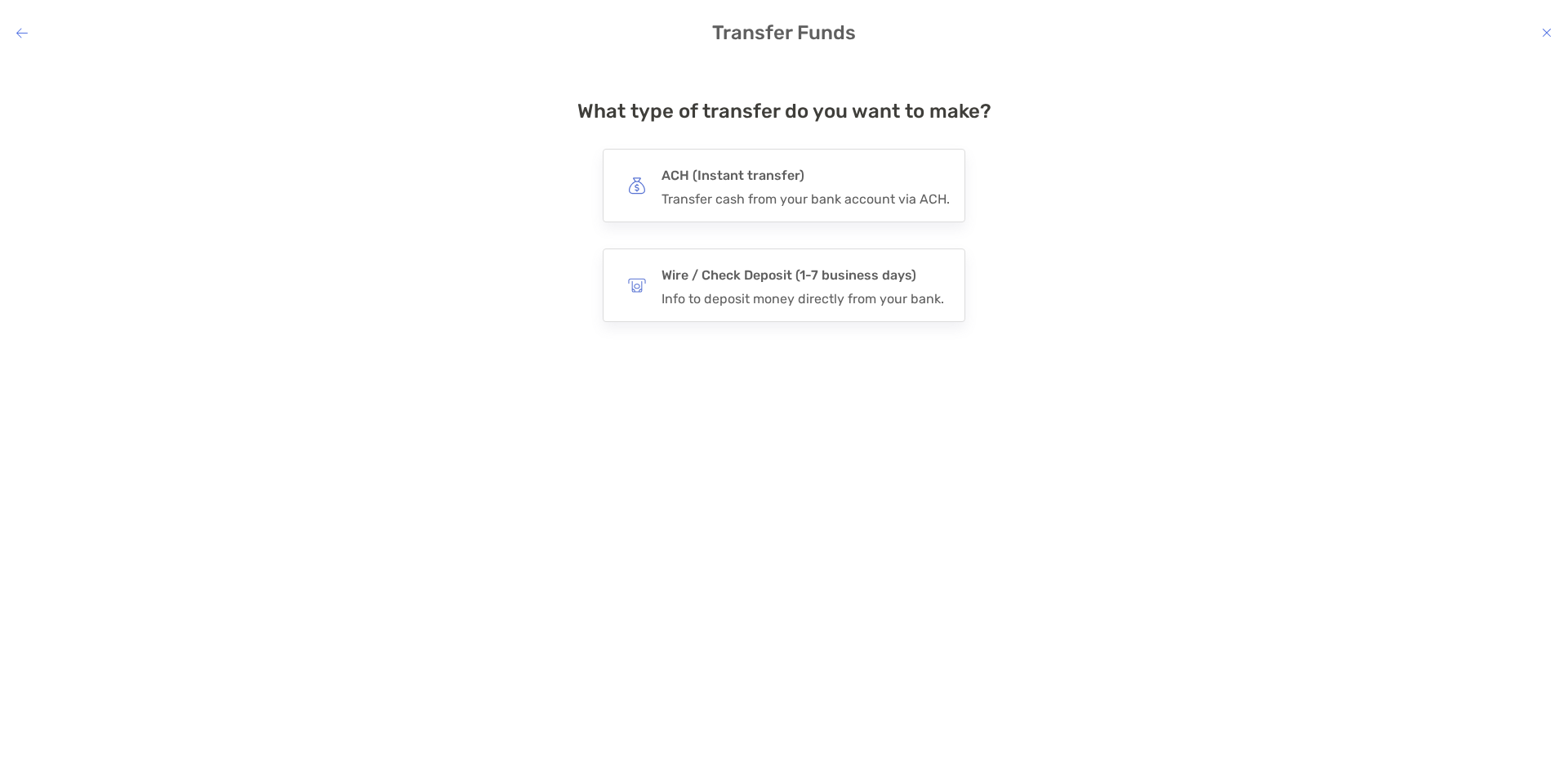
drag, startPoint x: 404, startPoint y: 272, endPoint x: 409, endPoint y: 260, distance: 13.0
click at [406, 271] on div "What type of transfer do you want to make? *** ACH (Instant transfer) Transfer …" at bounding box center [784, 407] width 1542 height 668
